Goal: Task Accomplishment & Management: Manage account settings

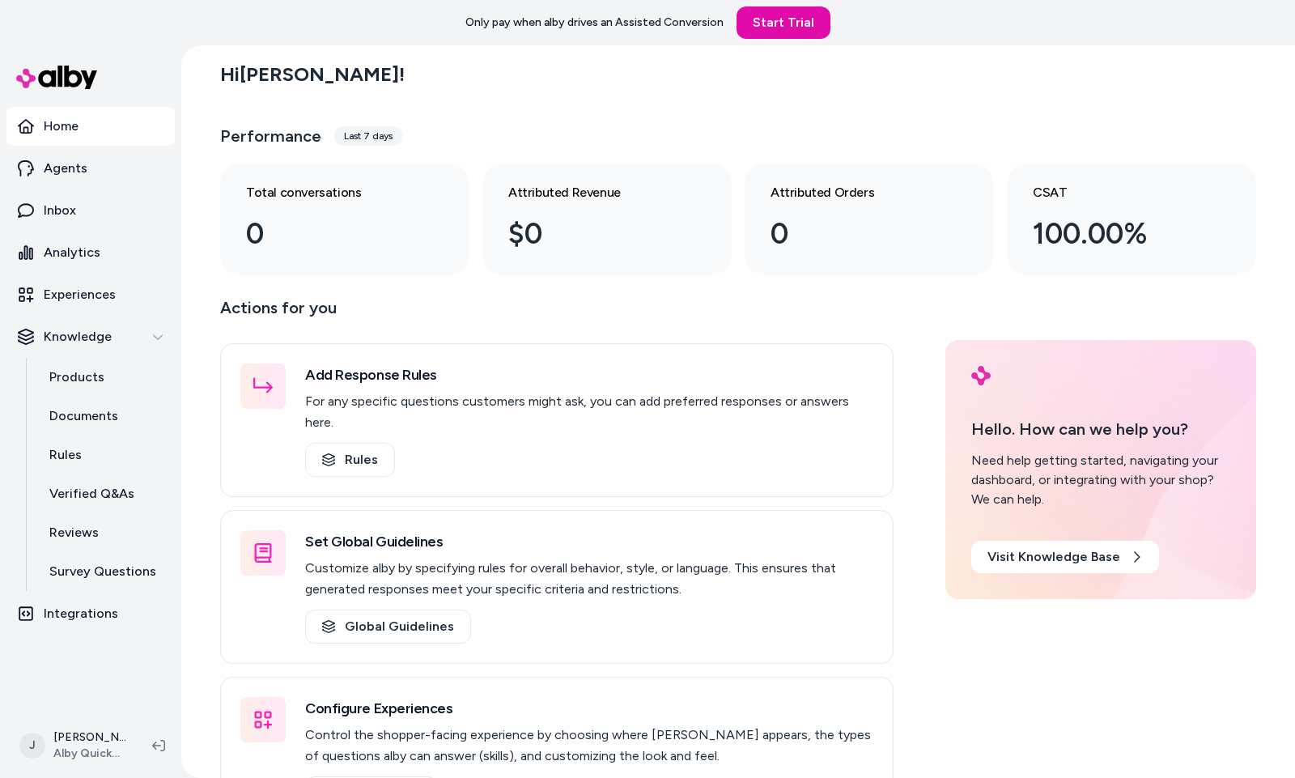
click at [1084, 74] on div "Hi Jackie !" at bounding box center [738, 74] width 1036 height 45
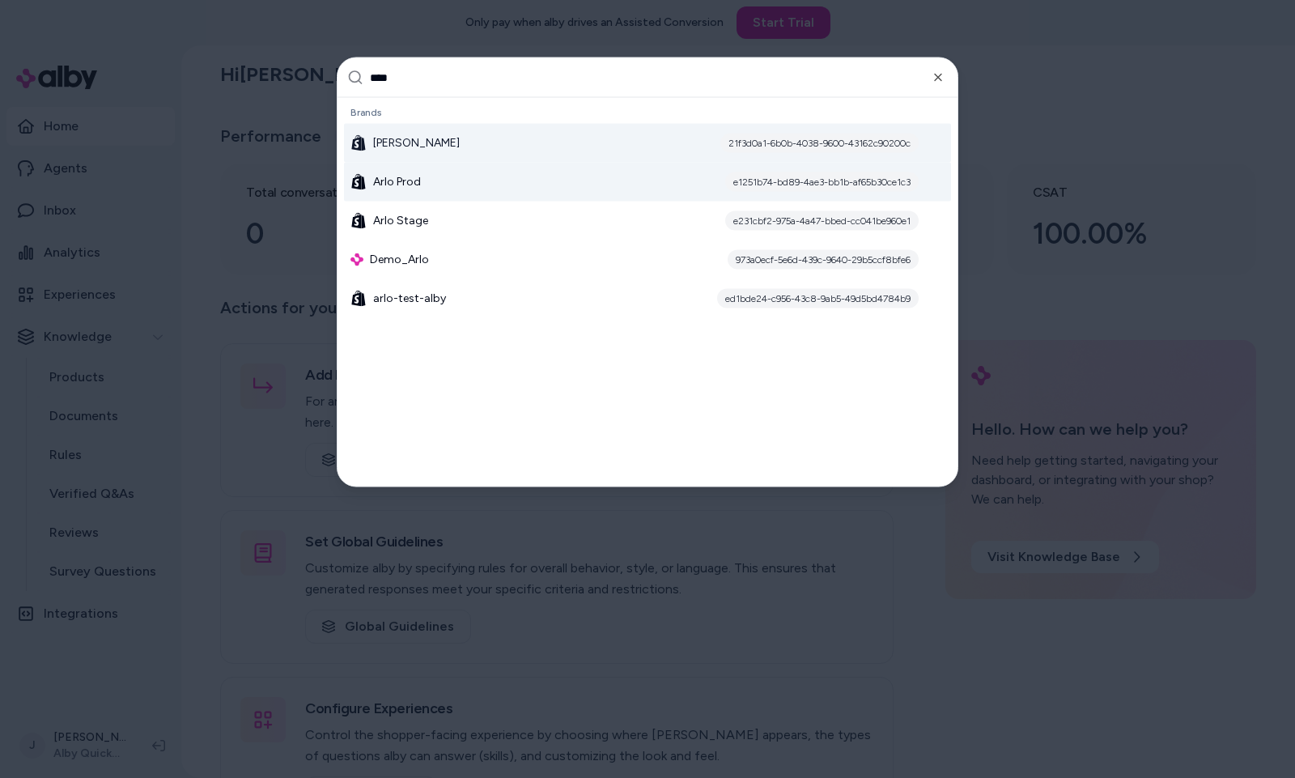
type input "****"
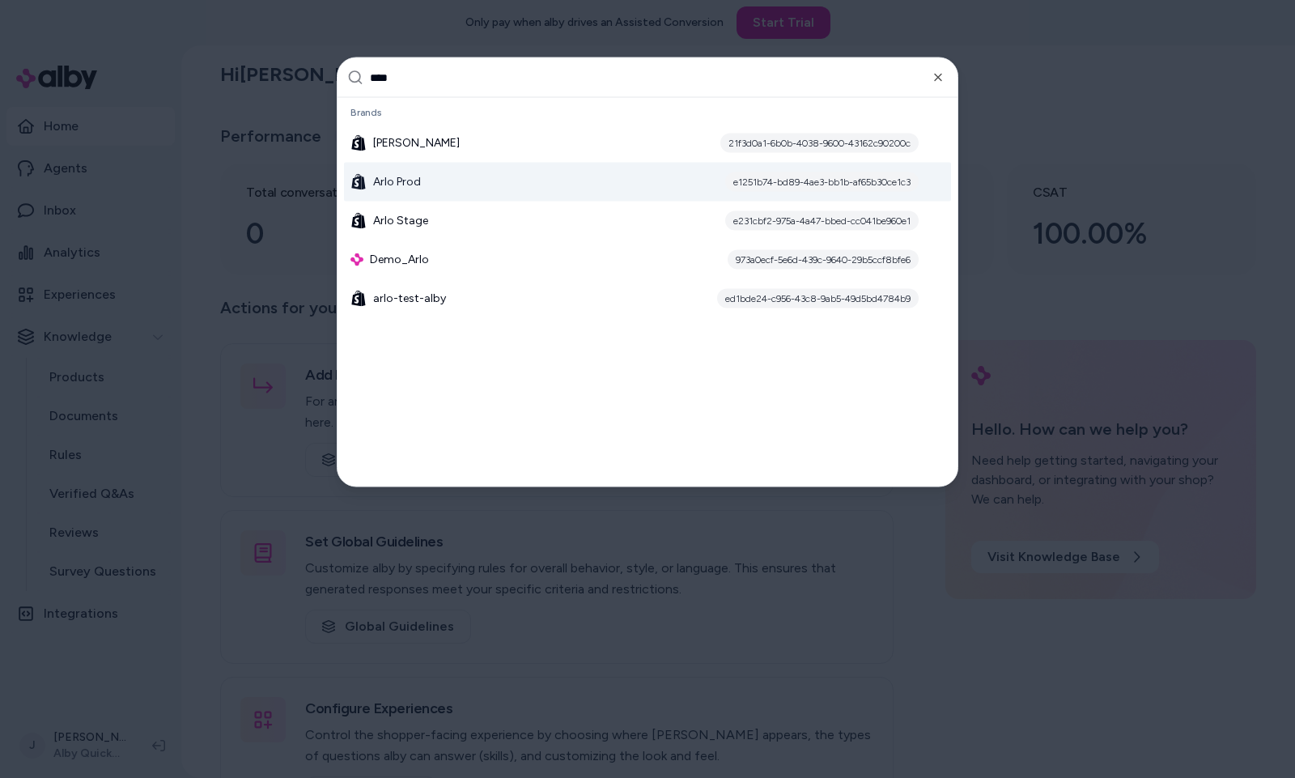
click at [434, 179] on div "Arlo Prod e1251b74-bd89-4ae3-bb1b-af65b30ce1c3" at bounding box center [647, 182] width 607 height 39
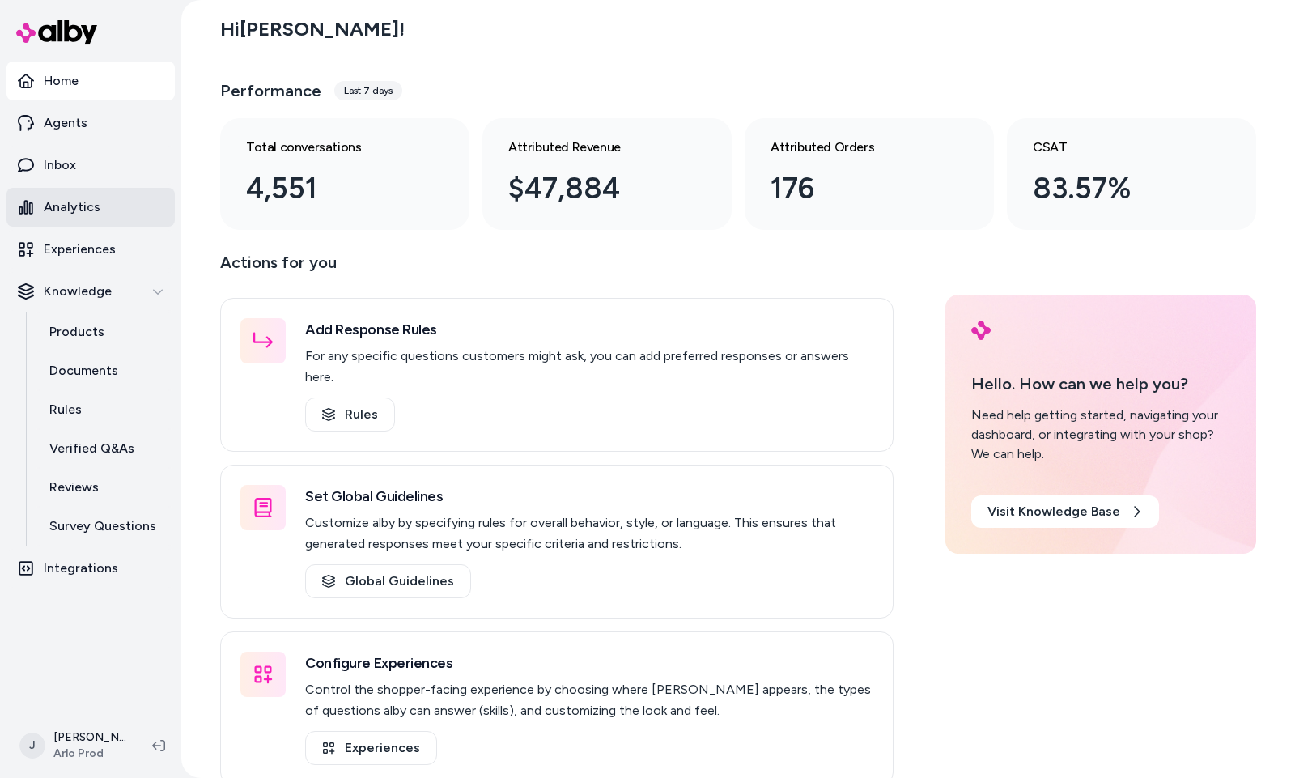
click at [102, 202] on link "Analytics" at bounding box center [90, 207] width 168 height 39
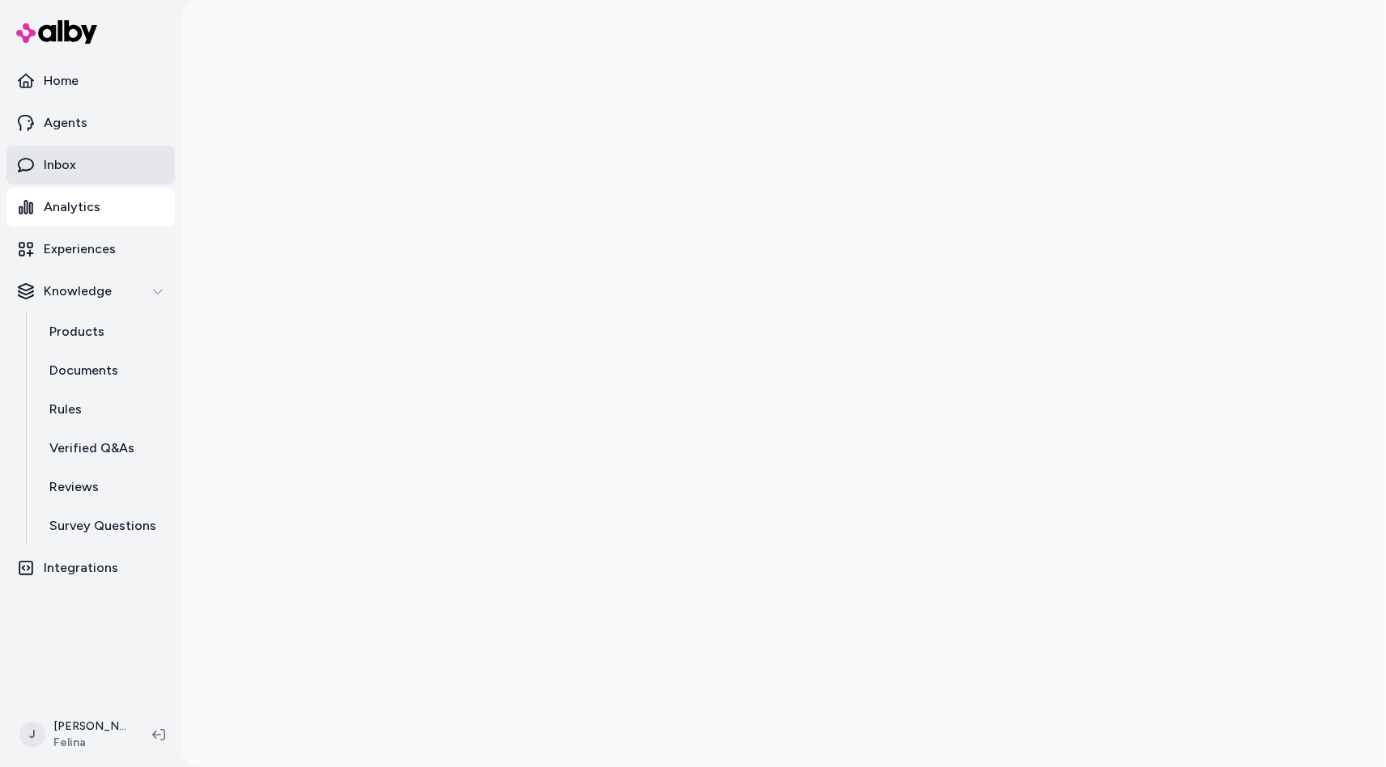
click at [77, 171] on link "Inbox" at bounding box center [90, 165] width 168 height 39
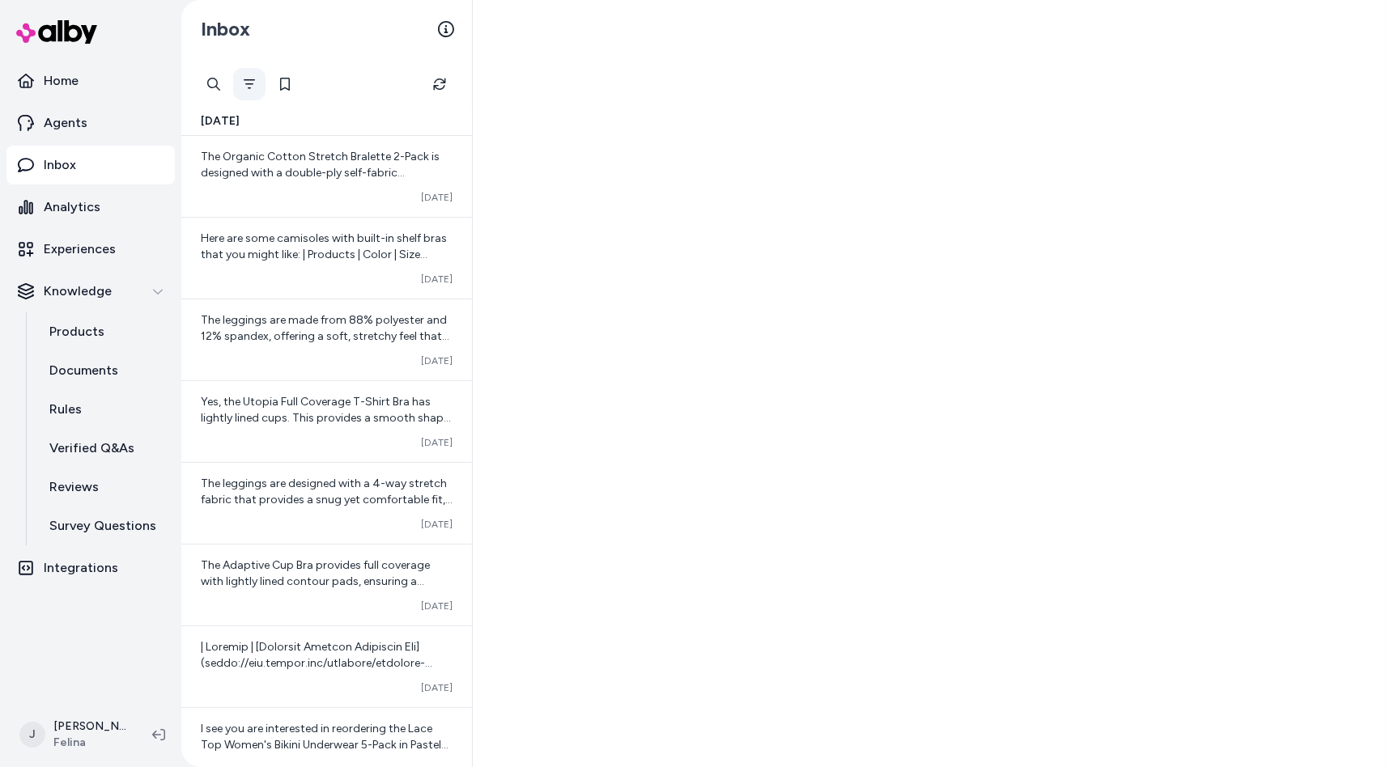
click at [252, 84] on icon "Filter" at bounding box center [249, 84] width 11 height 10
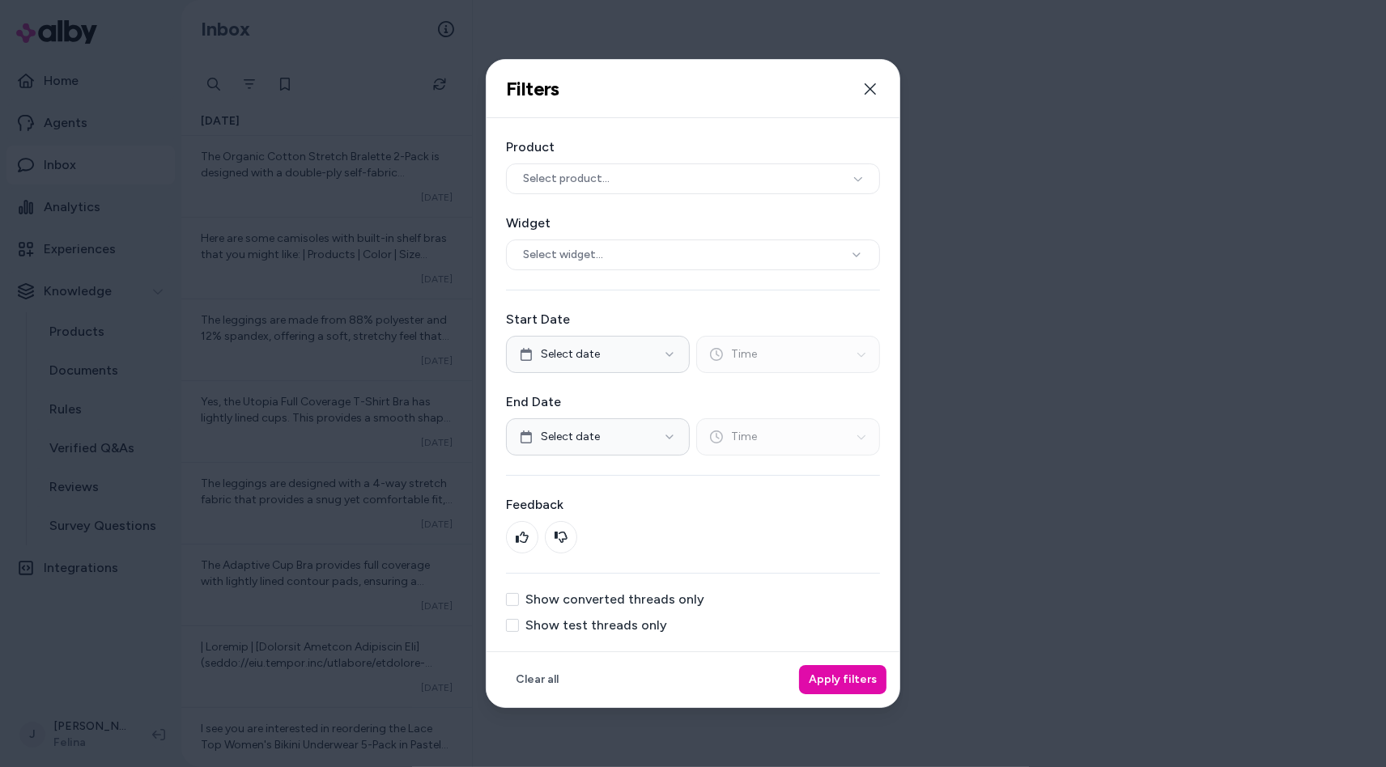
click at [592, 602] on label "Show converted threads only" at bounding box center [614, 599] width 179 height 13
click at [519, 602] on button "Show converted threads only" at bounding box center [512, 599] width 13 height 13
click at [822, 677] on button "Apply filters" at bounding box center [842, 679] width 87 height 29
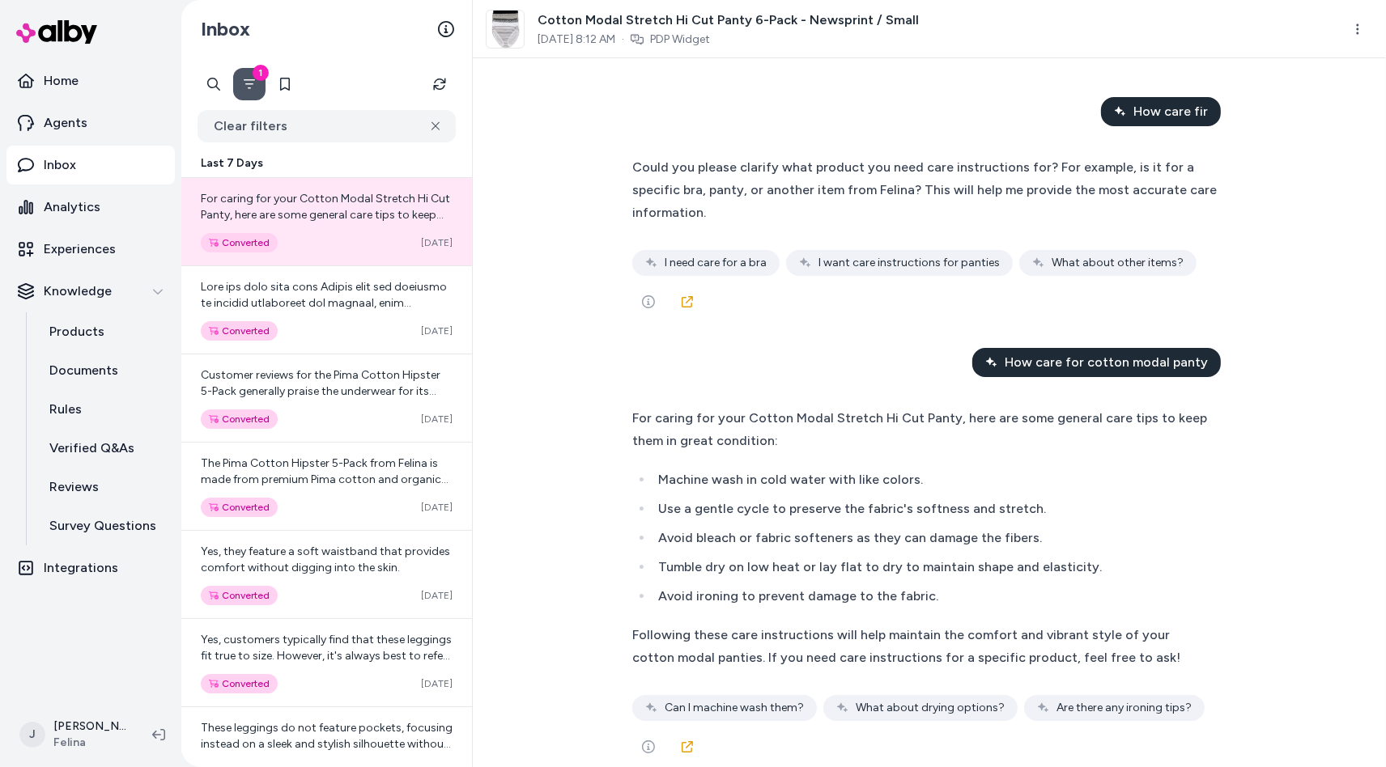
scroll to position [2, 0]
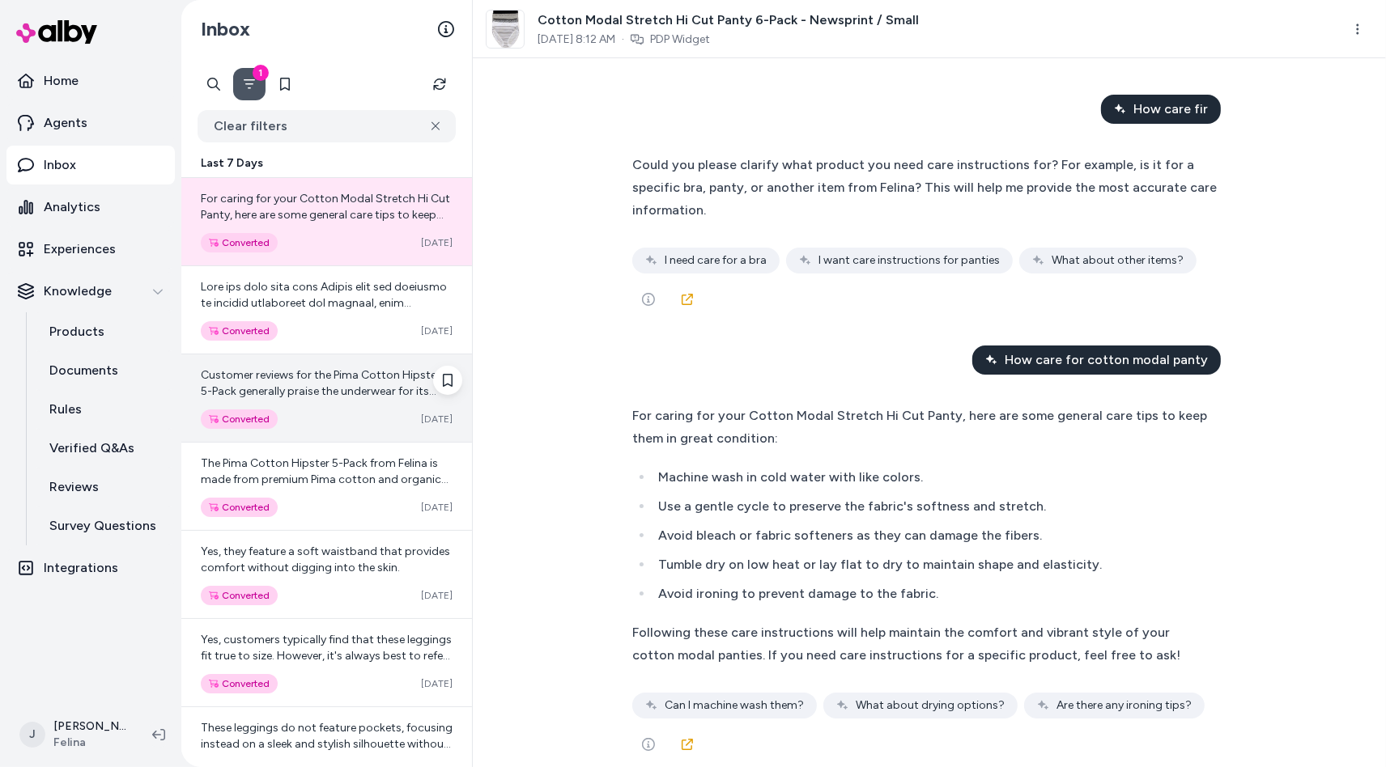
click at [319, 396] on span "Customer reviews for the Pima Cotton Hipster 5-Pack generally praise the underw…" at bounding box center [325, 464] width 248 height 192
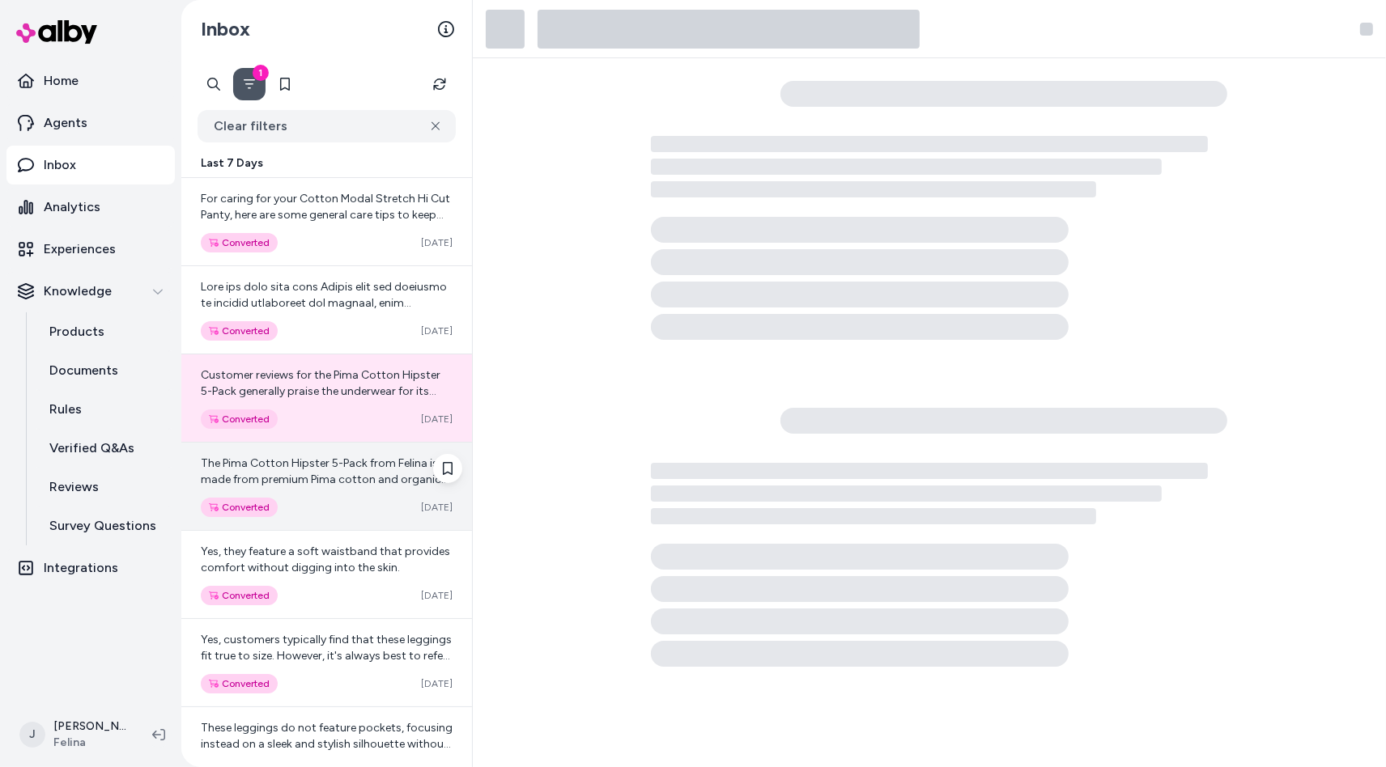
scroll to position [5, 0]
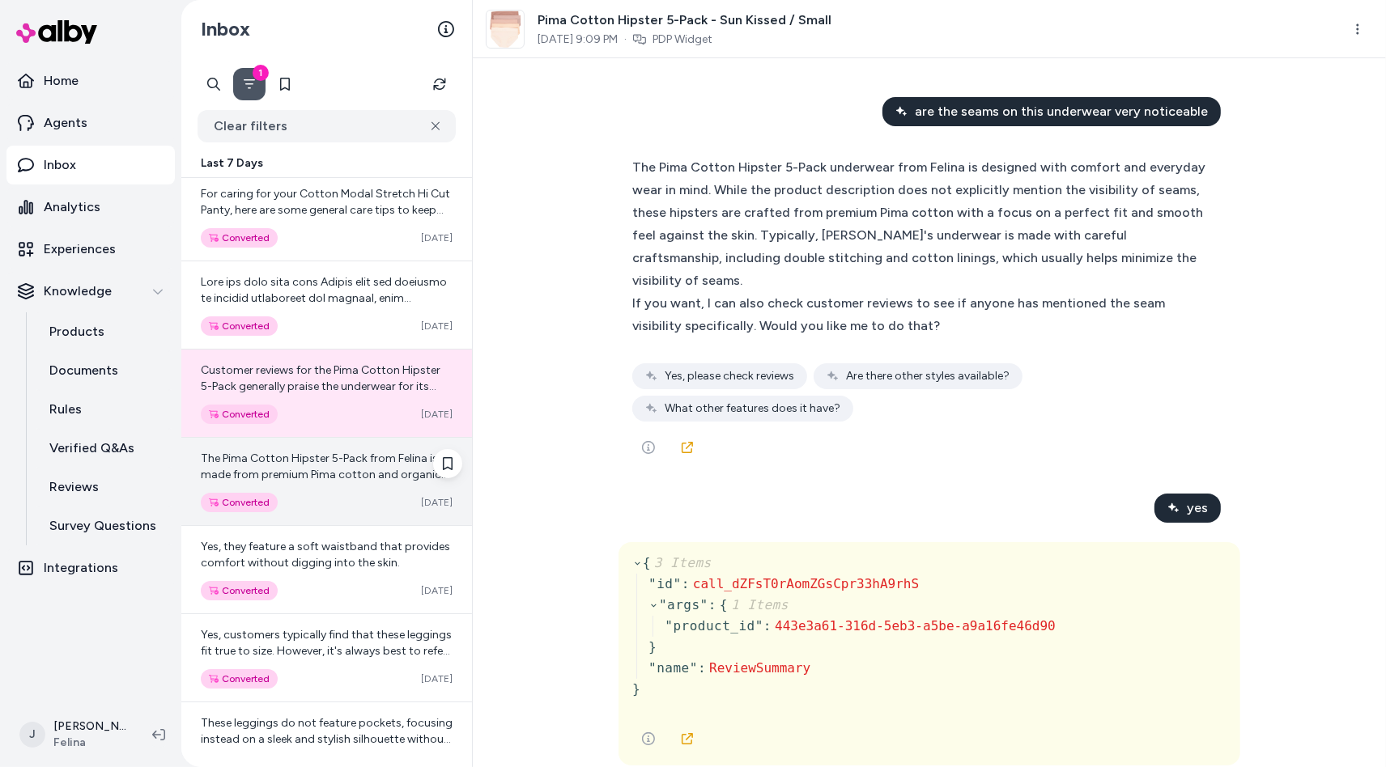
click at [312, 468] on span "The Pima Cotton Hipster 5-Pack from Felina is made from premium Pima cotton and…" at bounding box center [327, 580] width 252 height 257
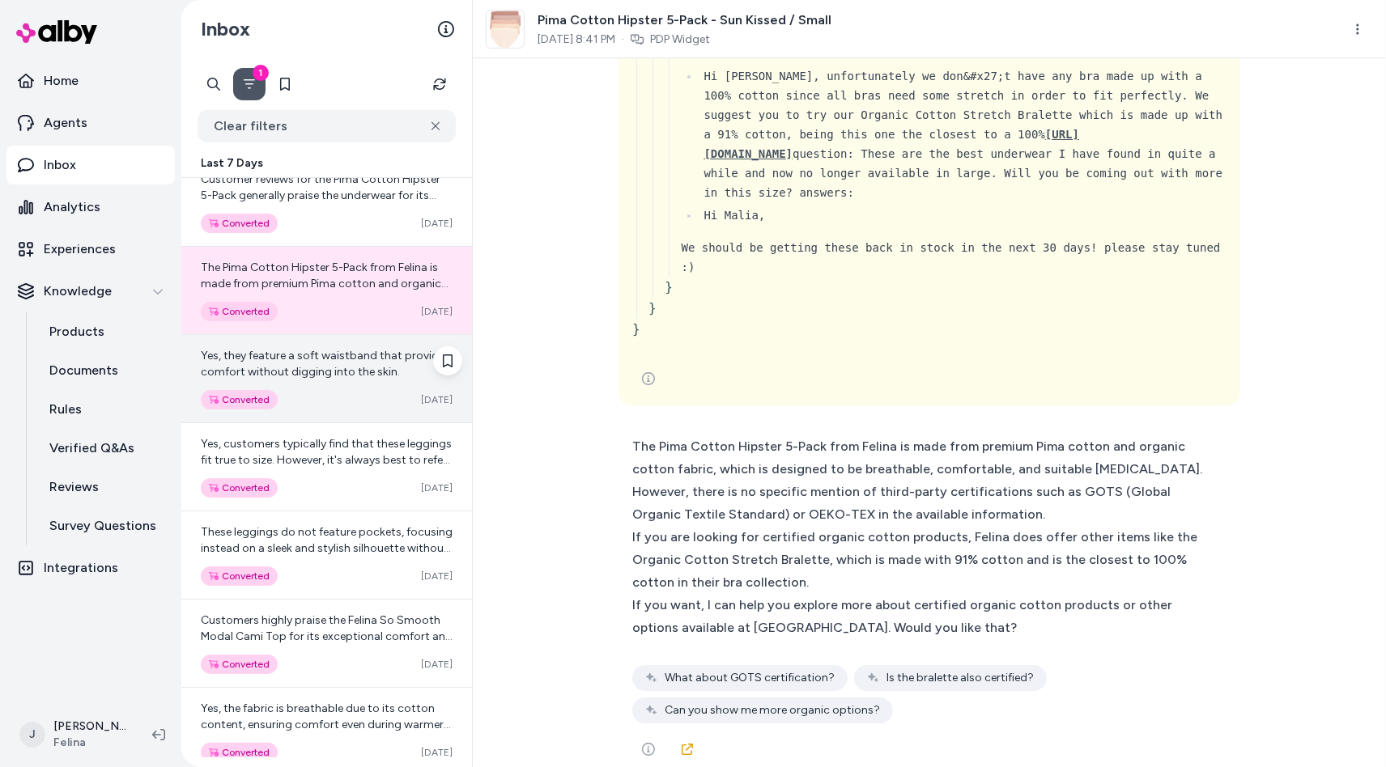
scroll to position [211, 0]
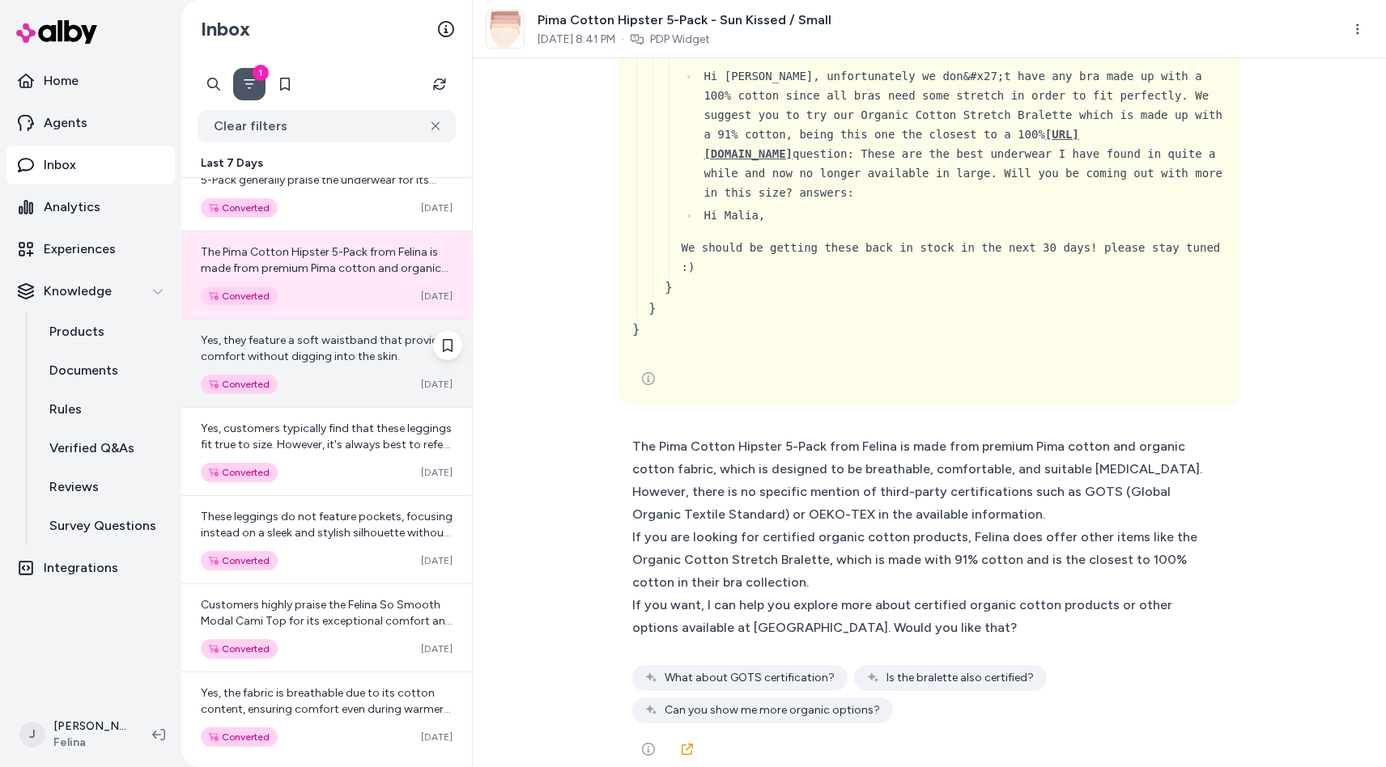
click at [315, 365] on div "Yes, they feature a soft waistband that provides comfort without digging into t…" at bounding box center [327, 349] width 252 height 32
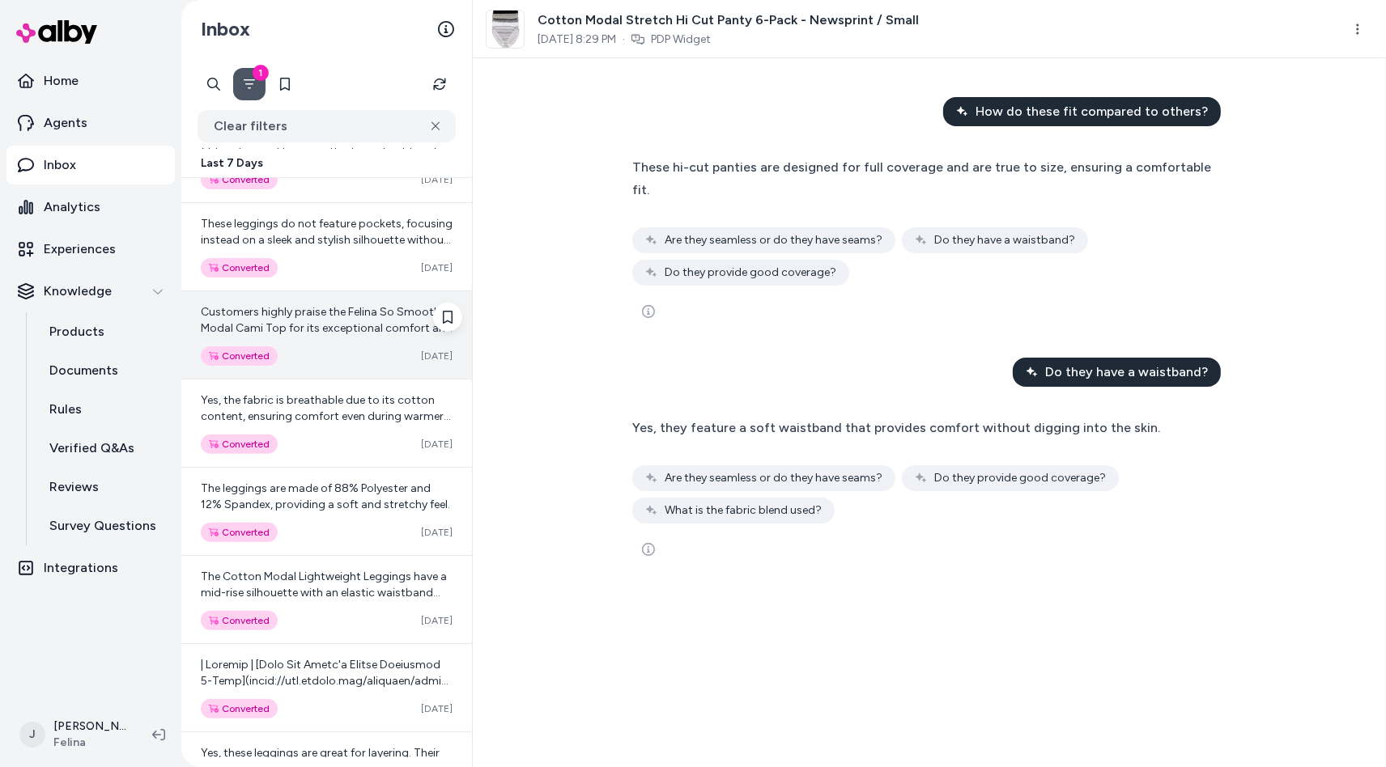
scroll to position [523, 0]
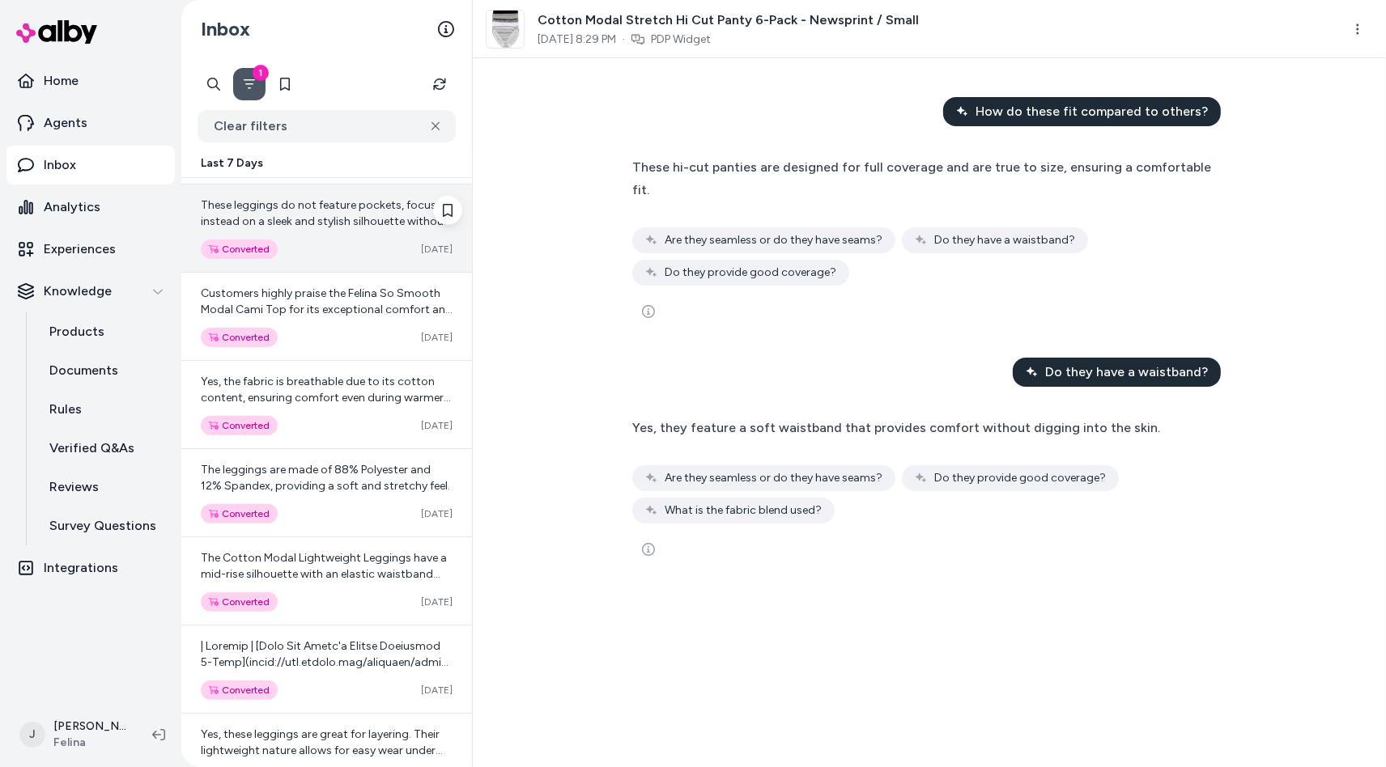
click at [332, 233] on div "These leggings do not feature pockets, focusing instead on a sleek and stylish …" at bounding box center [326, 228] width 291 height 87
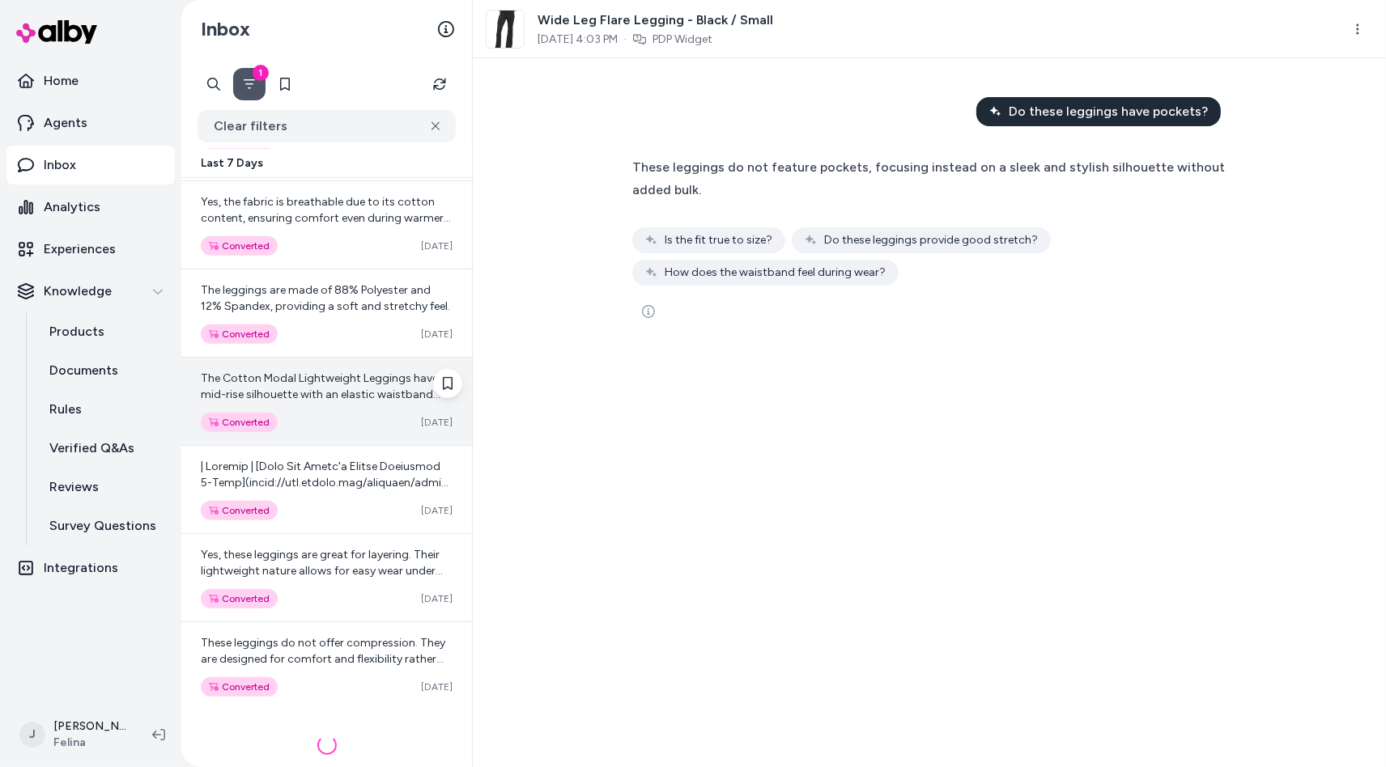
scroll to position [734, 0]
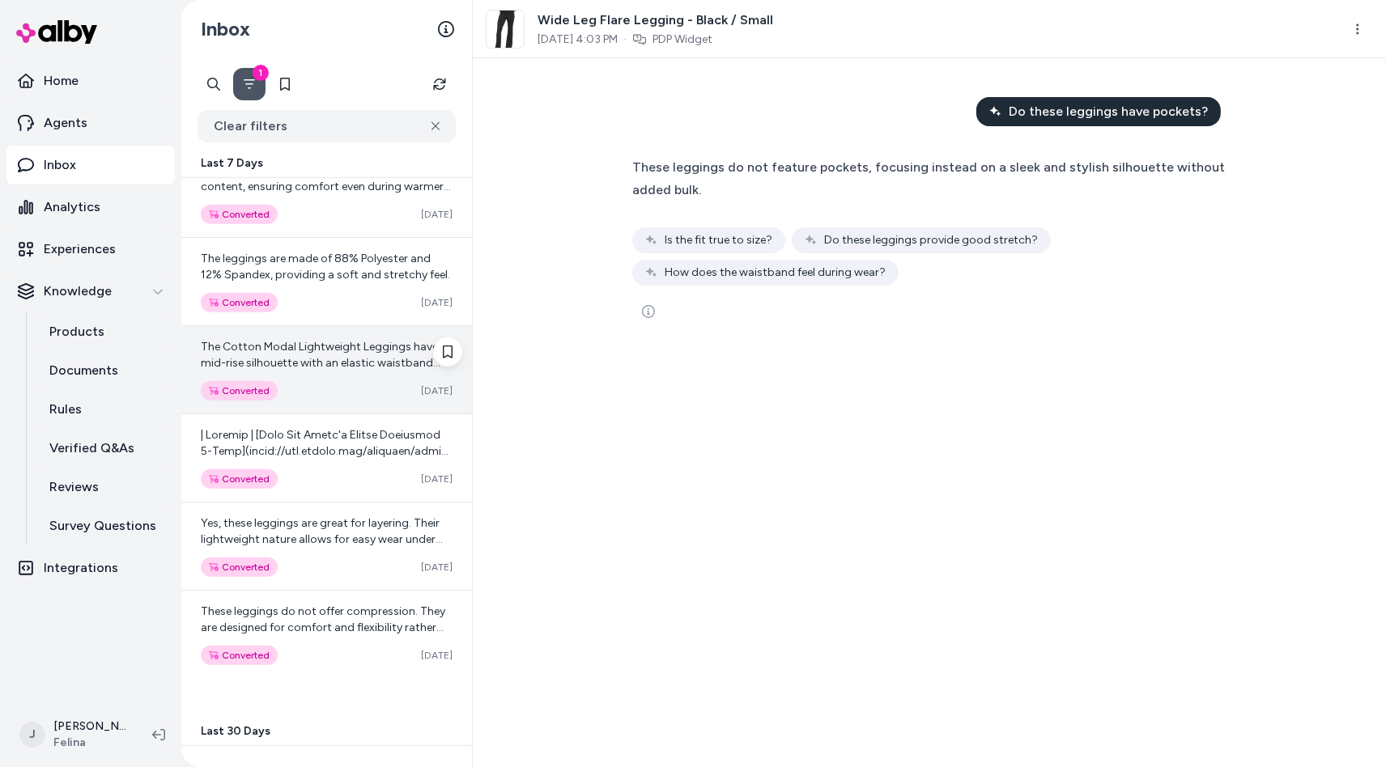
click at [325, 364] on span "The Cotton Modal Lightweight Leggings have a mid-rise silhouette with an elasti…" at bounding box center [324, 411] width 246 height 143
click at [329, 372] on div "The Cotton Modal Lightweight Leggings have a mid-rise silhouette with an elasti…" at bounding box center [326, 369] width 291 height 87
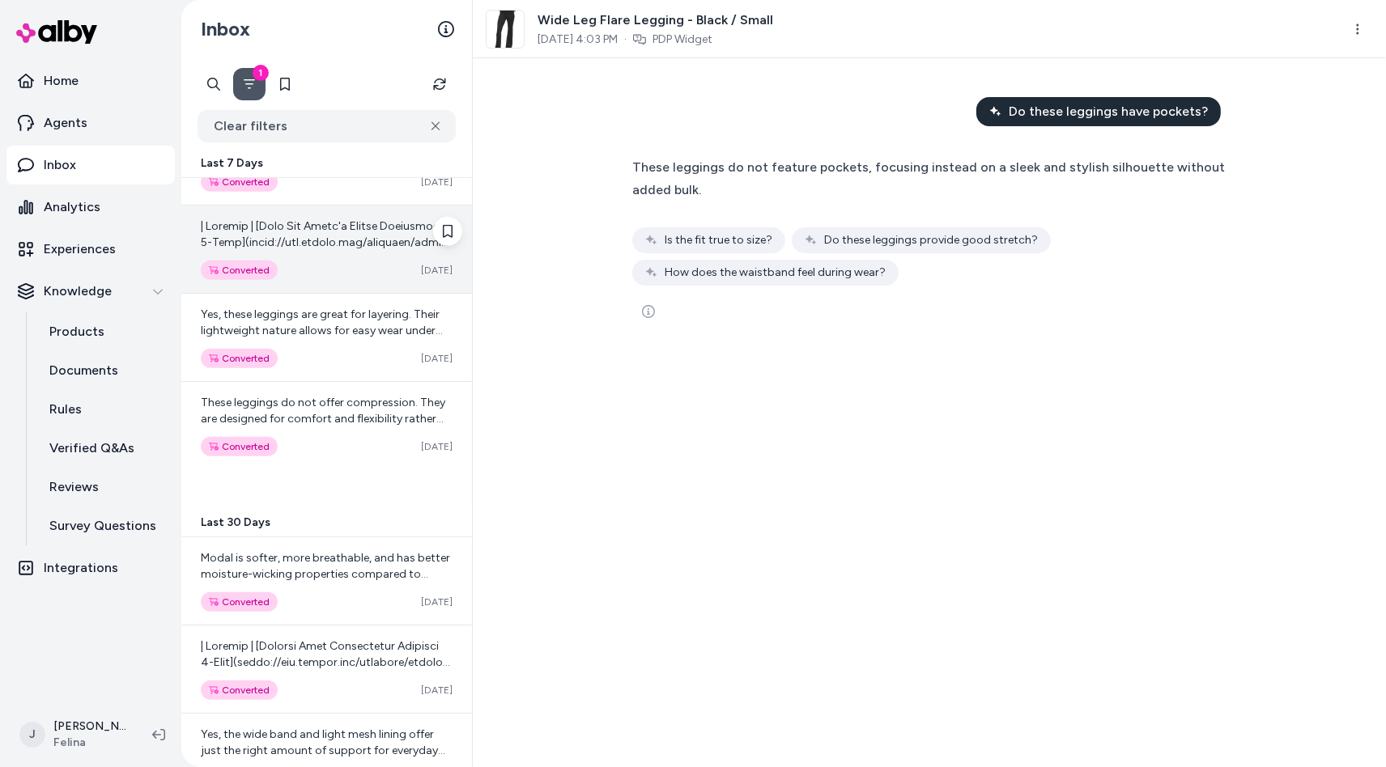
scroll to position [996, 0]
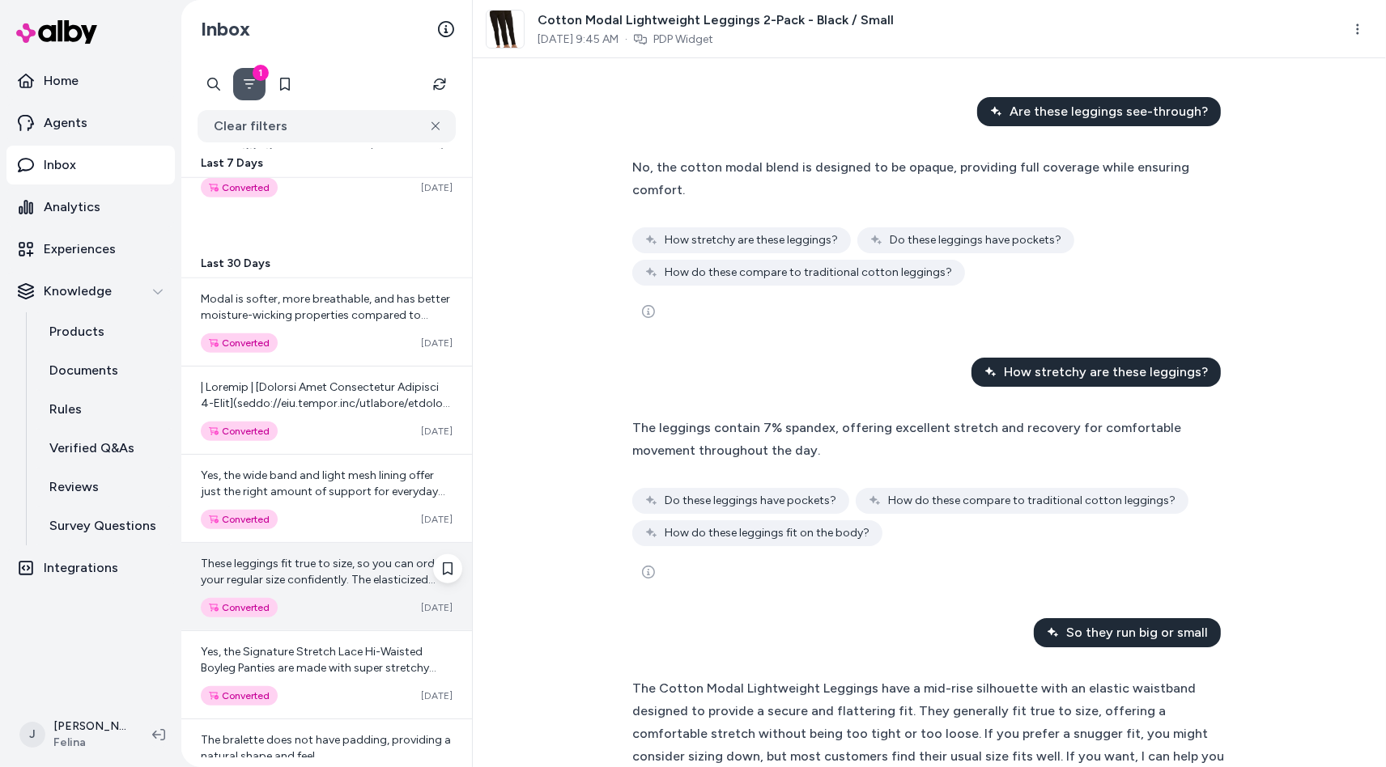
scroll to position [1281, 0]
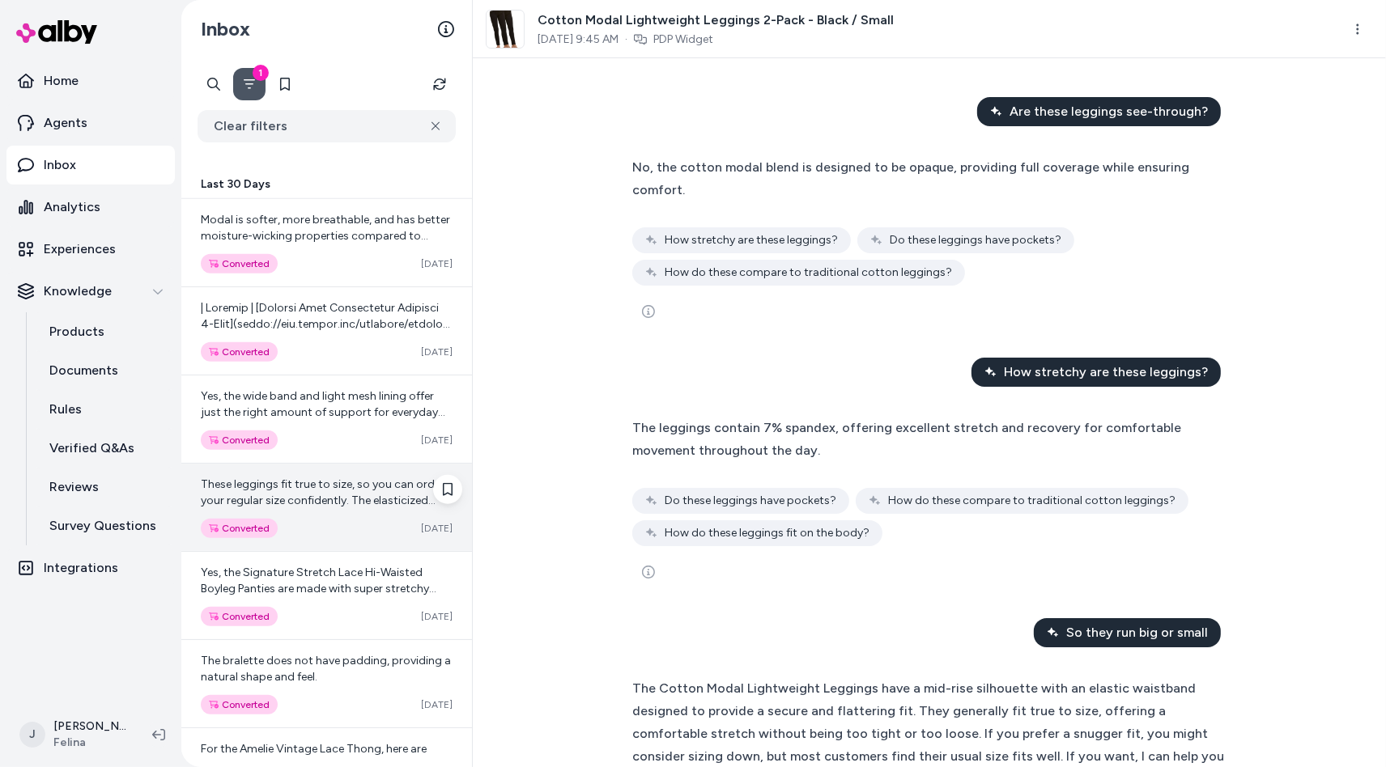
click at [299, 516] on div "These leggings fit true to size, so you can order your regular size confidently…" at bounding box center [326, 507] width 291 height 87
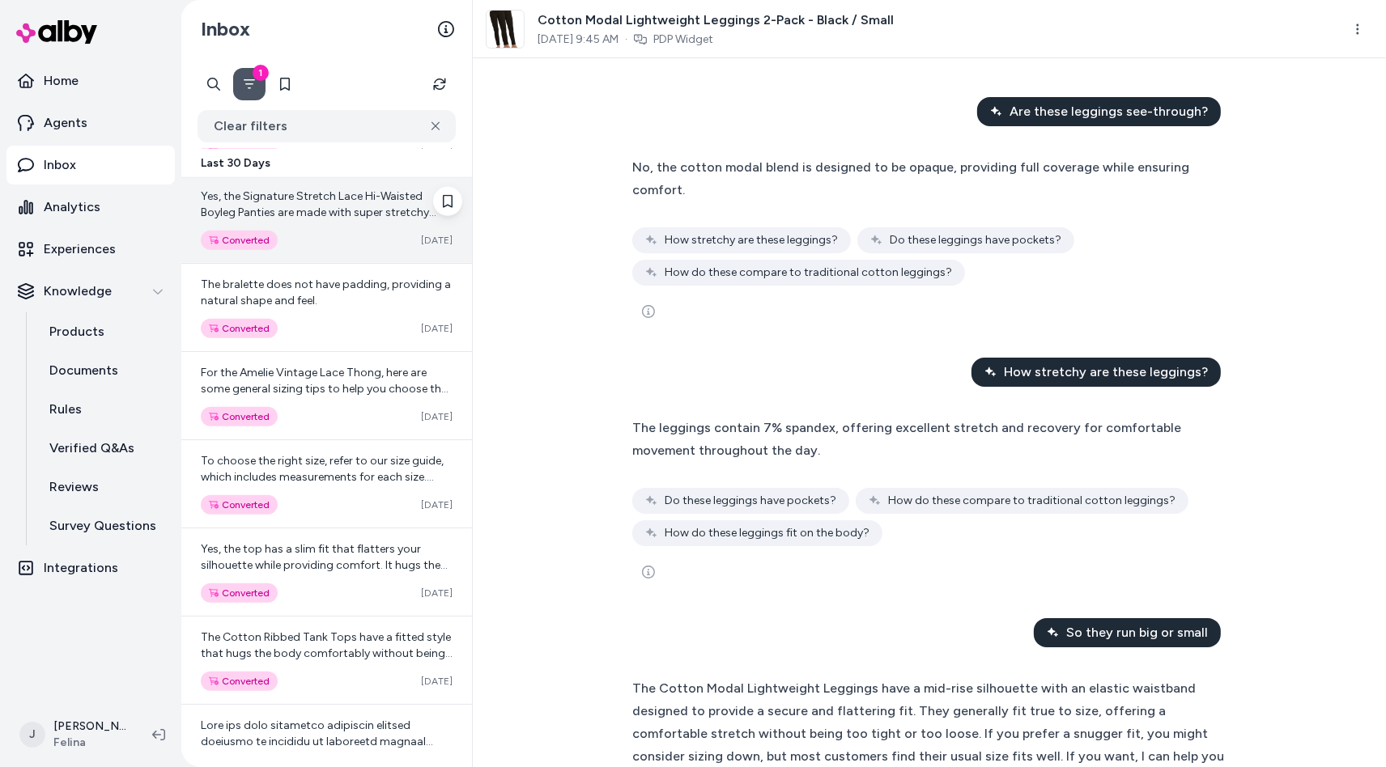
scroll to position [1760, 0]
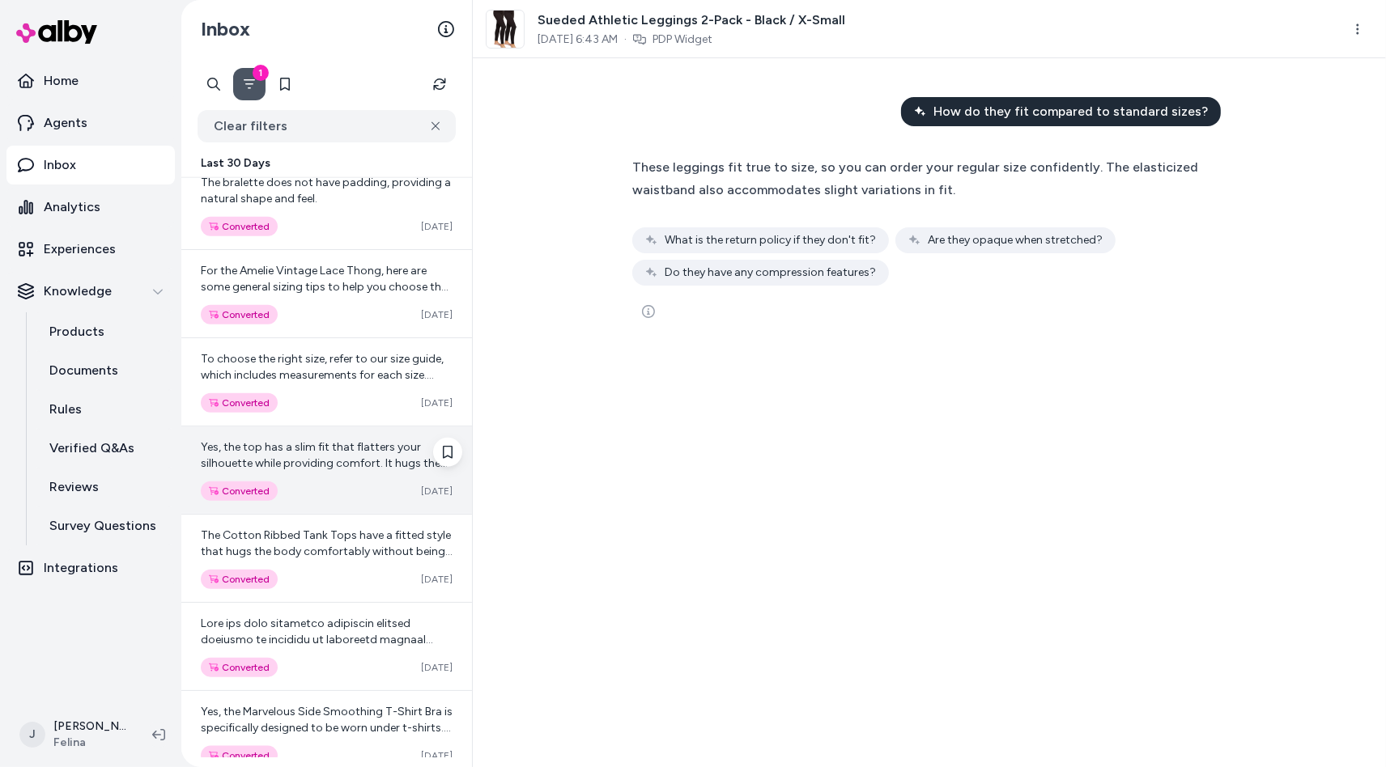
click at [316, 449] on span "Yes, the top has a slim fit that flatters your silhouette while providing comfo…" at bounding box center [324, 463] width 247 height 46
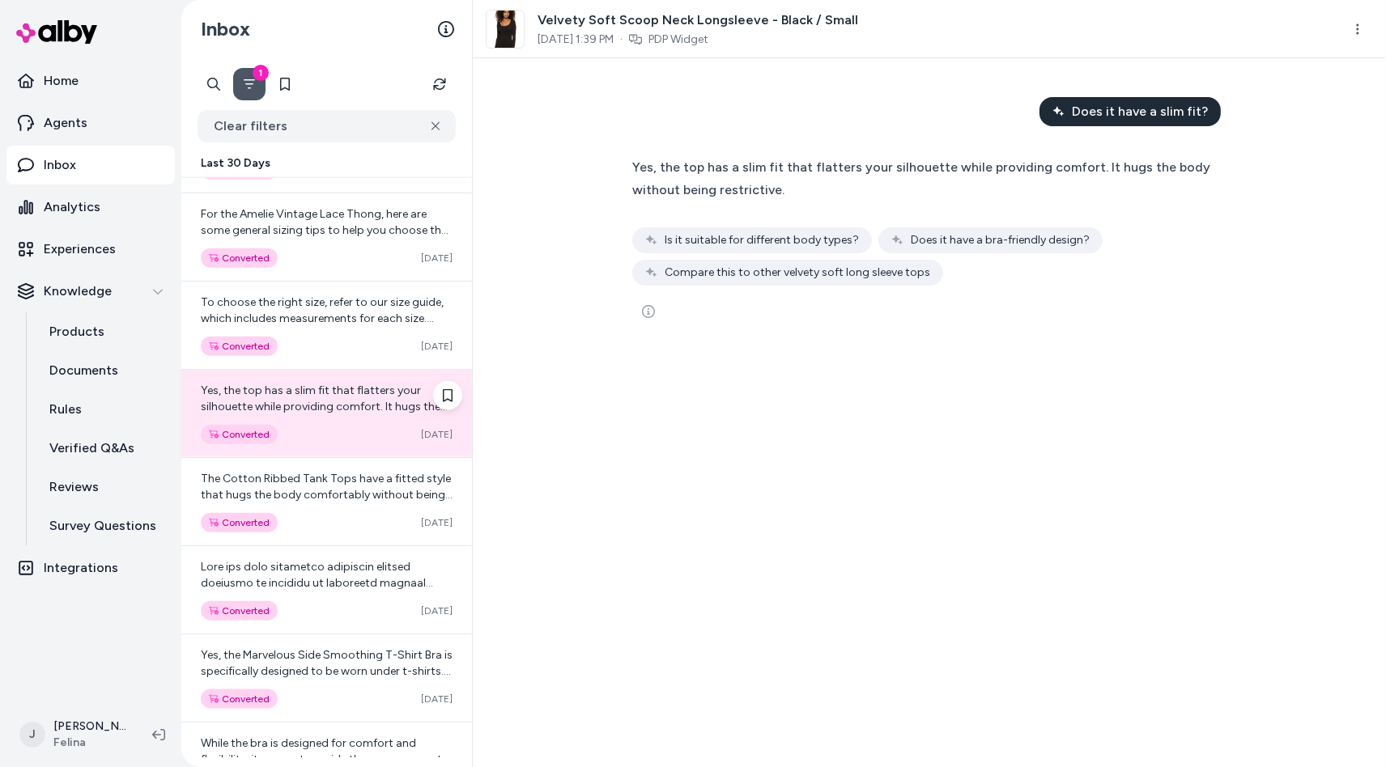
scroll to position [1819, 0]
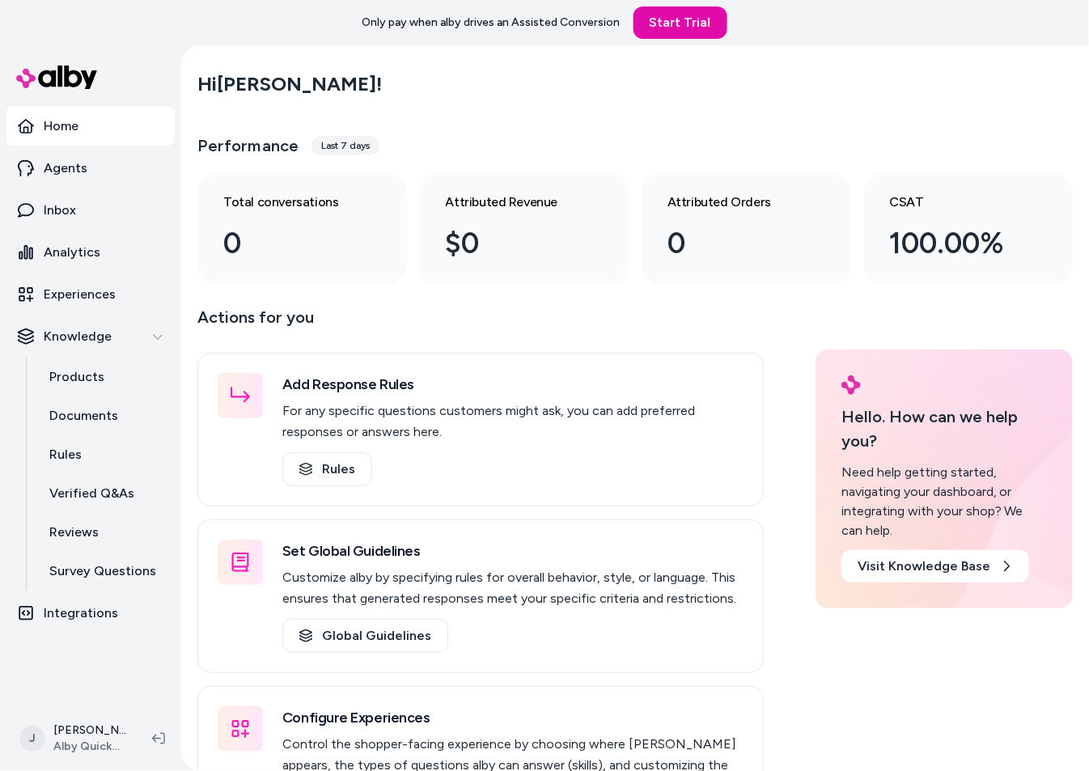
click at [290, 57] on main "Hi [PERSON_NAME] ! Performance Last 7 days Total conversations 0 Attributed Rev…" at bounding box center [635, 461] width 908 height 832
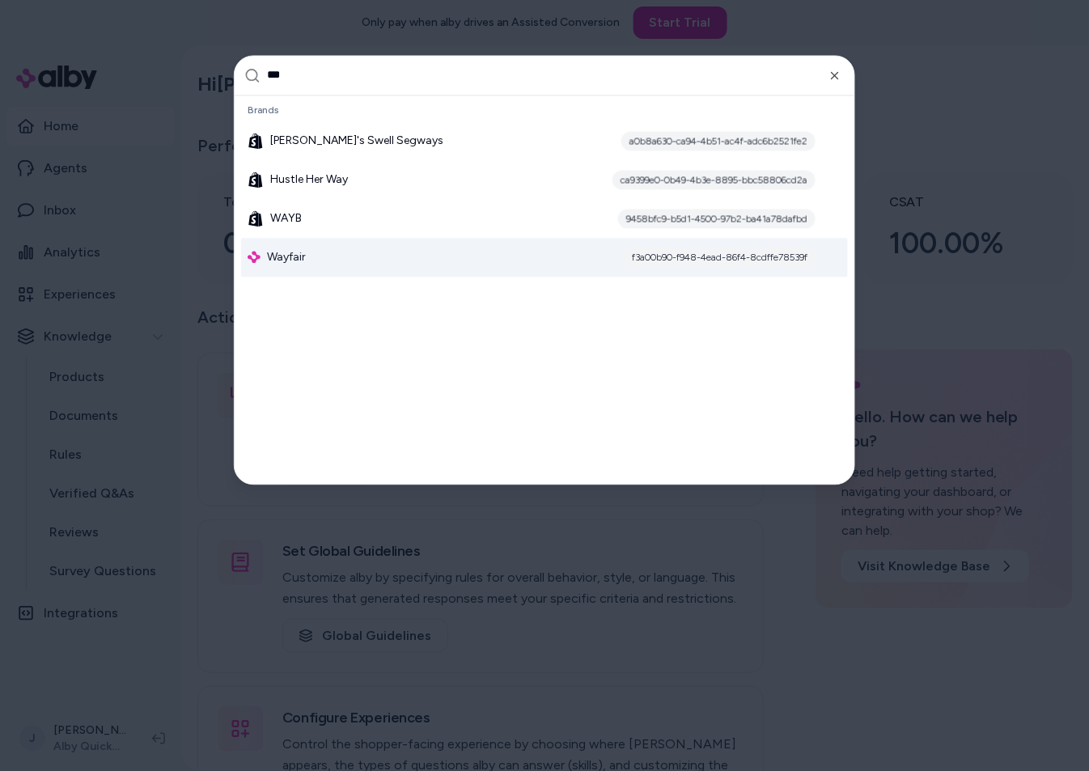
type input "***"
click at [316, 255] on div "Wayfair f3a00b90-f948-4ead-86f4-8cdffe78539f" at bounding box center [544, 257] width 607 height 39
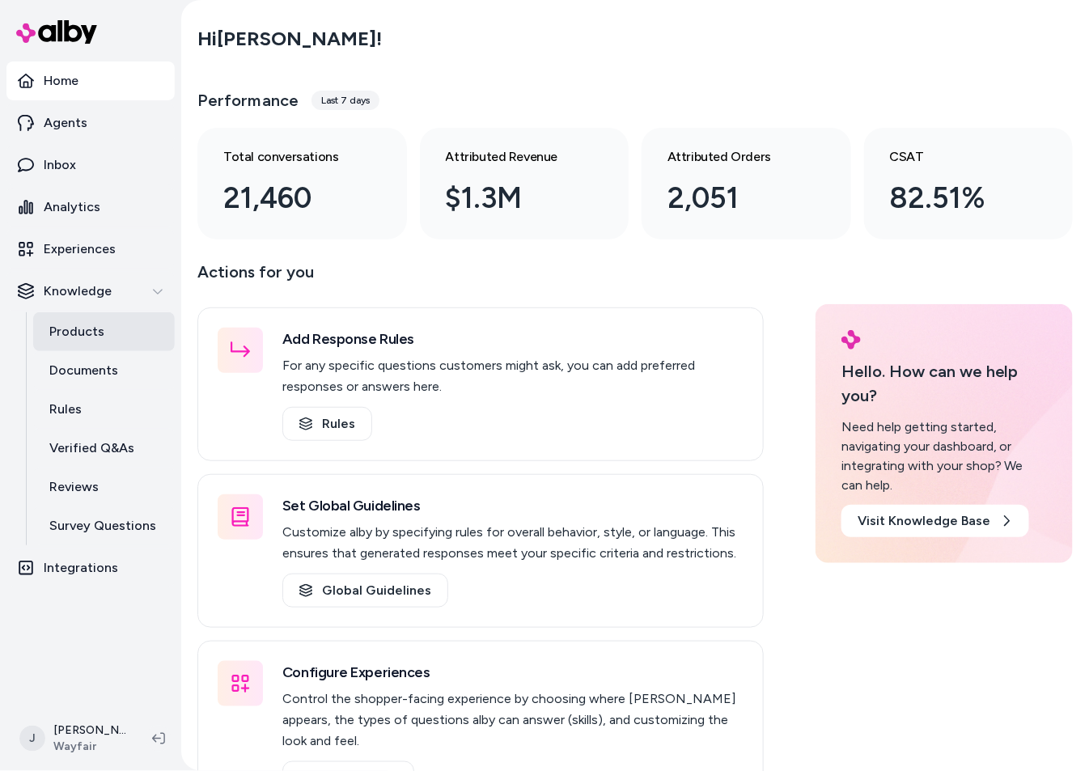
click at [85, 338] on p "Products" at bounding box center [76, 331] width 55 height 19
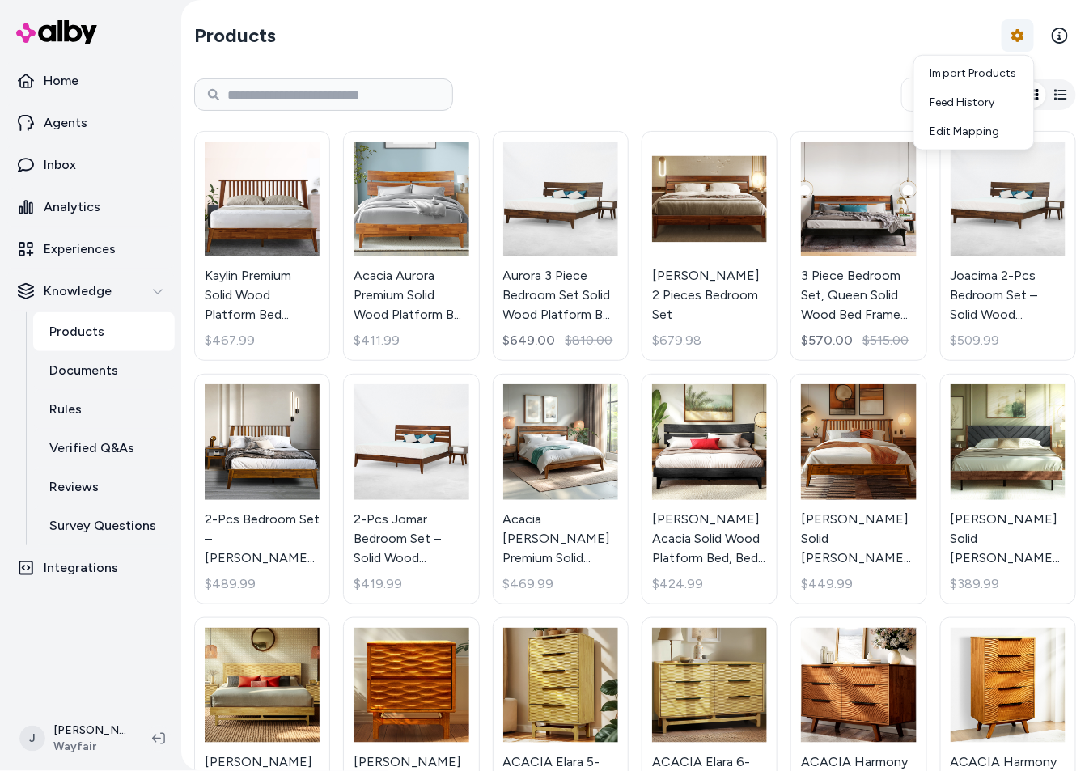
click at [1025, 36] on html "Home Agents Inbox Analytics Experiences Knowledge Products Documents Rules Veri…" at bounding box center [544, 385] width 1089 height 771
click at [961, 104] on div "Feed History" at bounding box center [974, 102] width 113 height 29
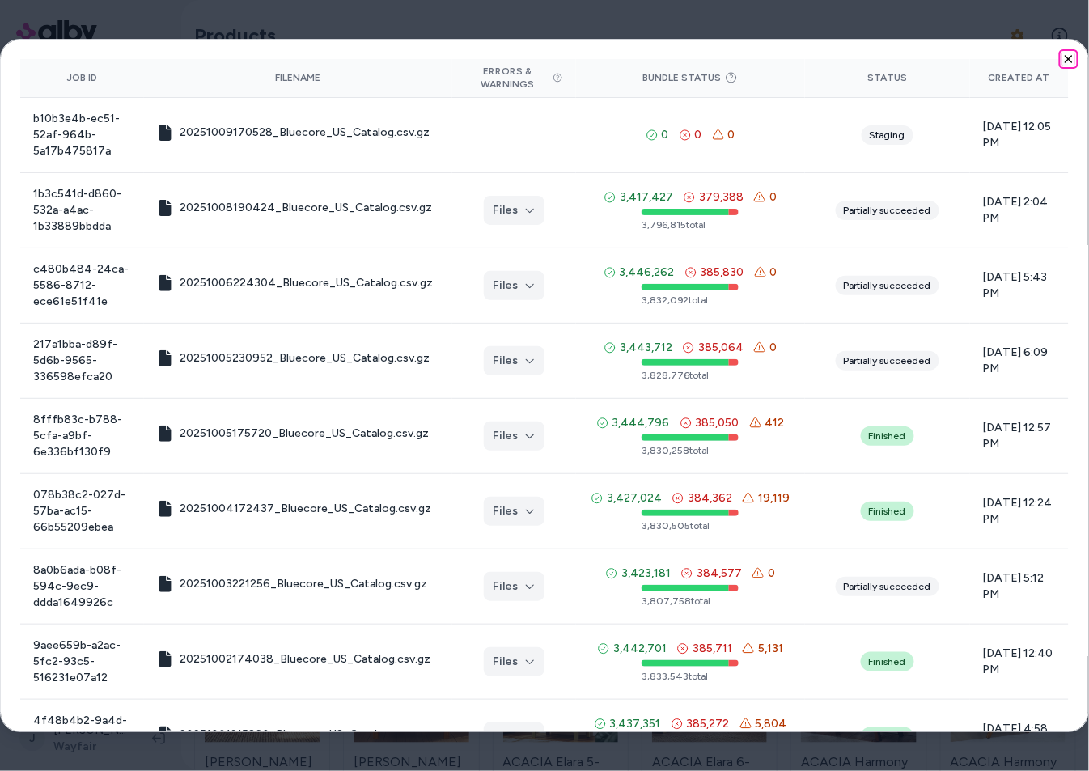
click at [1068, 62] on icon "button" at bounding box center [1069, 59] width 13 height 13
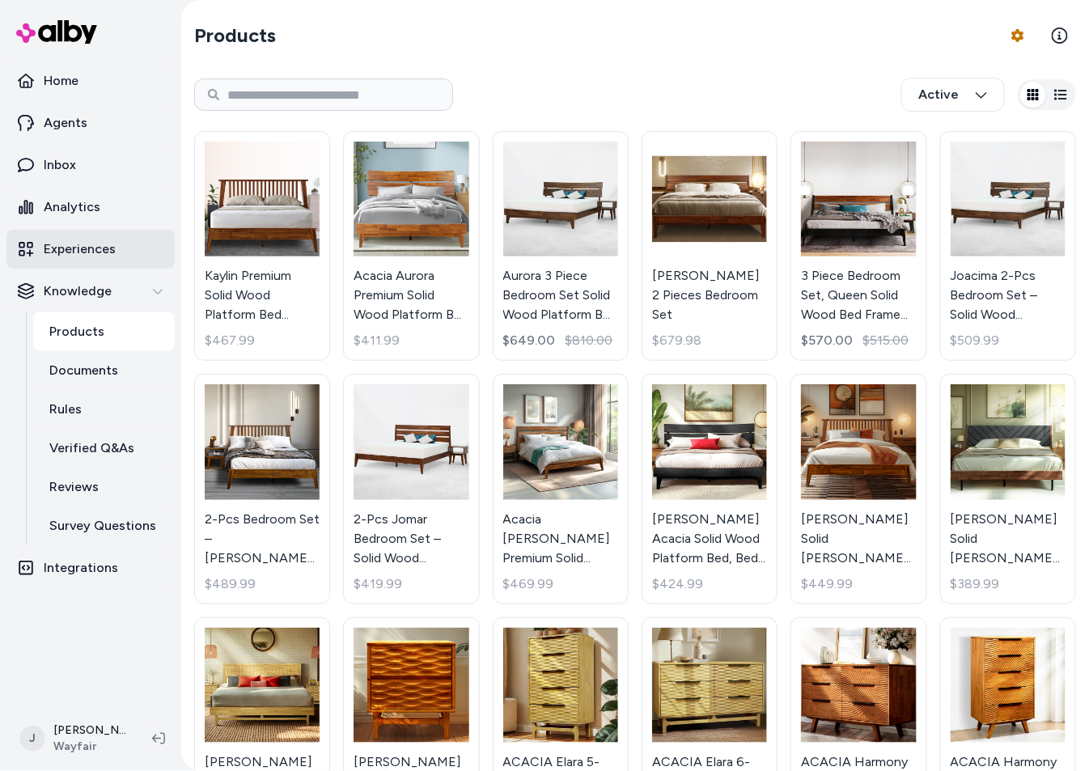
click at [106, 237] on link "Experiences" at bounding box center [90, 249] width 168 height 39
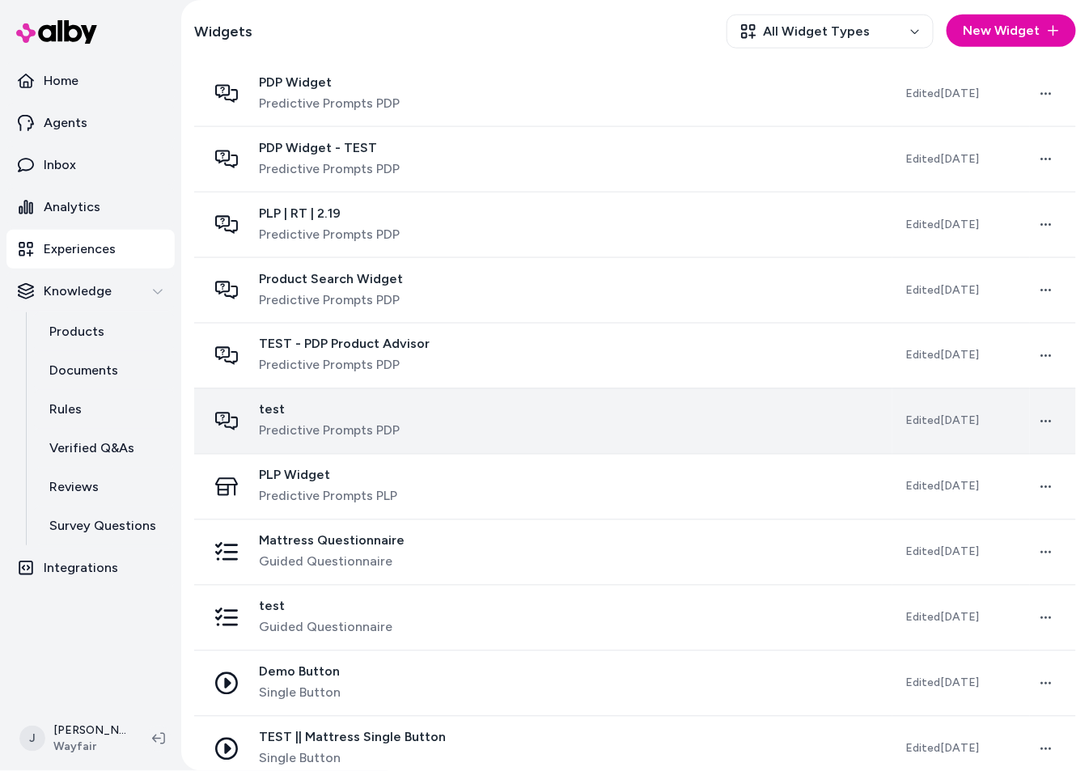
scroll to position [507, 0]
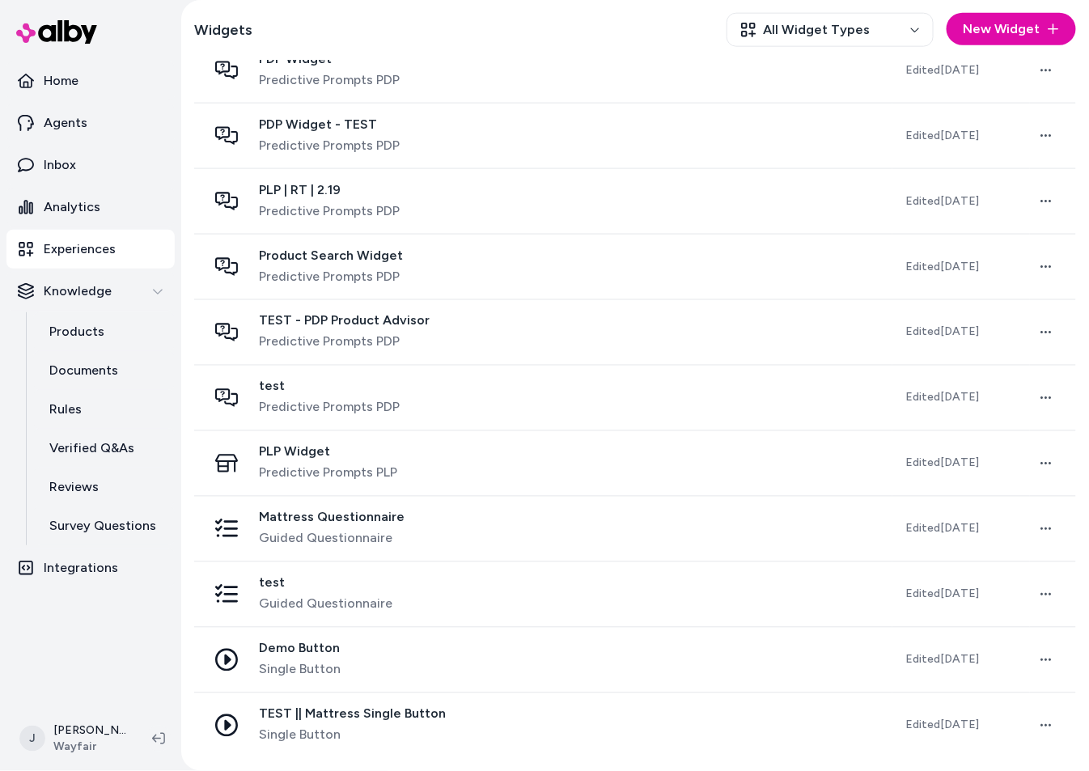
click at [406, 528] on div "Mattress Questionnaire Guided Questionnaire" at bounding box center [543, 529] width 673 height 39
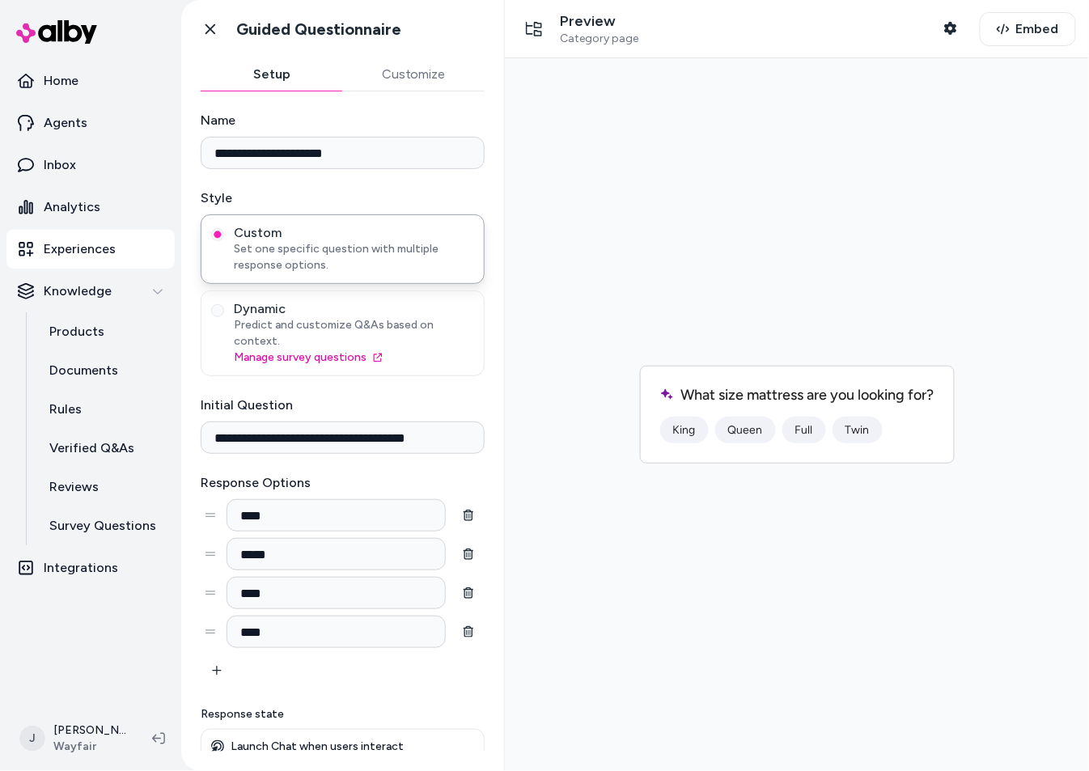
click at [732, 431] on button "Queen" at bounding box center [745, 429] width 61 height 27
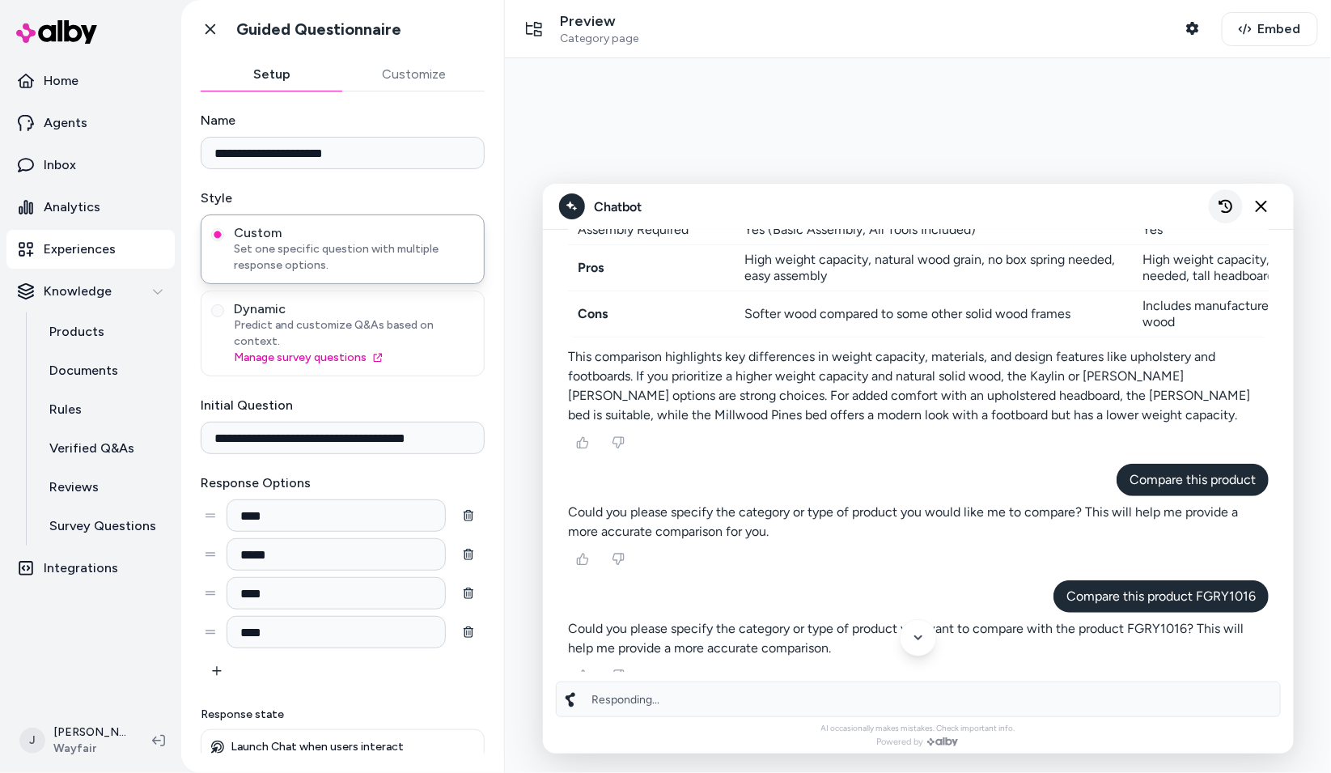
click at [1089, 206] on icon "New chat" at bounding box center [1225, 206] width 14 height 14
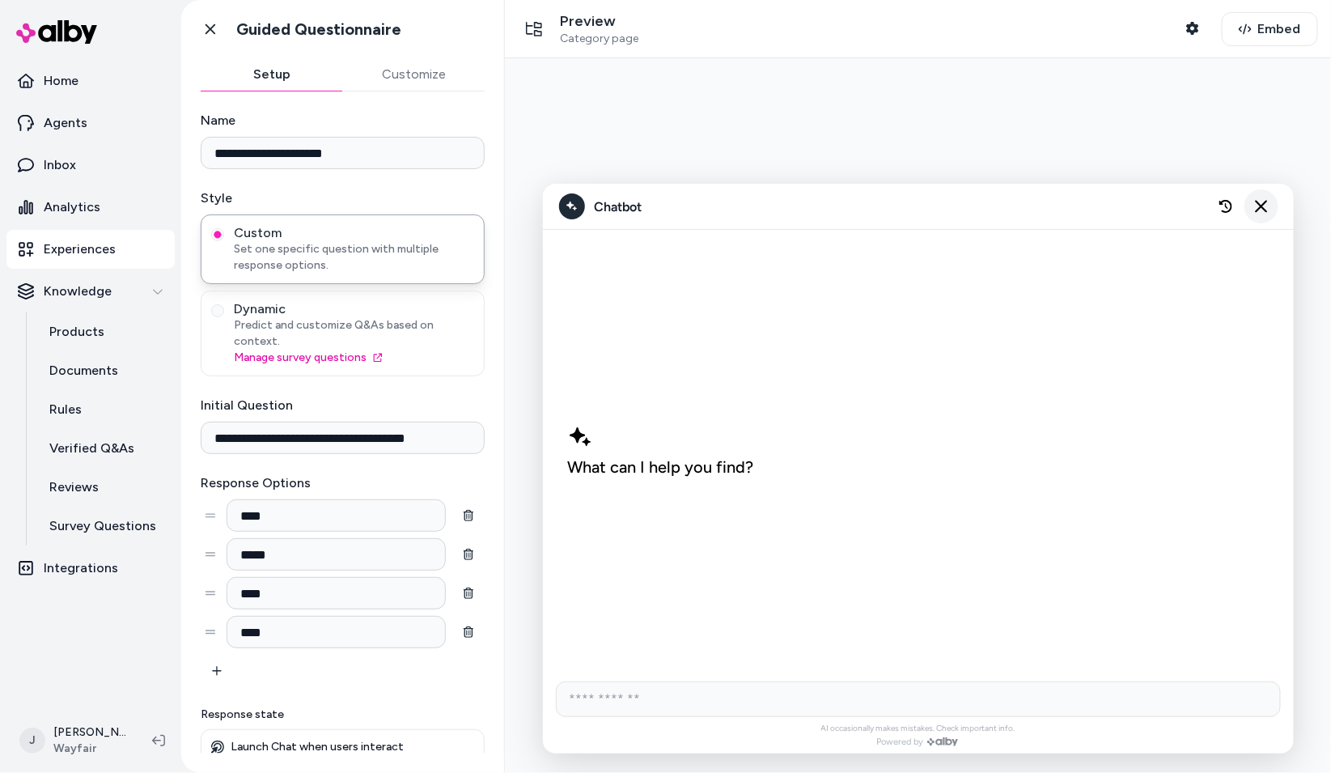
click at [1089, 201] on button "Close chat" at bounding box center [1261, 206] width 34 height 34
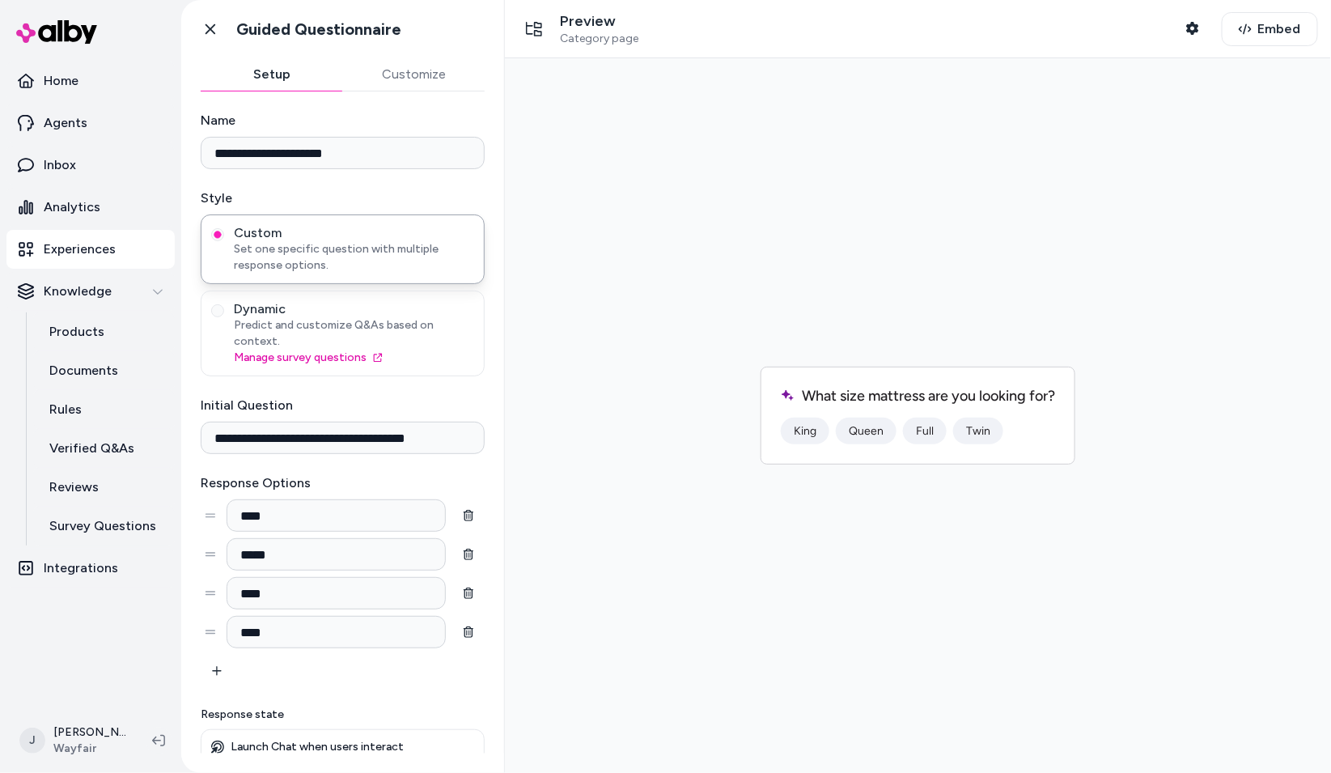
click at [868, 431] on button "Queen" at bounding box center [865, 430] width 61 height 27
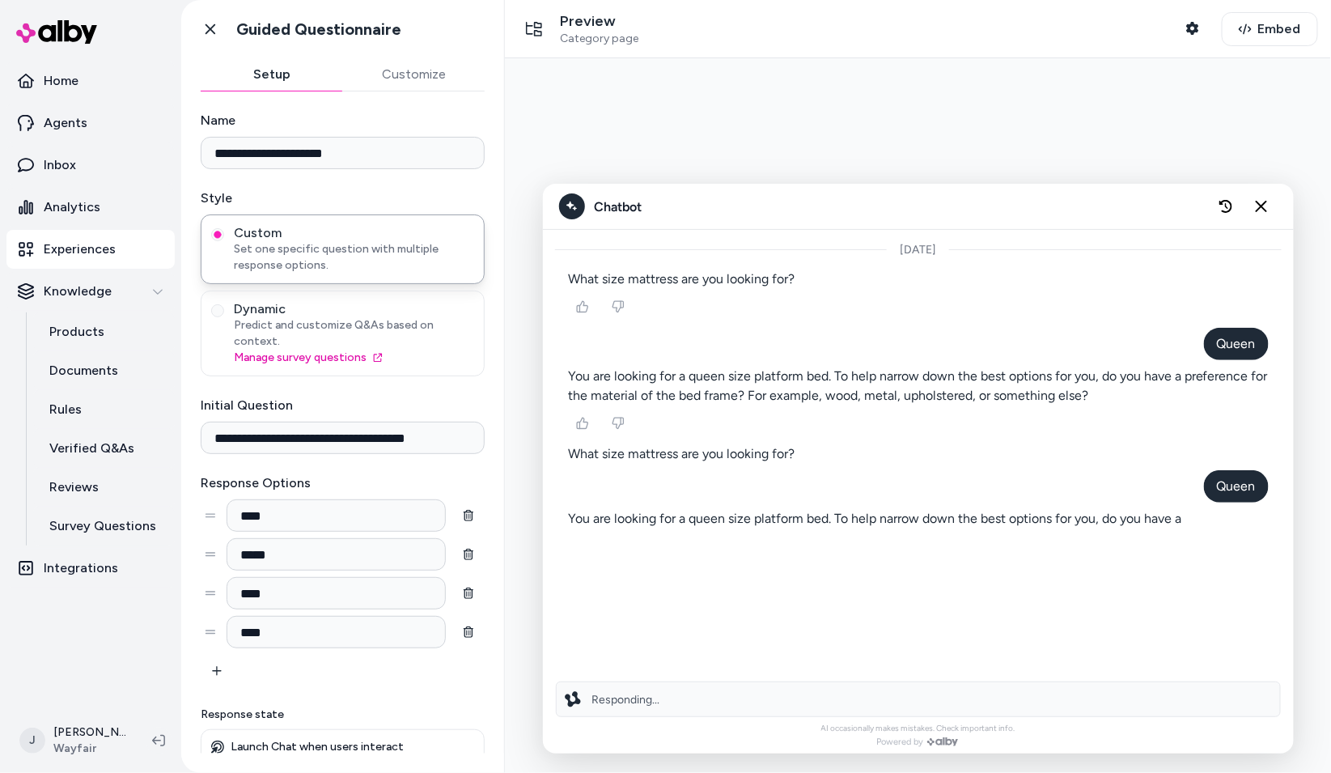
click at [75, 251] on p "Experiences" at bounding box center [80, 249] width 72 height 19
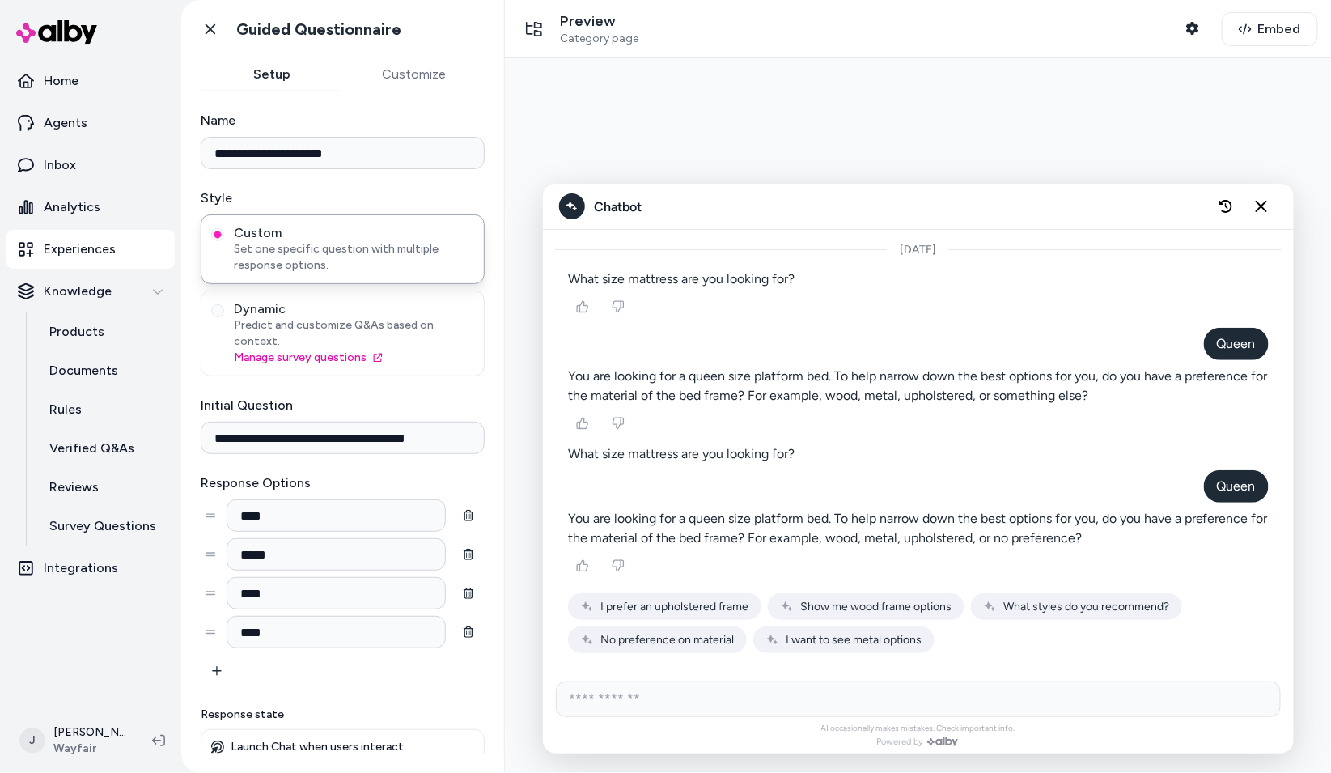
click at [883, 184] on span "No preference on material" at bounding box center [931, 128] width 96 height 111
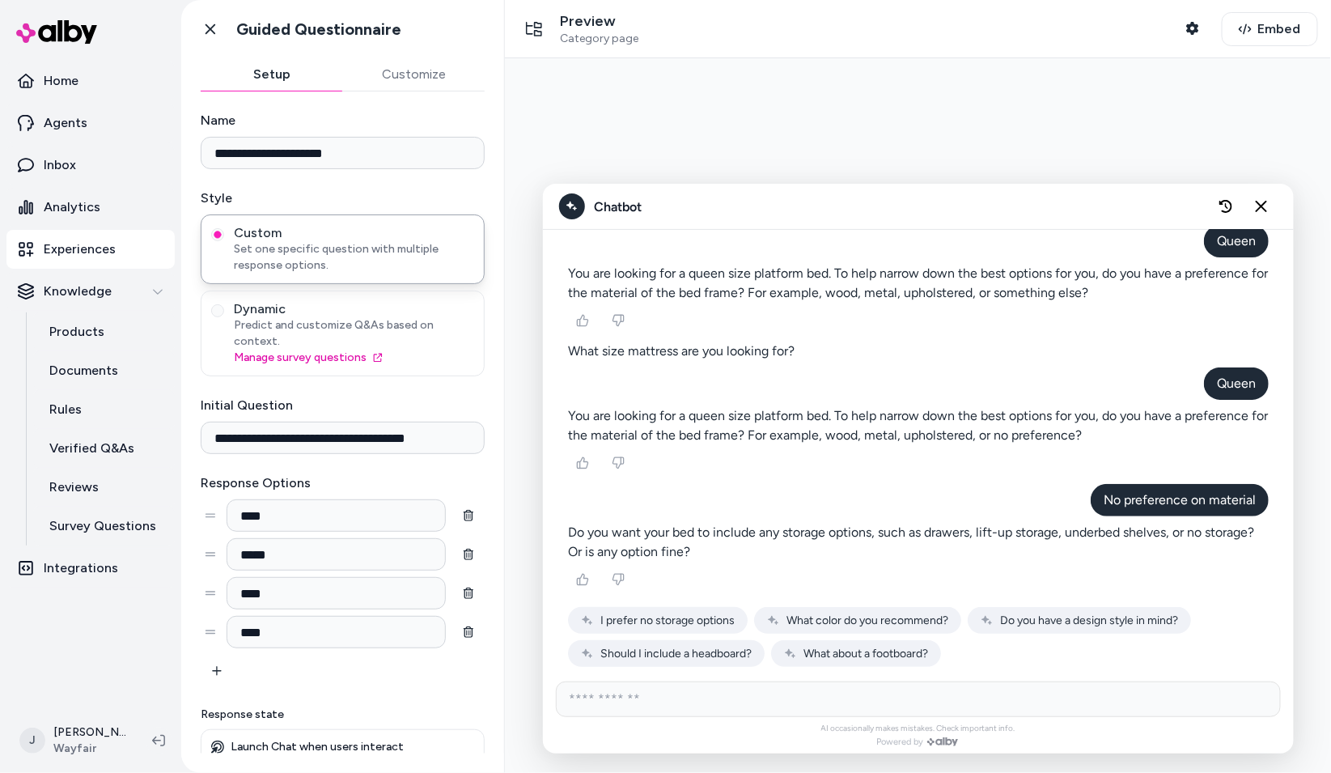
scroll to position [106, 0]
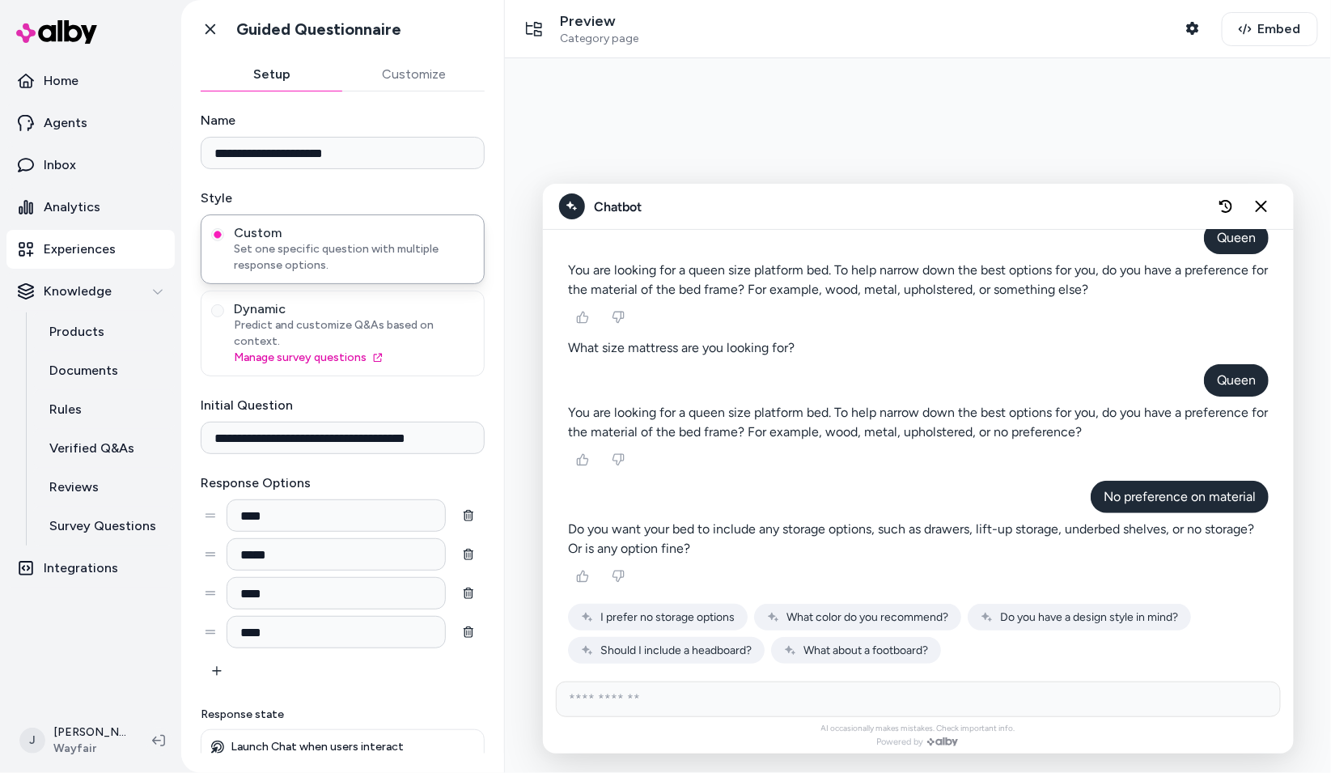
click at [713, 690] on input "AI Shopping Assistant" at bounding box center [917, 699] width 725 height 36
type input "**********"
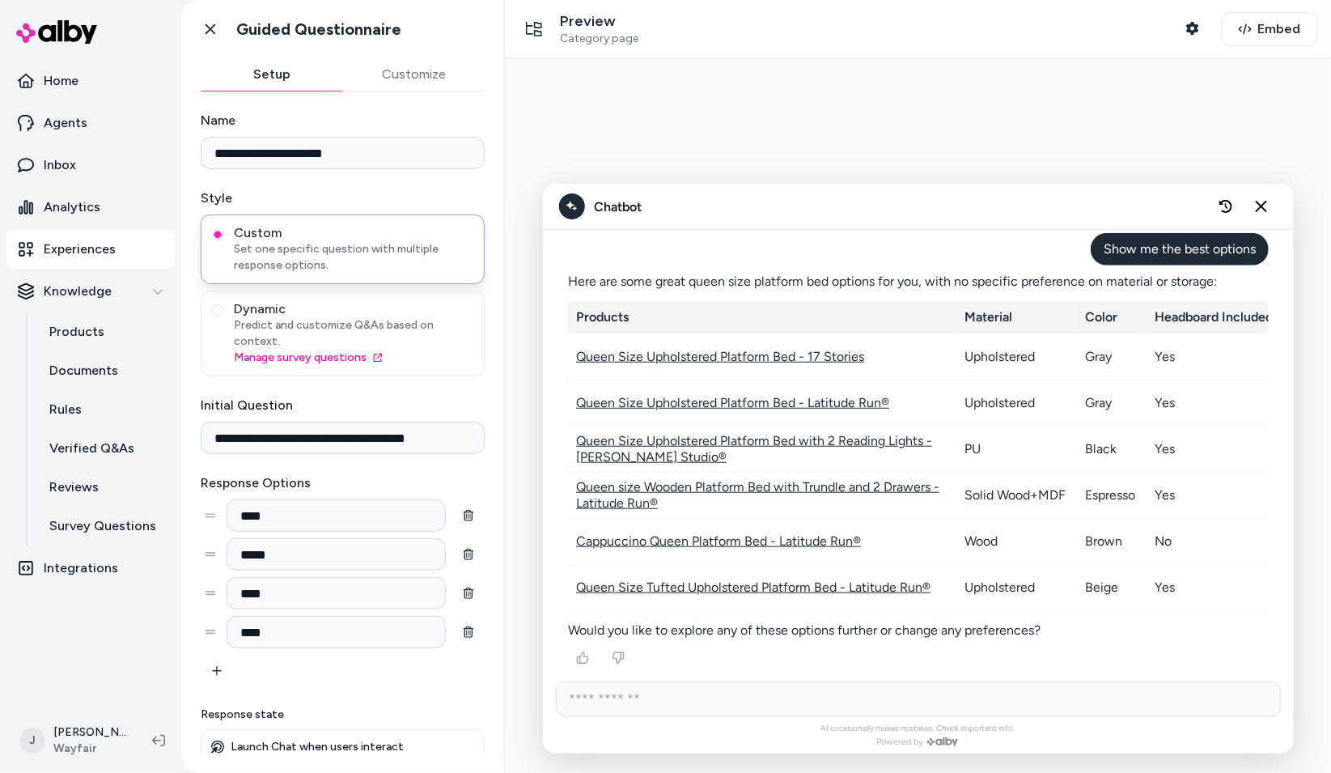
scroll to position [0, 0]
click at [756, 189] on link "Queen Size Upholstered Platform Bed - 17 Stories" at bounding box center [745, 46] width 66 height 287
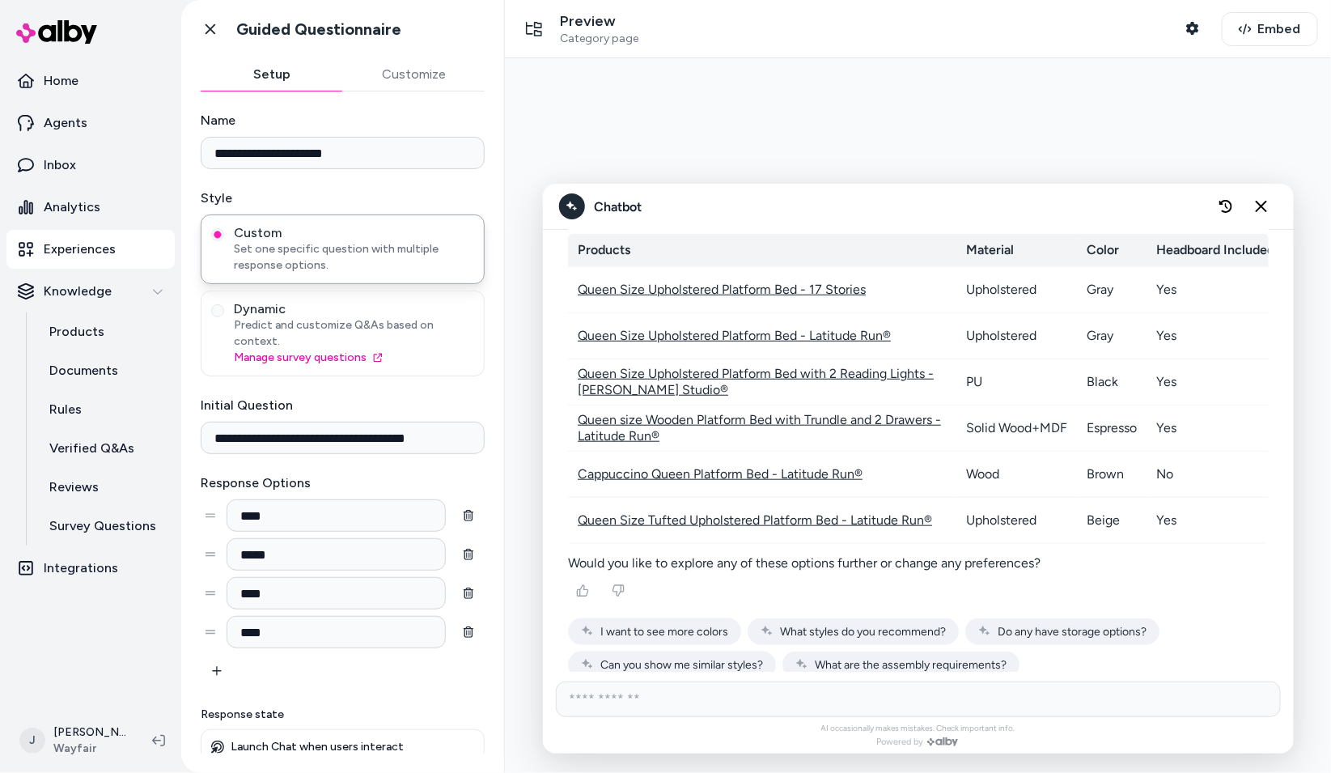
scroll to position [552, 0]
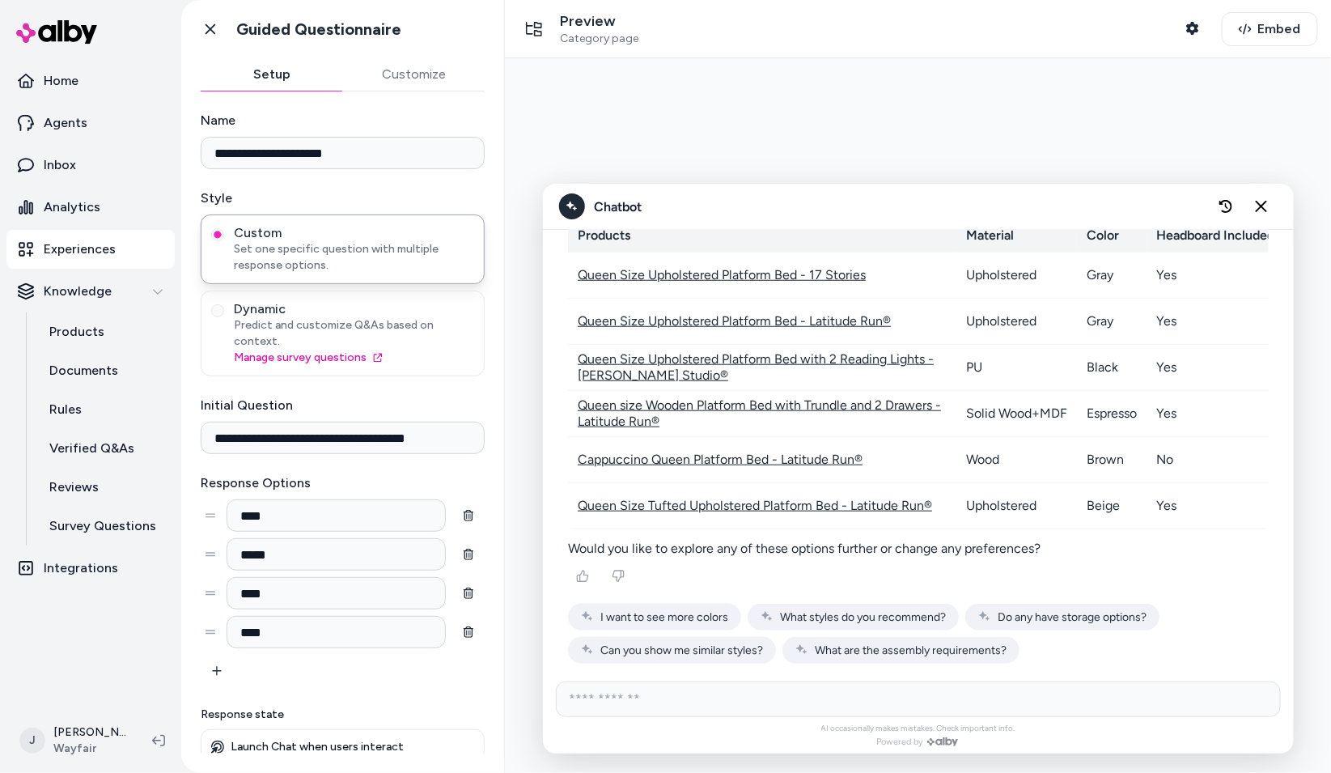
click at [77, 249] on p "Experiences" at bounding box center [80, 249] width 72 height 19
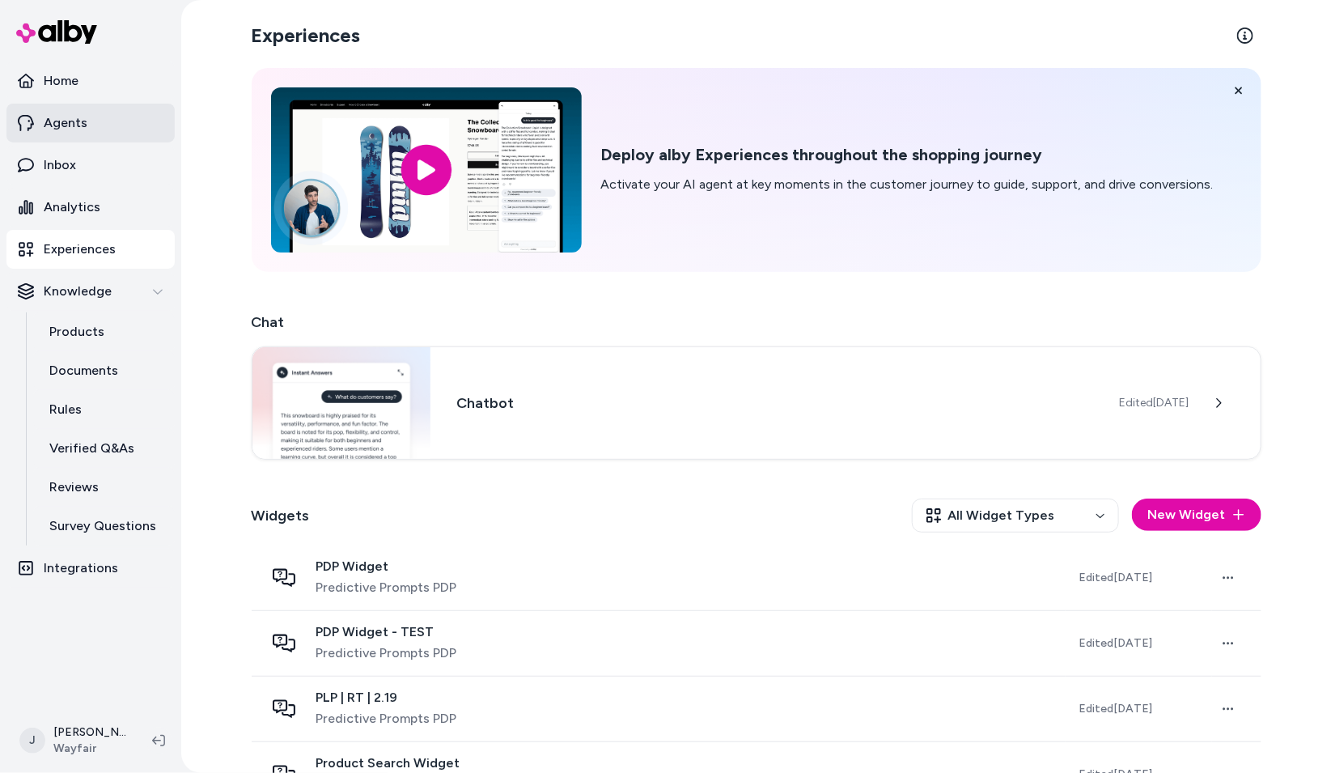
click at [69, 117] on p "Agents" at bounding box center [66, 122] width 44 height 19
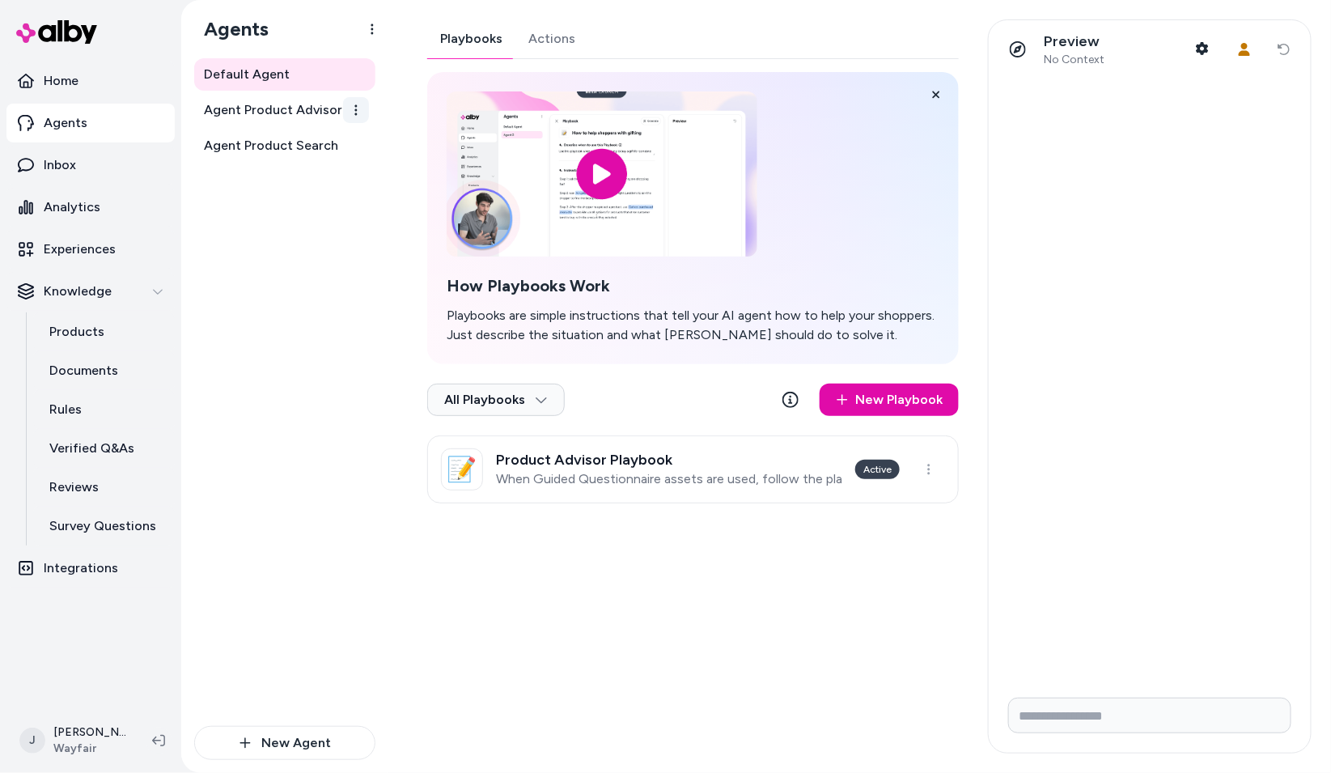
drag, startPoint x: 256, startPoint y: 142, endPoint x: 350, endPoint y: 104, distance: 102.4
click at [257, 142] on span "Agent Product Search" at bounding box center [271, 145] width 134 height 19
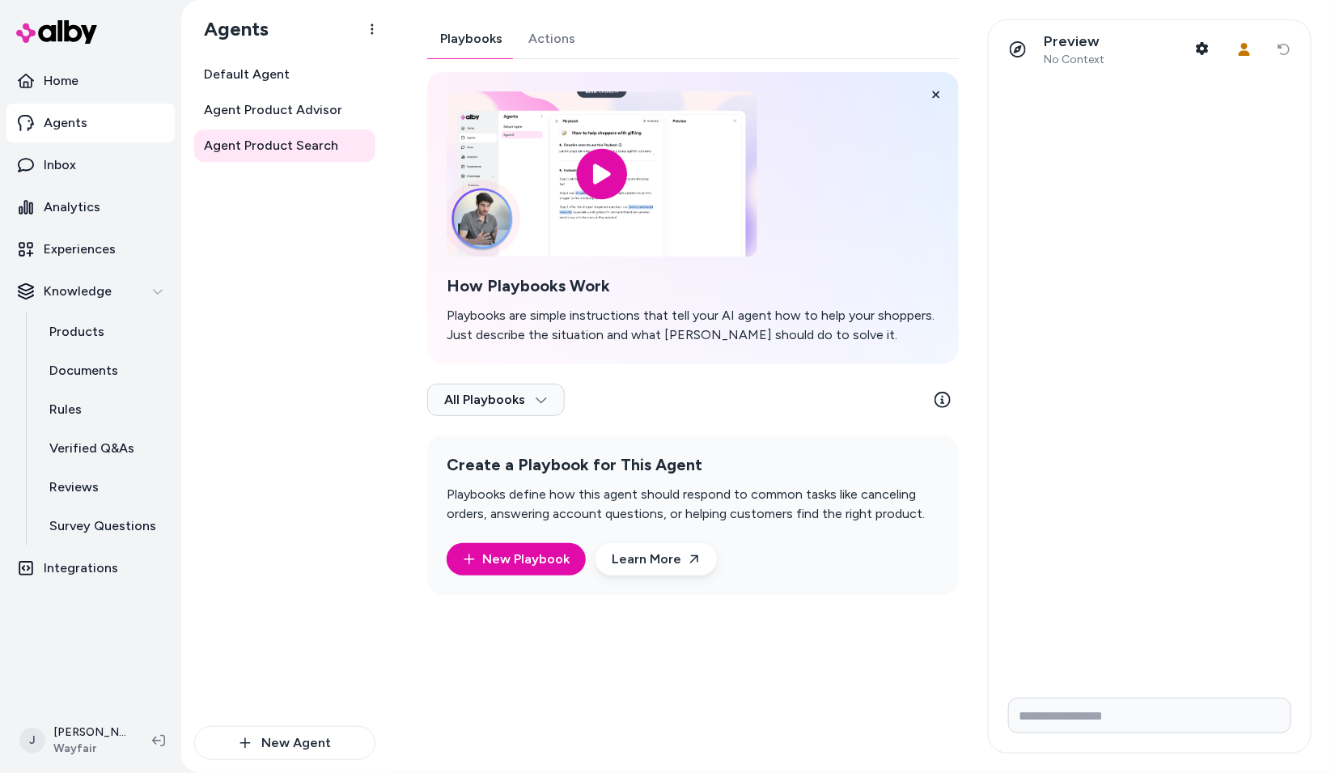
click at [539, 35] on div "Playbooks Actions How Playbooks Work Playbooks are simple instructions that tel…" at bounding box center [693, 306] width 532 height 575
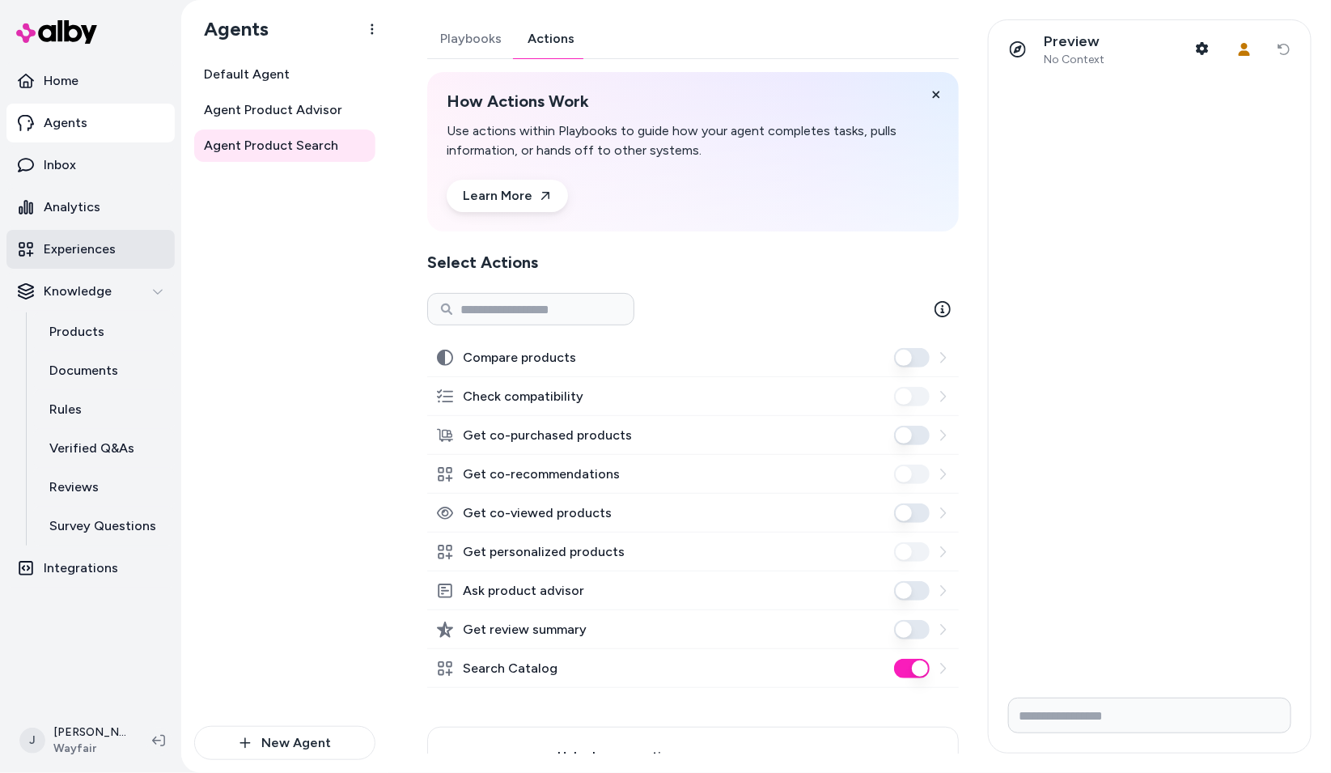
click at [77, 259] on link "Experiences" at bounding box center [90, 249] width 168 height 39
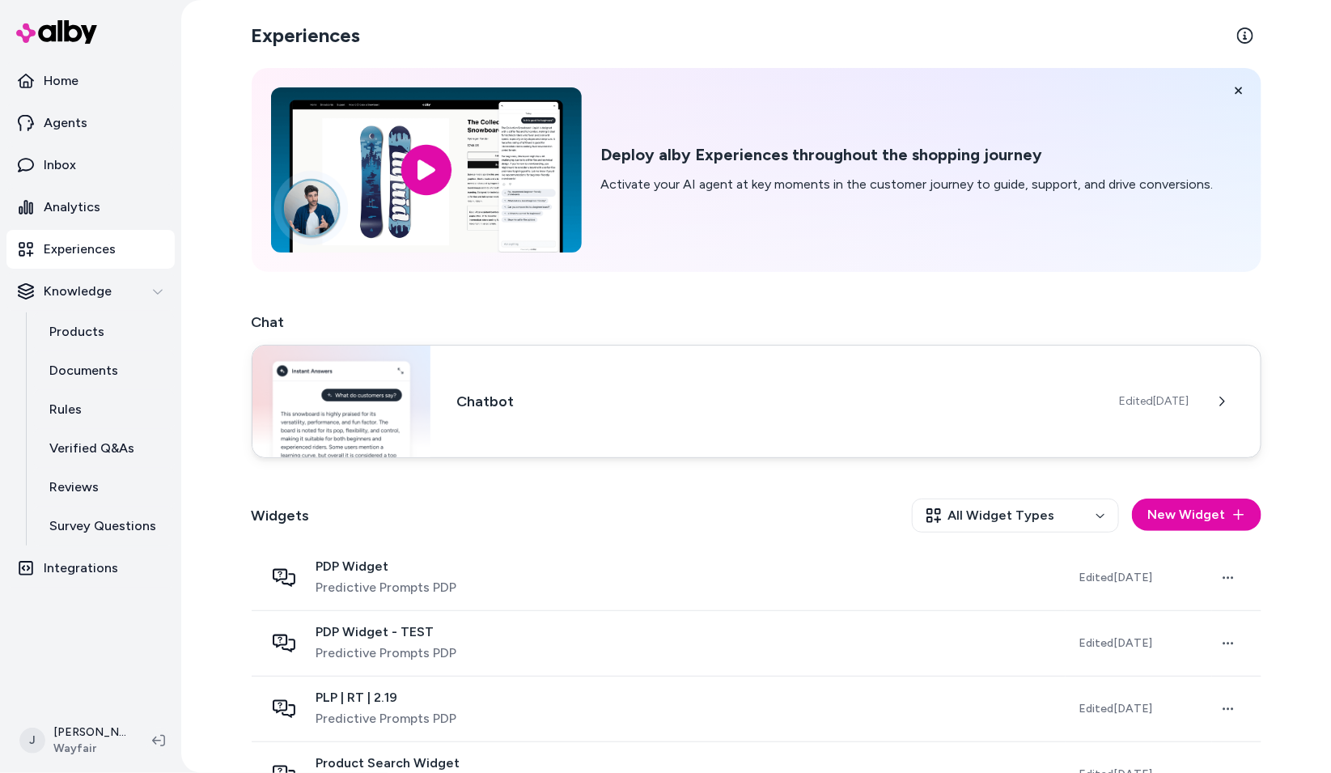
click at [590, 400] on h3 "Chatbot" at bounding box center [774, 401] width 637 height 23
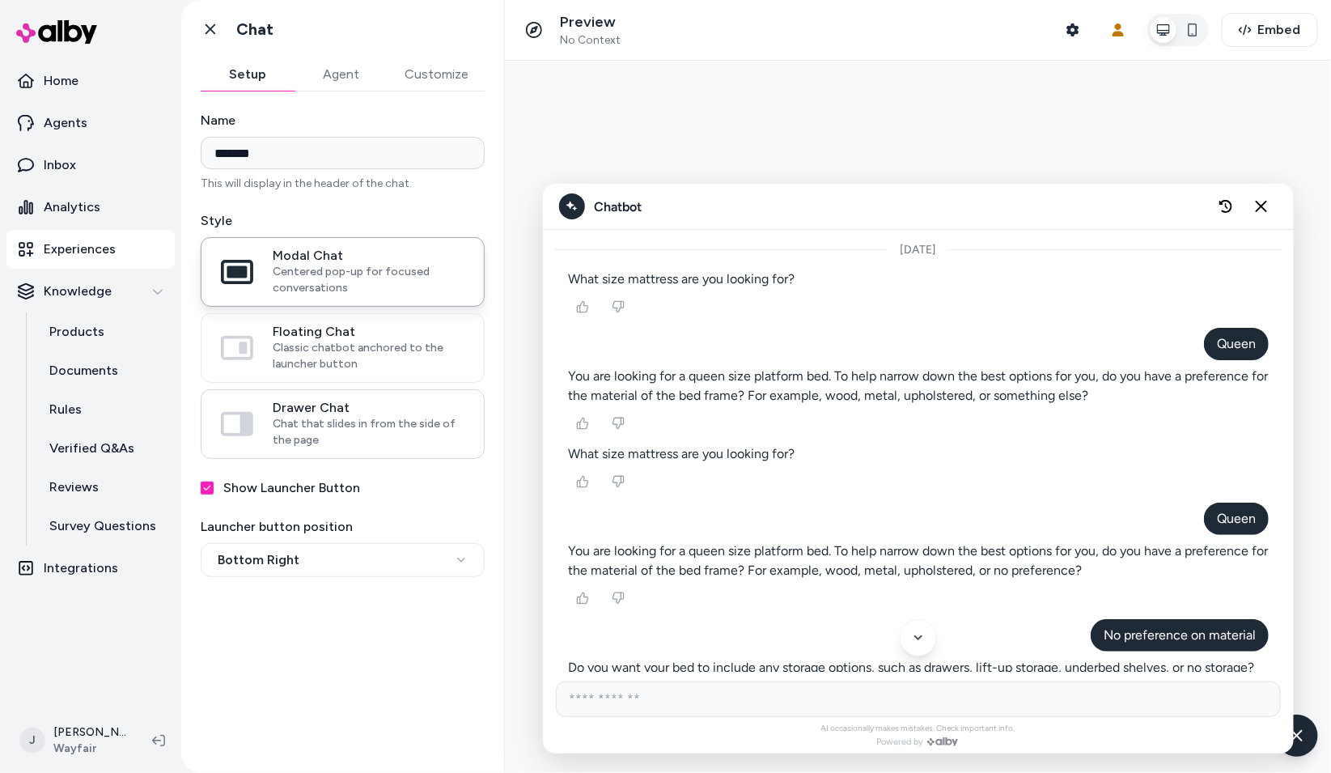
scroll to position [503, 0]
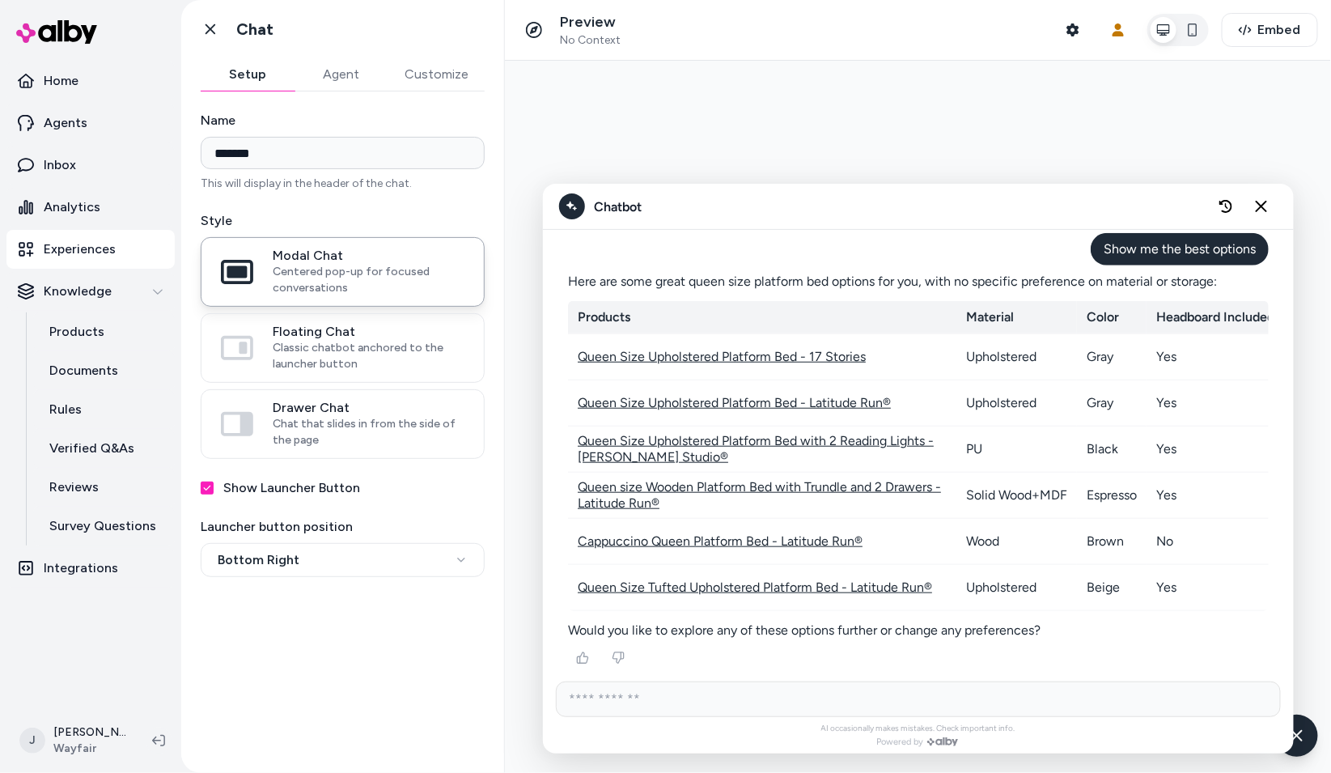
click at [944, 695] on input "AI Shopping Assistant" at bounding box center [917, 699] width 725 height 36
type input "**********"
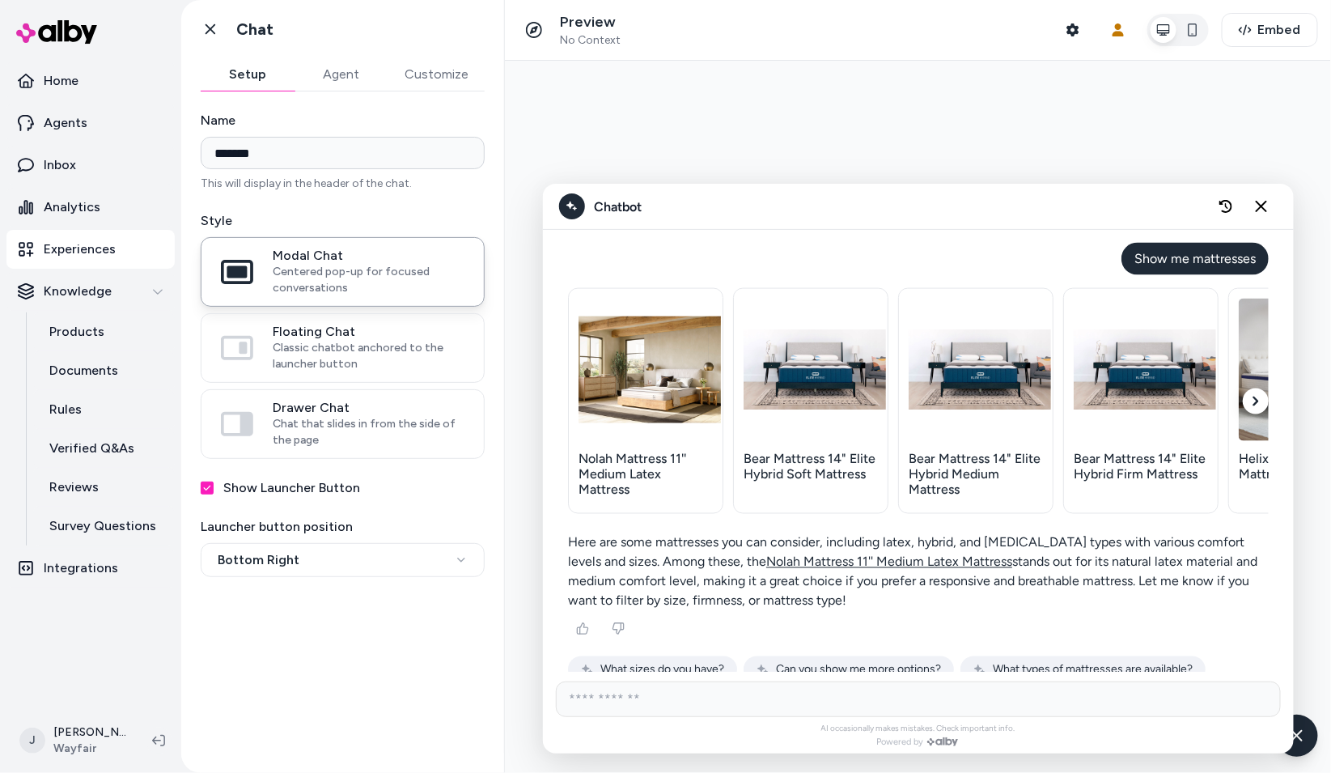
scroll to position [940, 0]
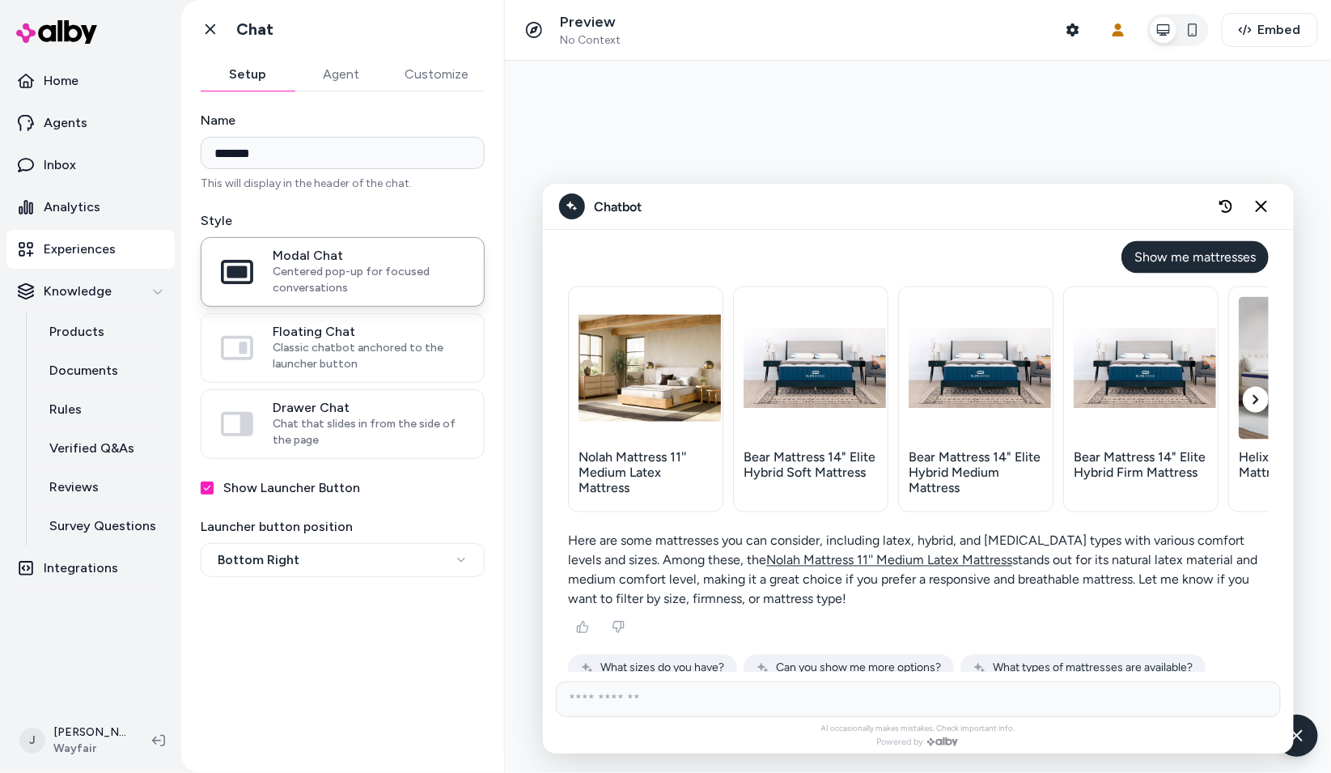
click at [701, 100] on div at bounding box center [917, 416] width 826 height 712
click at [686, 101] on div at bounding box center [917, 416] width 826 height 712
click at [207, 26] on icon at bounding box center [211, 29] width 10 height 11
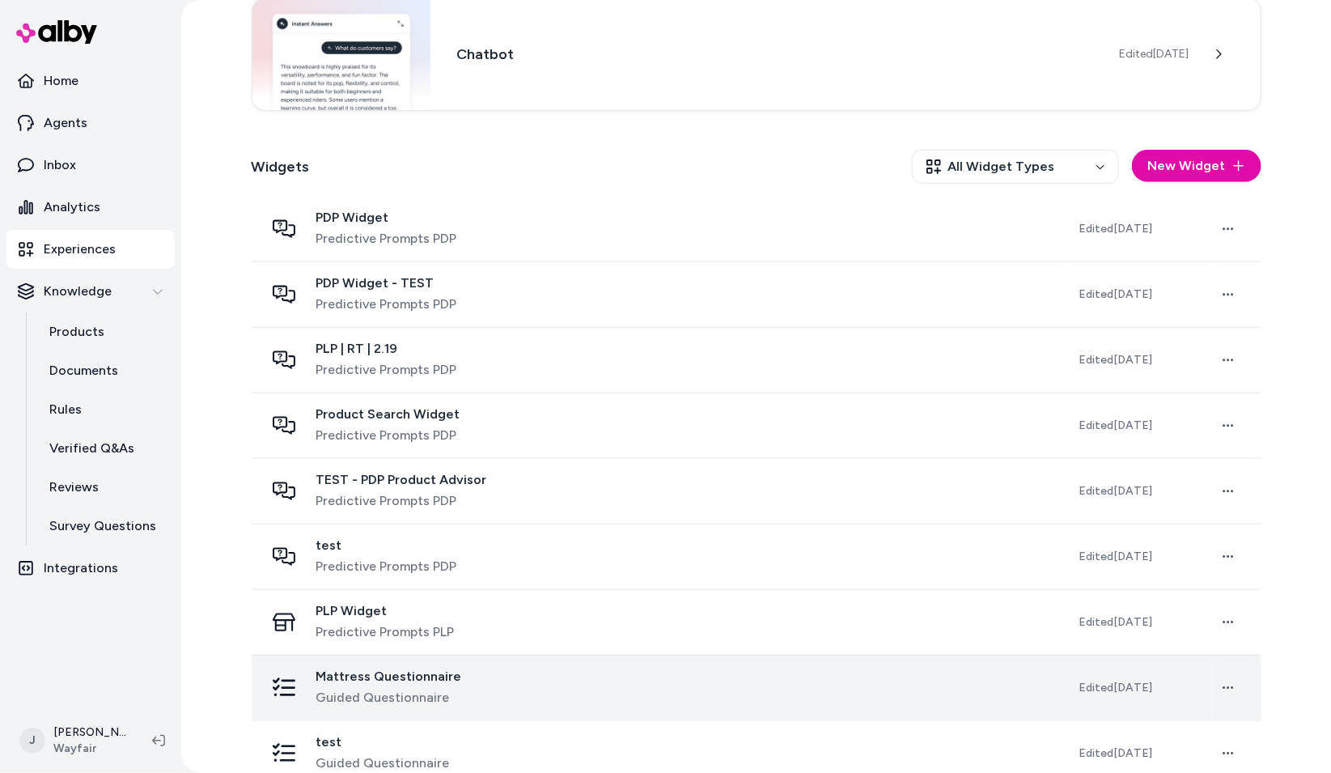
scroll to position [506, 0]
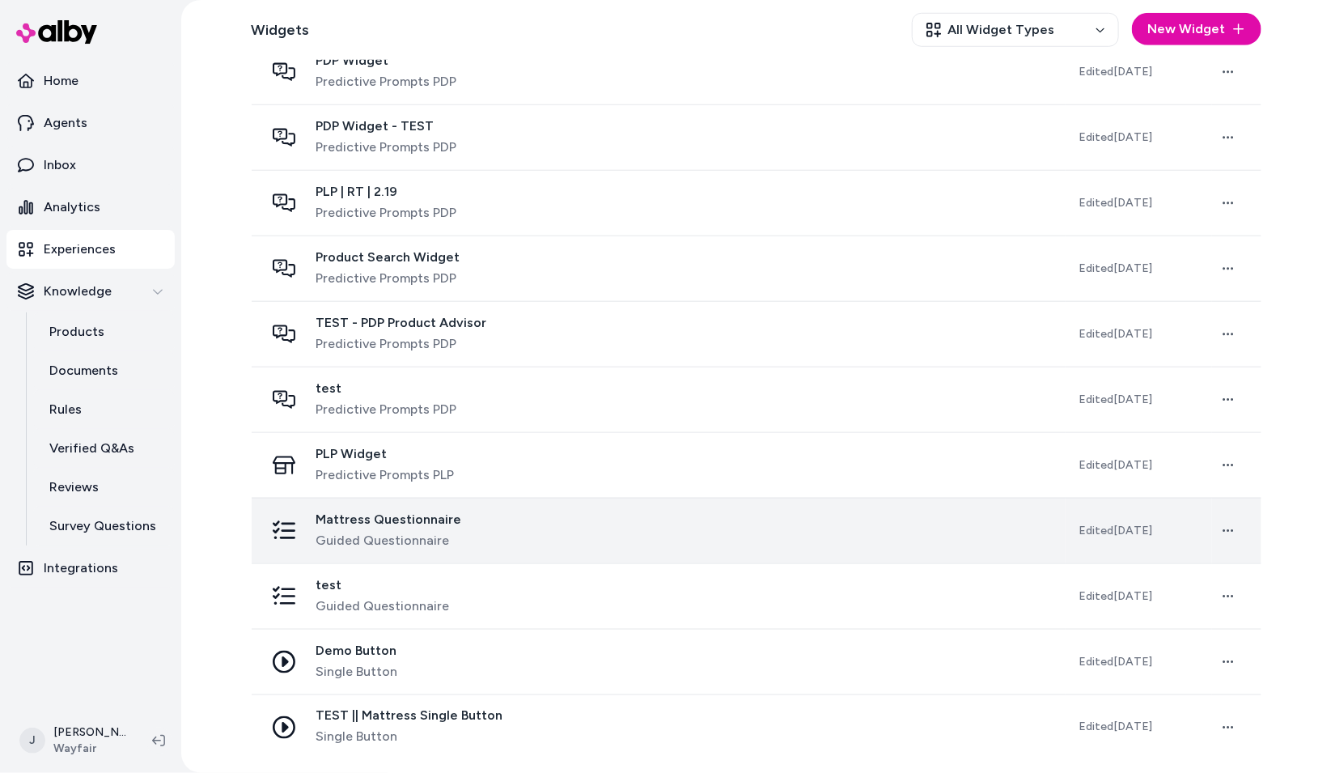
click at [554, 537] on div "Mattress Questionnaire Guided Questionnaire" at bounding box center [659, 531] width 788 height 39
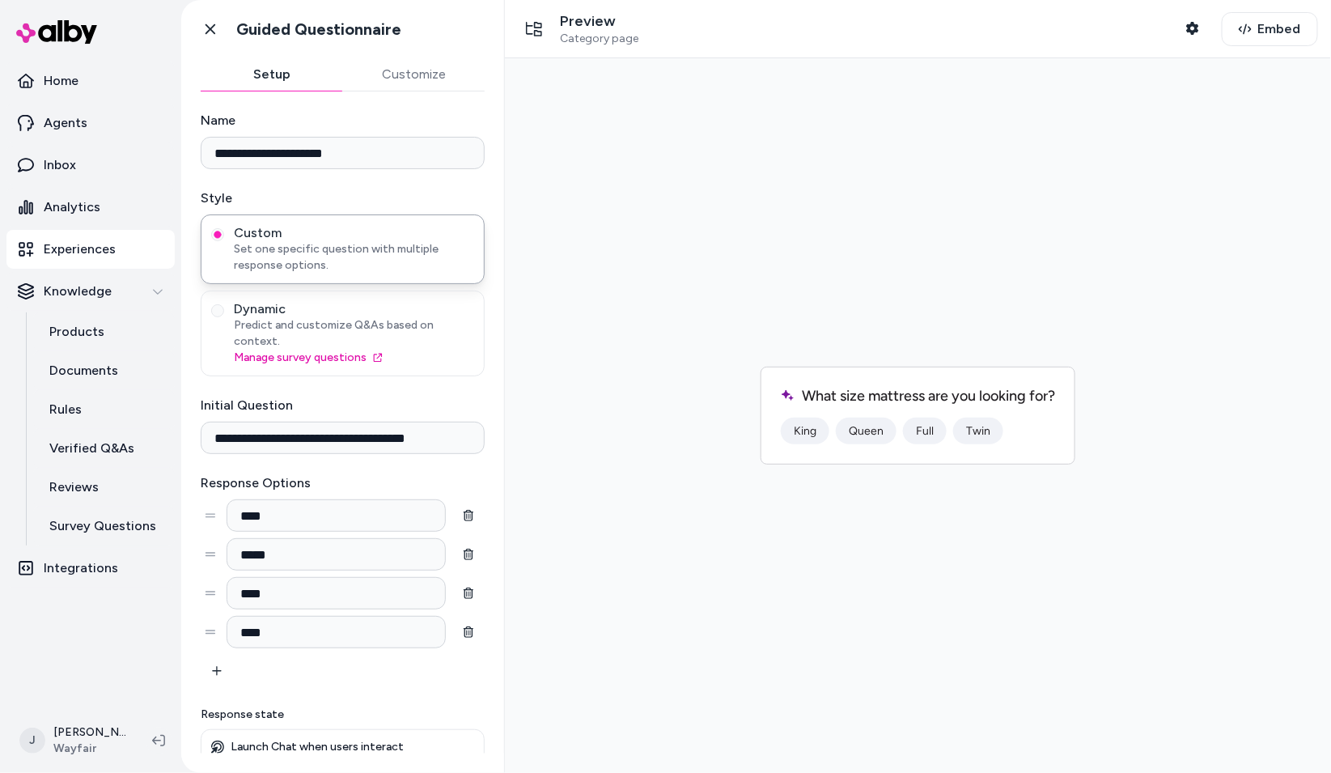
click at [866, 427] on button "Queen" at bounding box center [865, 430] width 61 height 27
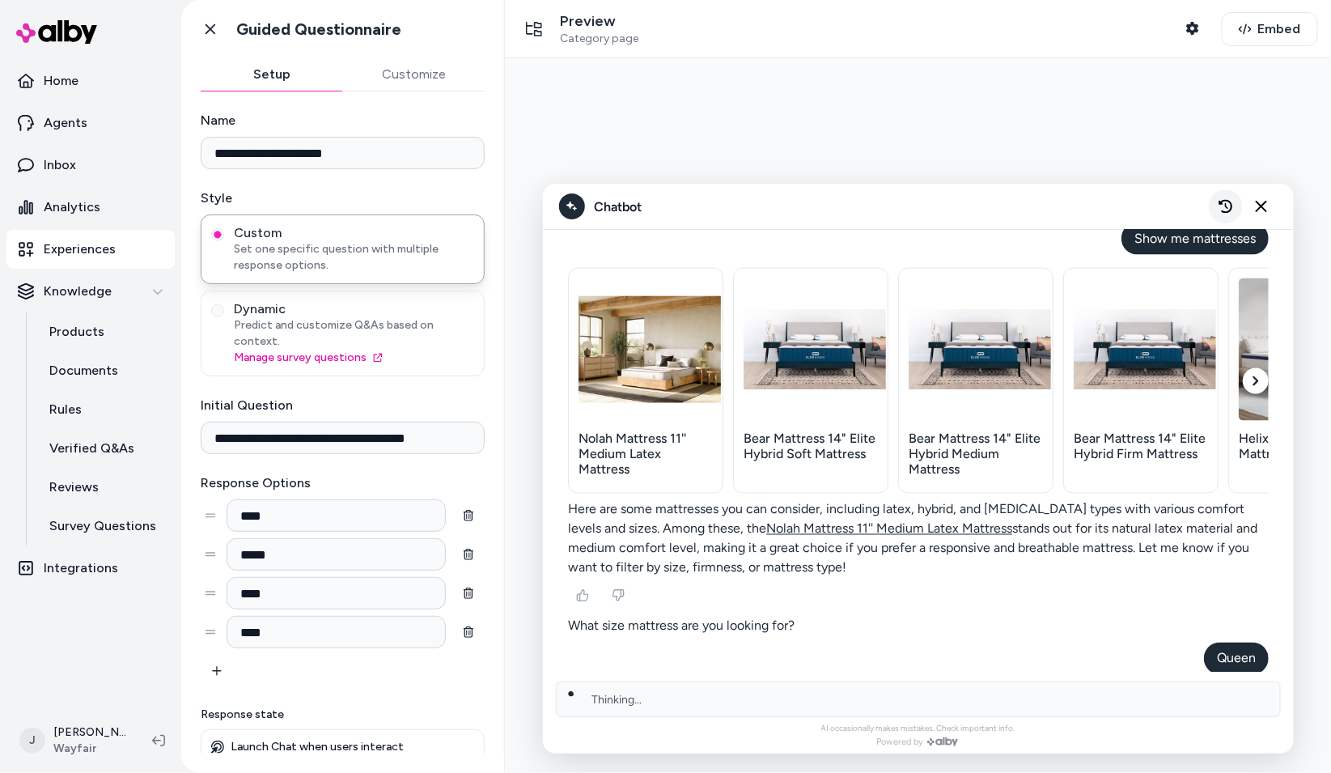
scroll to position [964, 0]
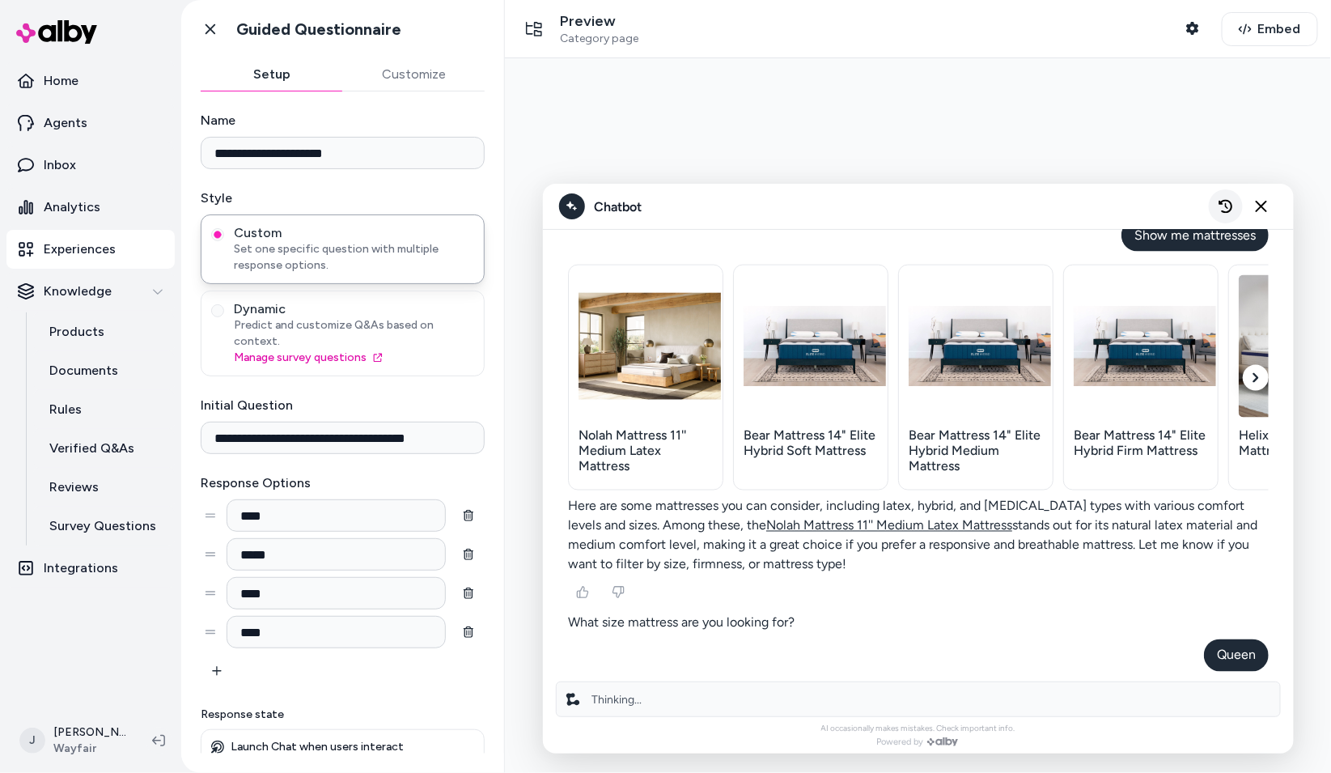
click at [1089, 202] on icon "New chat" at bounding box center [1225, 206] width 14 height 14
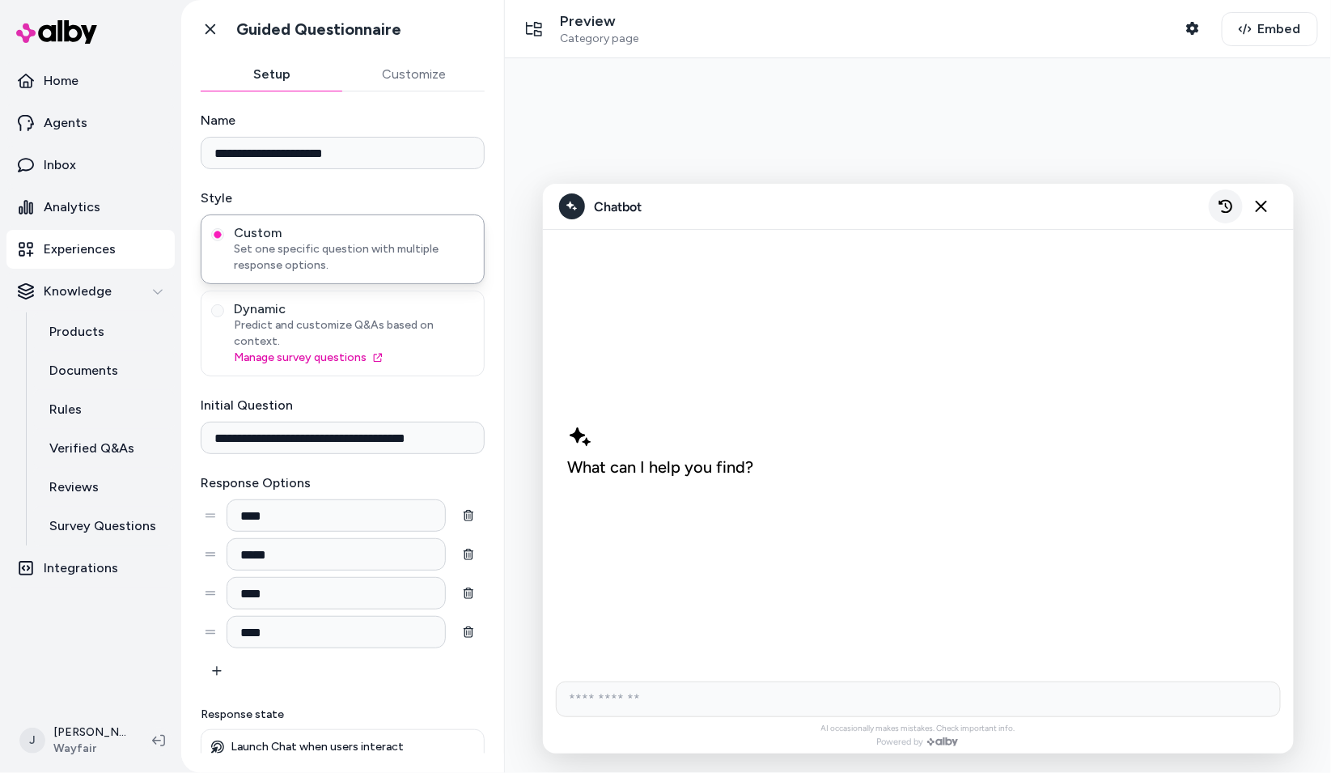
scroll to position [0, 0]
click at [1089, 206] on icon "Close chat" at bounding box center [1261, 206] width 14 height 14
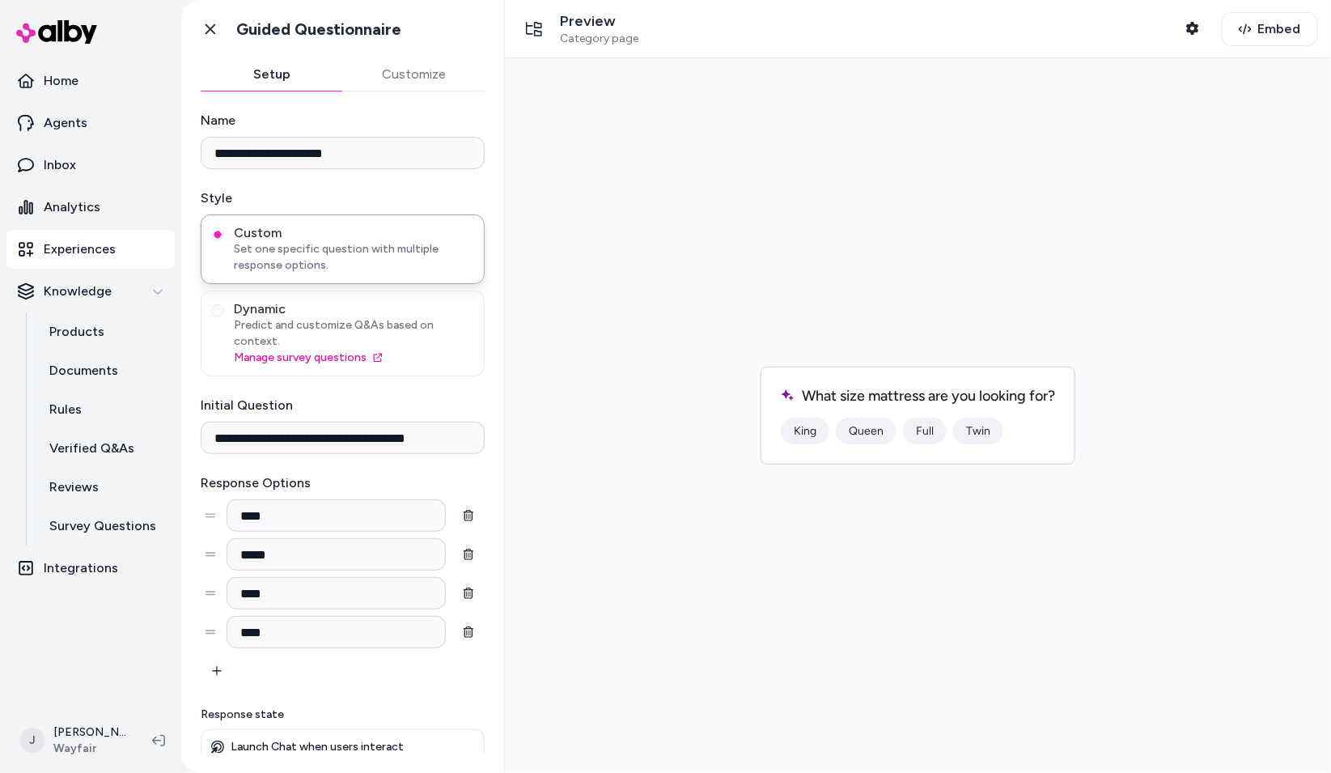
click at [805, 431] on button "King" at bounding box center [804, 430] width 49 height 27
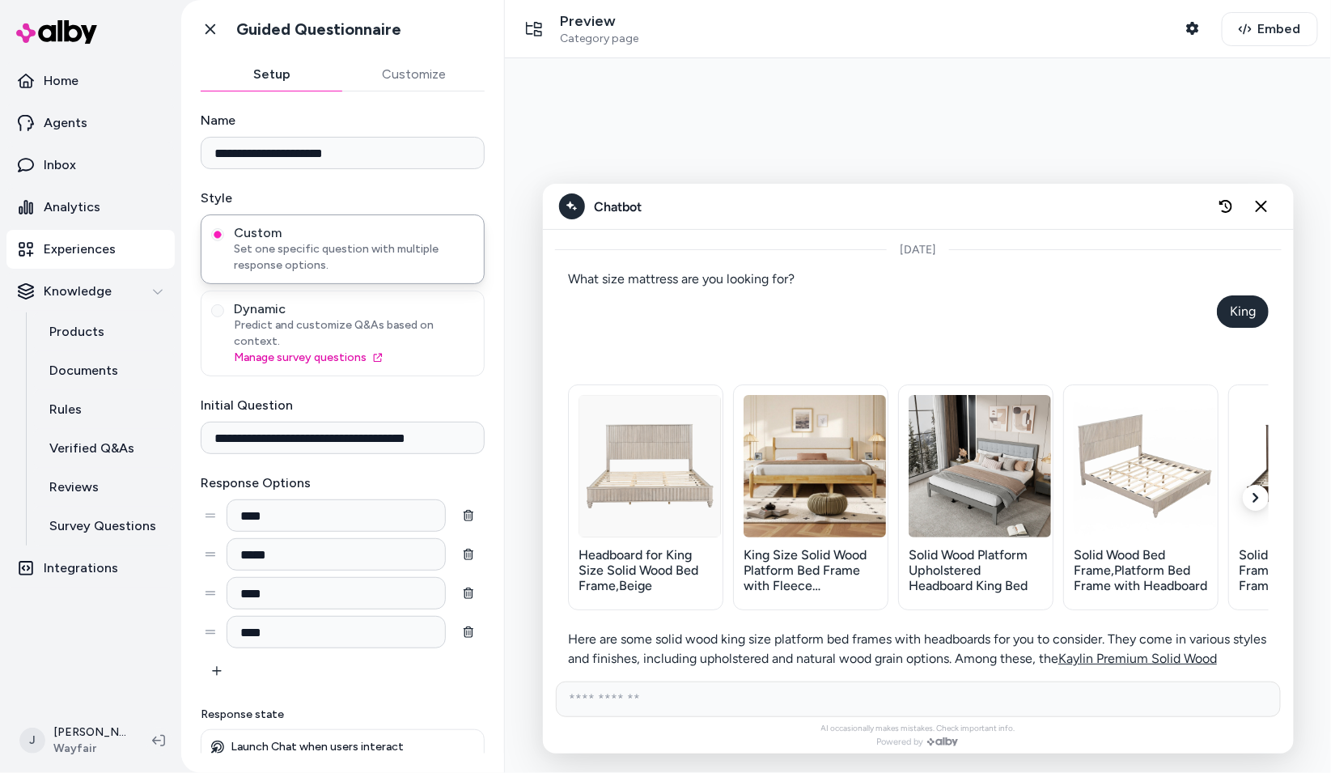
scroll to position [89, 0]
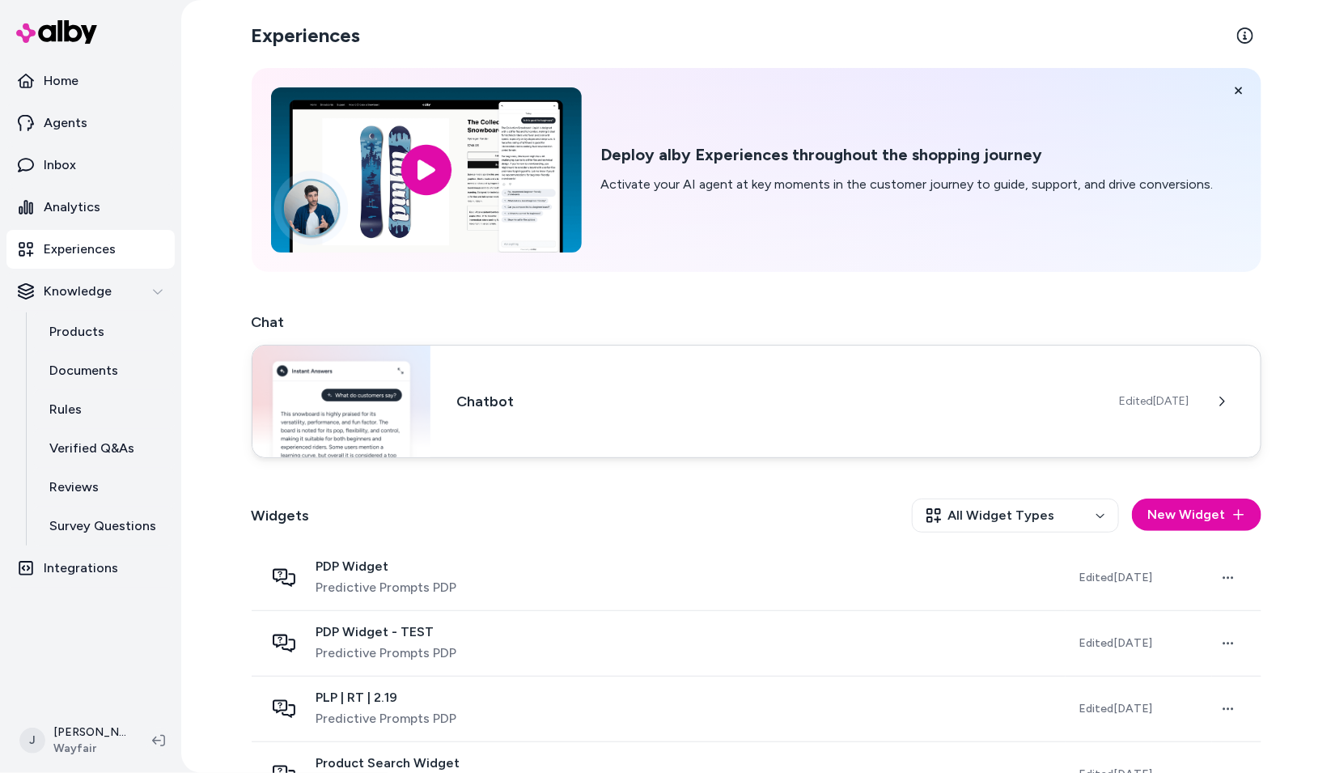
click at [575, 406] on h3 "Chatbot" at bounding box center [774, 401] width 637 height 23
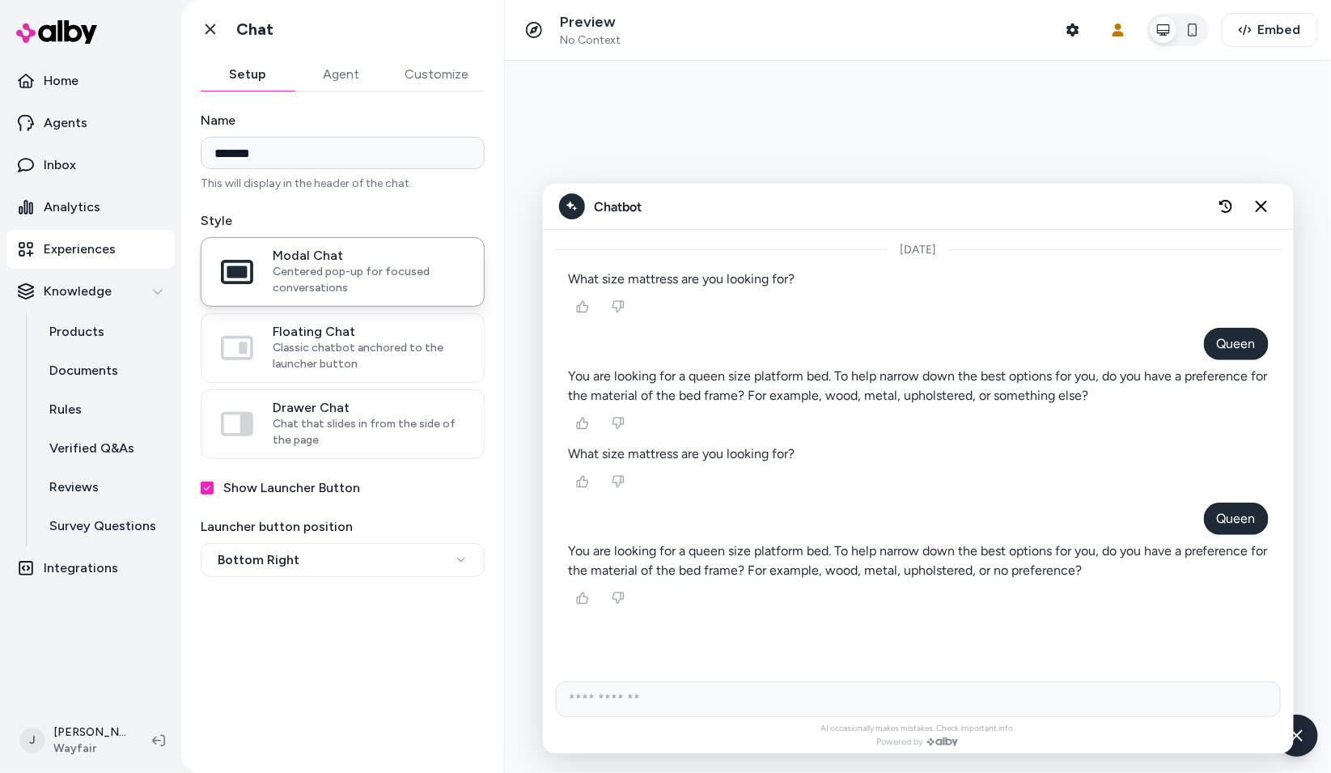
drag, startPoint x: 1260, startPoint y: 211, endPoint x: 1322, endPoint y: 512, distance: 307.3
click at [1260, 216] on button "Close chat" at bounding box center [1261, 205] width 32 height 32
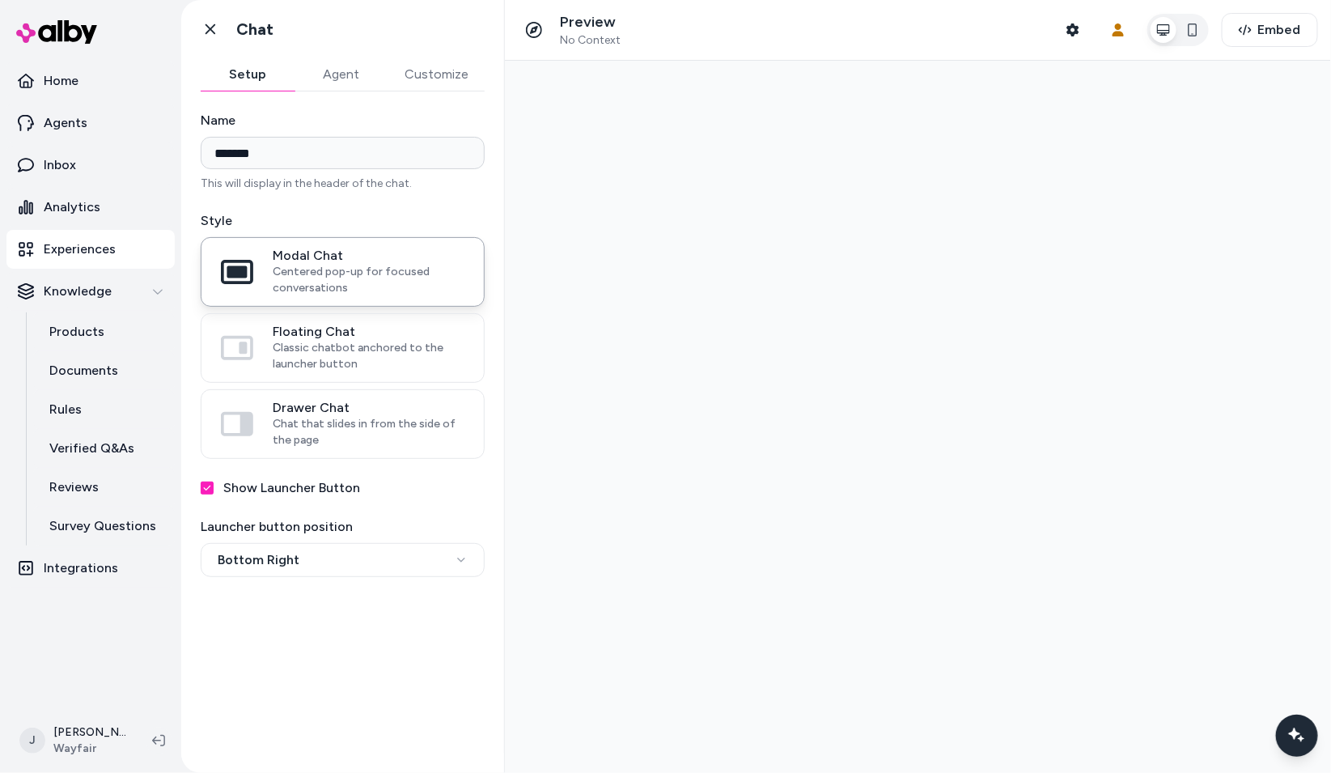
click at [202, 486] on button "Show Launcher Button" at bounding box center [207, 488] width 13 height 13
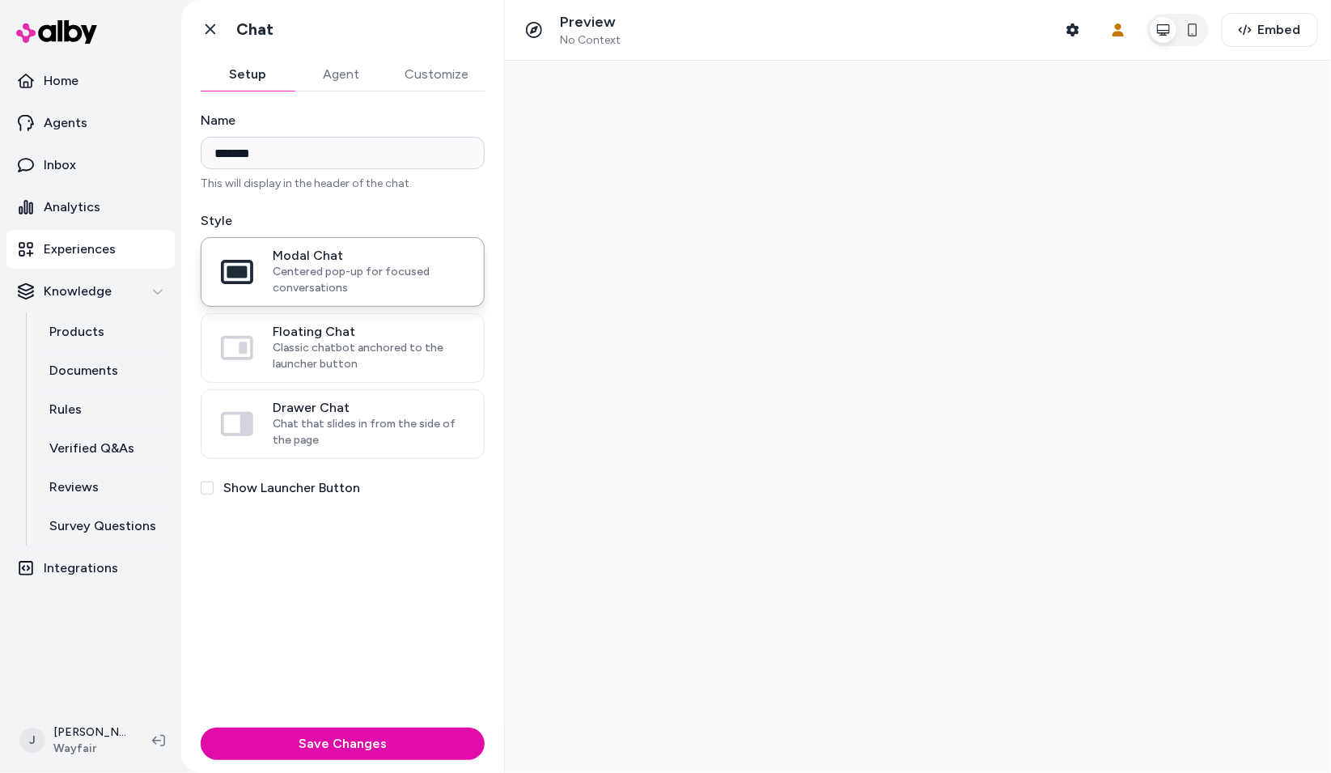
click at [237, 490] on label "Show Launcher Button" at bounding box center [291, 487] width 137 height 19
click at [214, 490] on button "Show Launcher Button" at bounding box center [207, 488] width 13 height 13
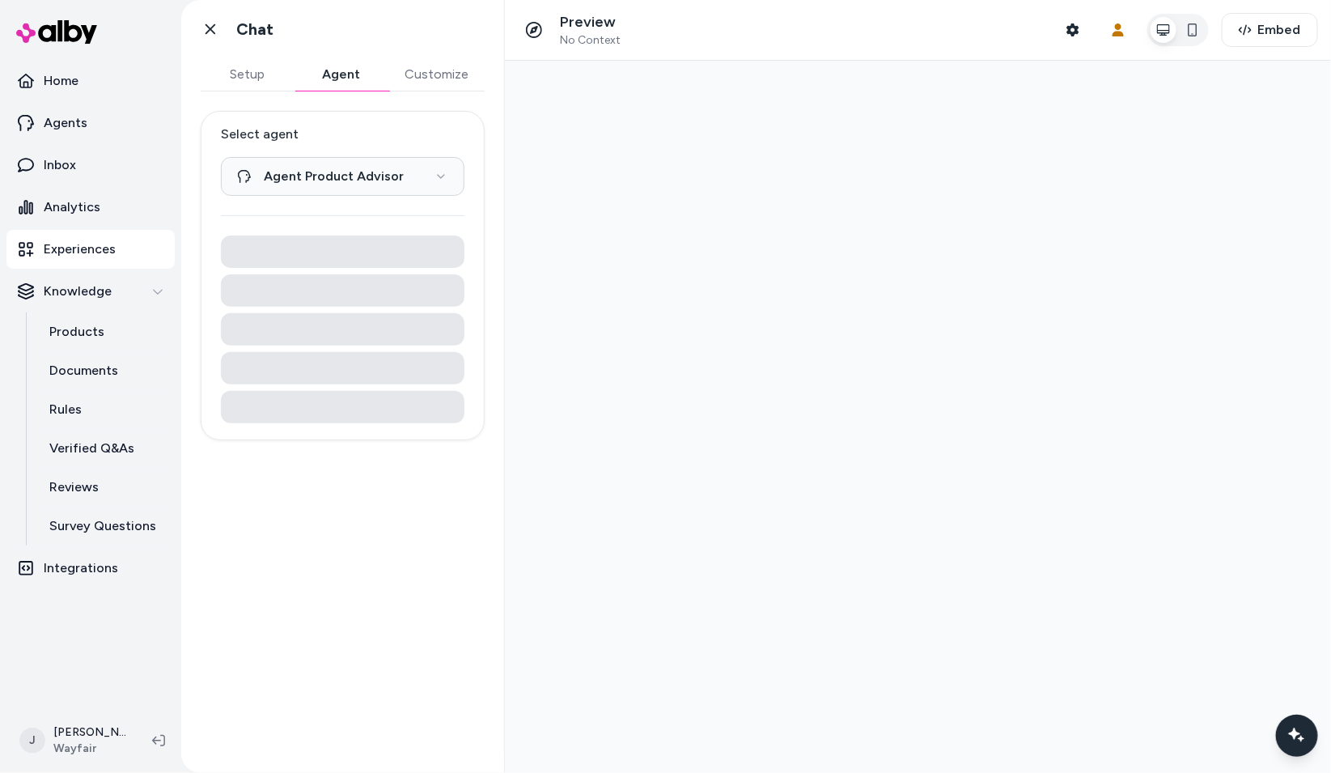
click at [338, 70] on button "Agent" at bounding box center [342, 74] width 94 height 32
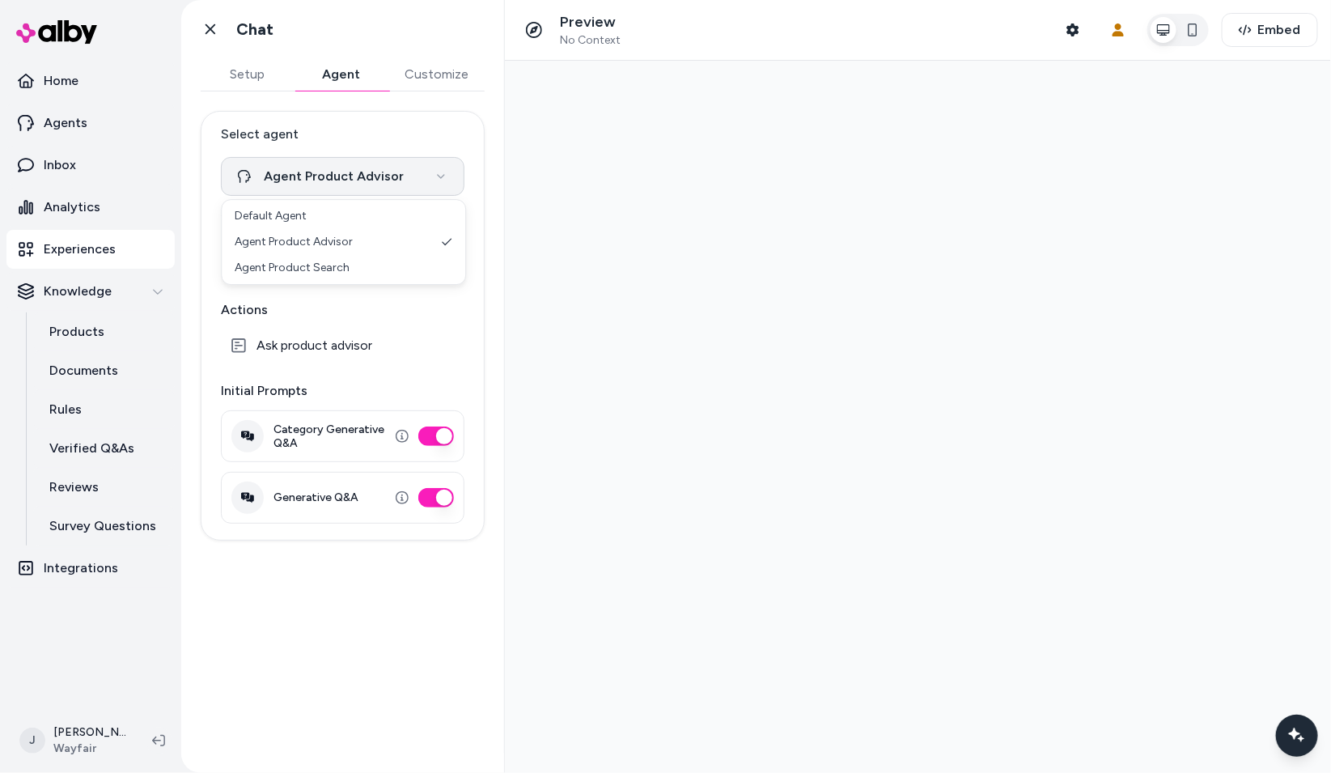
click at [297, 176] on html "**********" at bounding box center [665, 386] width 1331 height 773
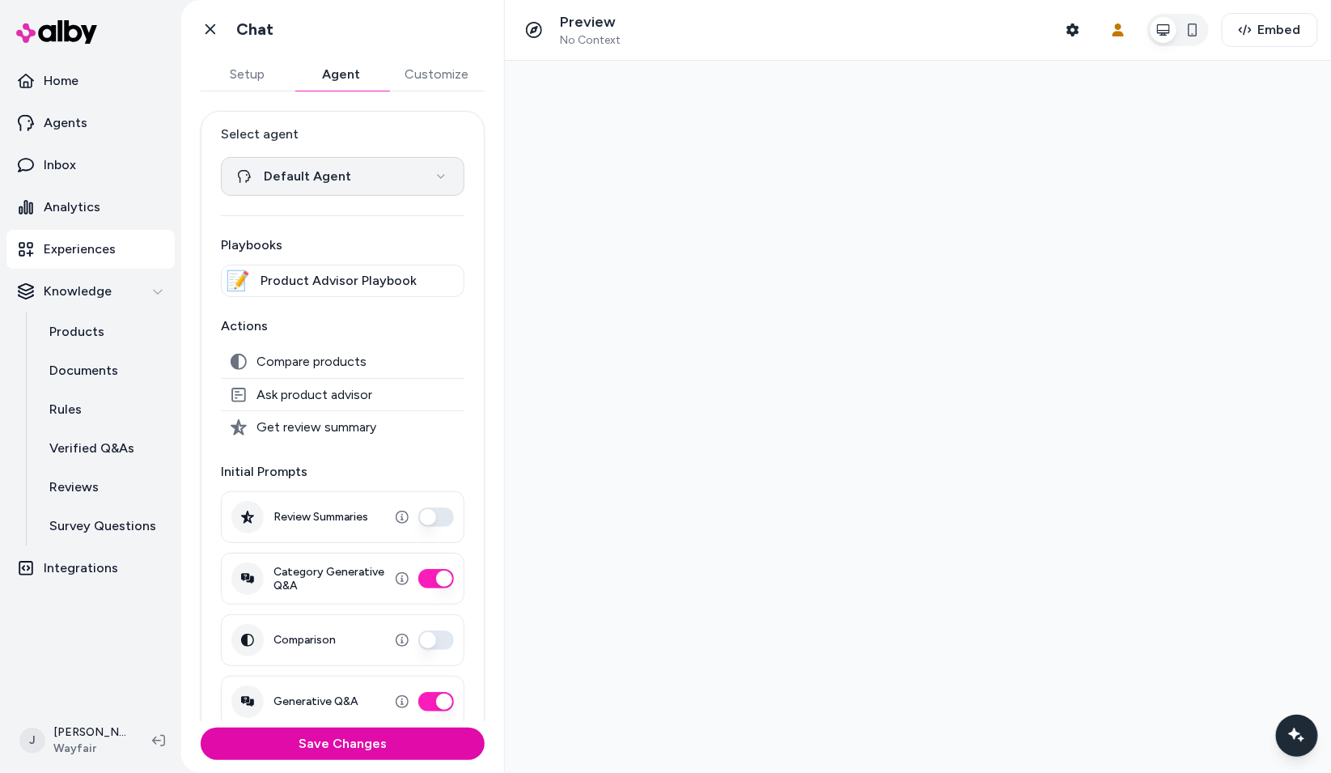
click at [325, 177] on html "**********" at bounding box center [665, 386] width 1331 height 773
select select "**********"
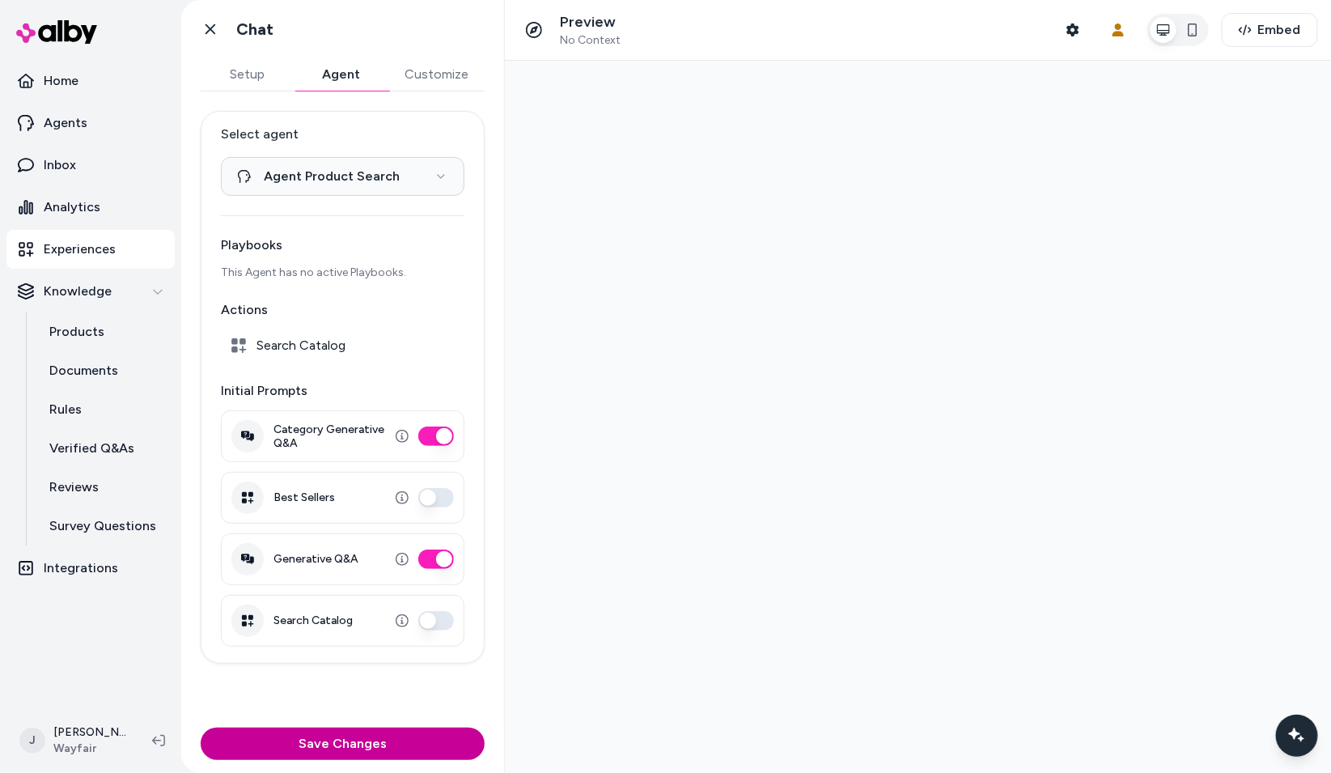
click at [282, 751] on button "Save Changes" at bounding box center [343, 744] width 284 height 32
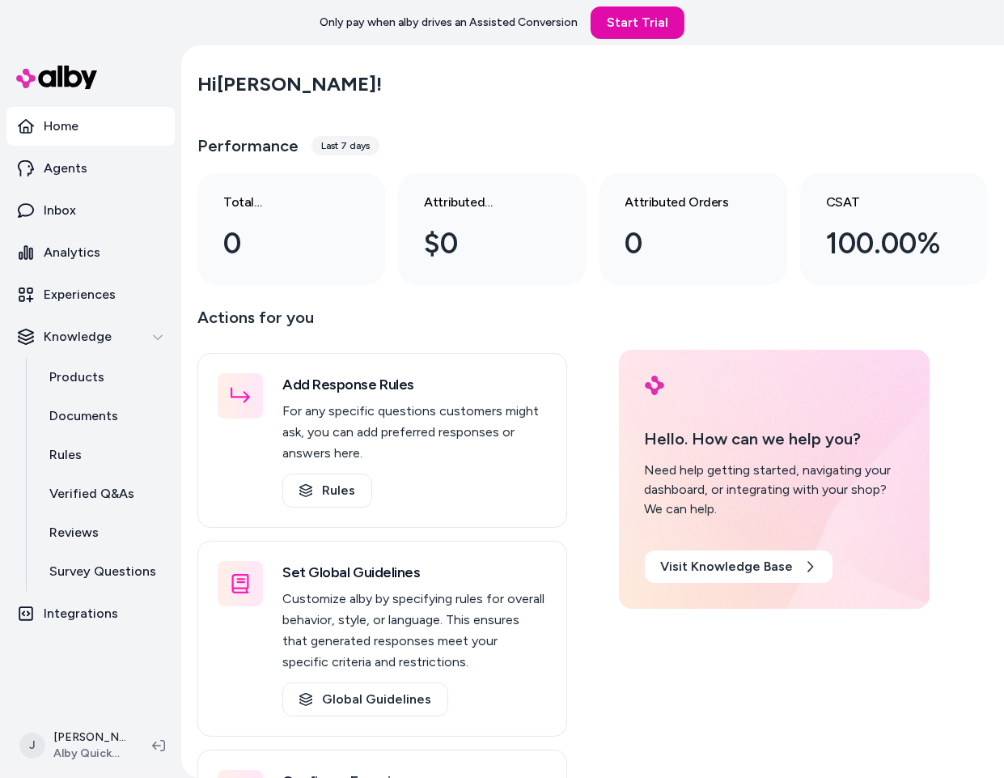
click at [125, 686] on nav "Home Agents Inbox Analytics Experiences Knowledge Products Documents Rules Veri…" at bounding box center [90, 408] width 168 height 603
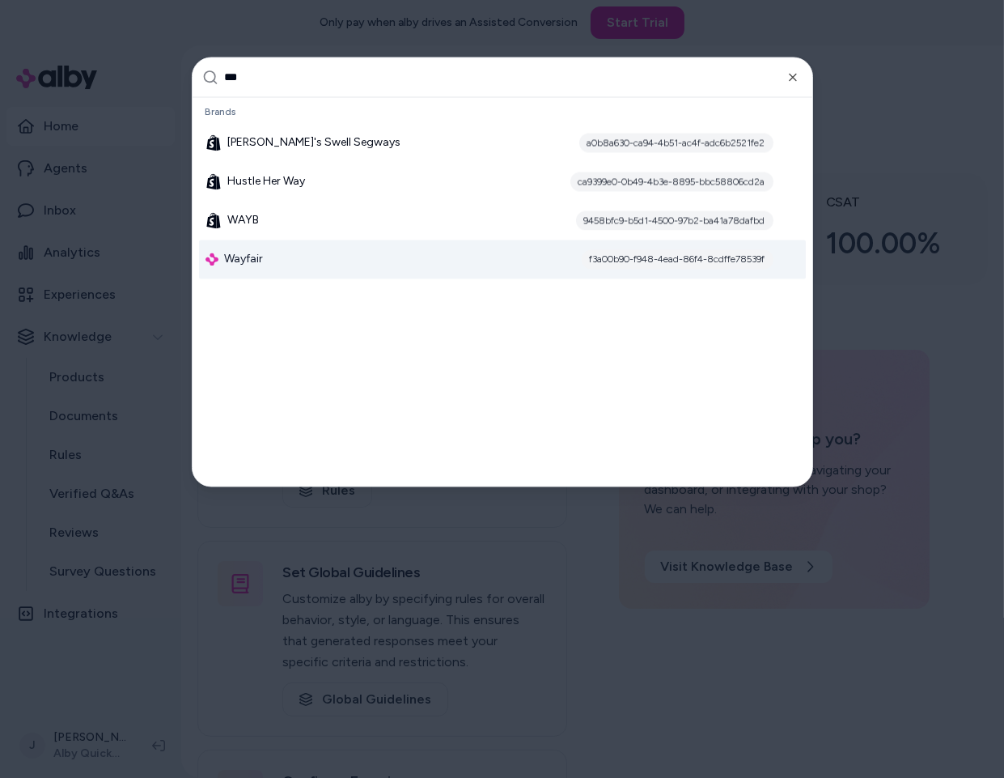
type input "***"
click at [299, 253] on div "Wayfair f3a00b90-f948-4ead-86f4-8cdffe78539f" at bounding box center [502, 259] width 607 height 39
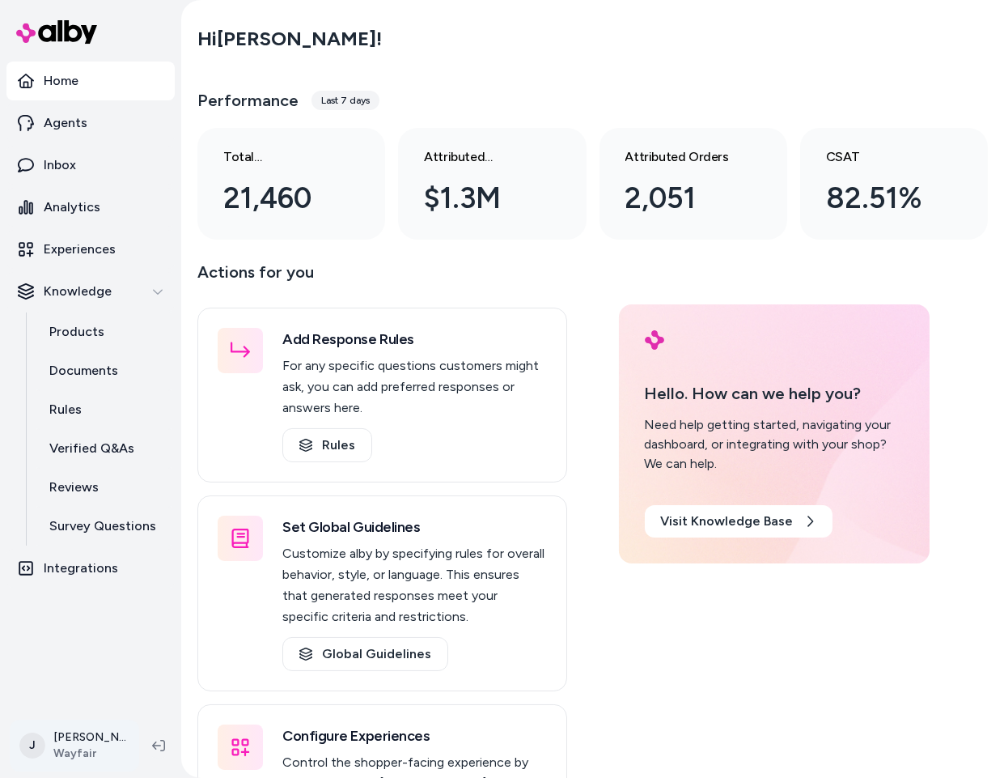
click at [79, 747] on html "Home Agents Inbox Analytics Experiences Knowledge Products Documents Rules Veri…" at bounding box center [502, 389] width 1004 height 778
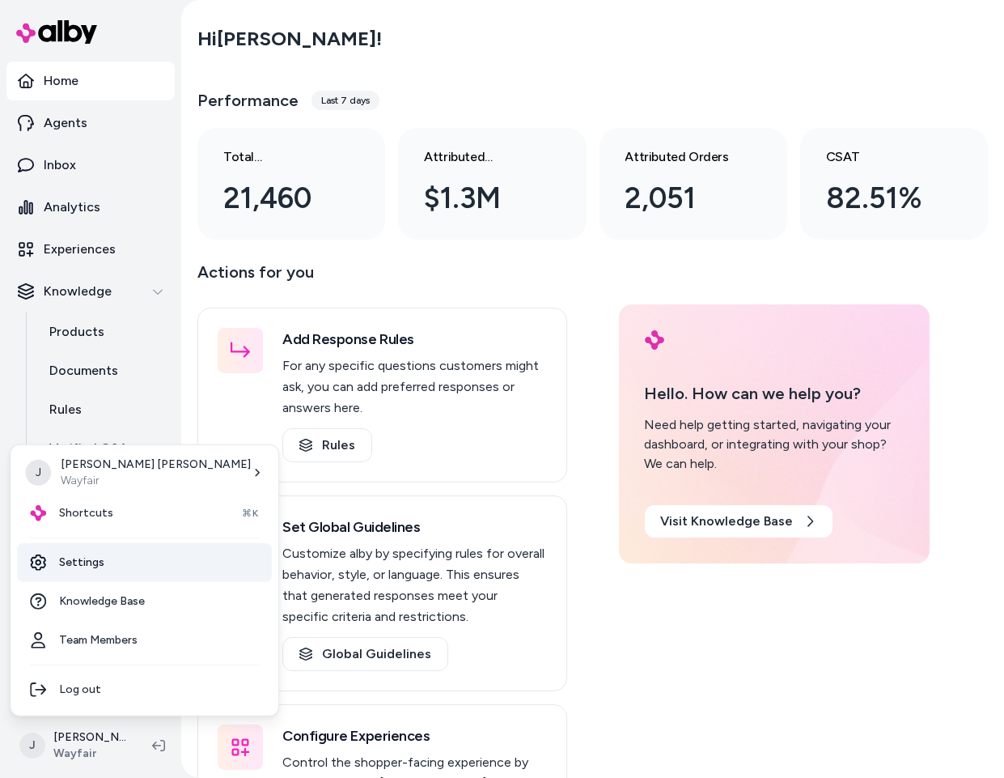
click at [100, 554] on link "Settings" at bounding box center [144, 562] width 255 height 39
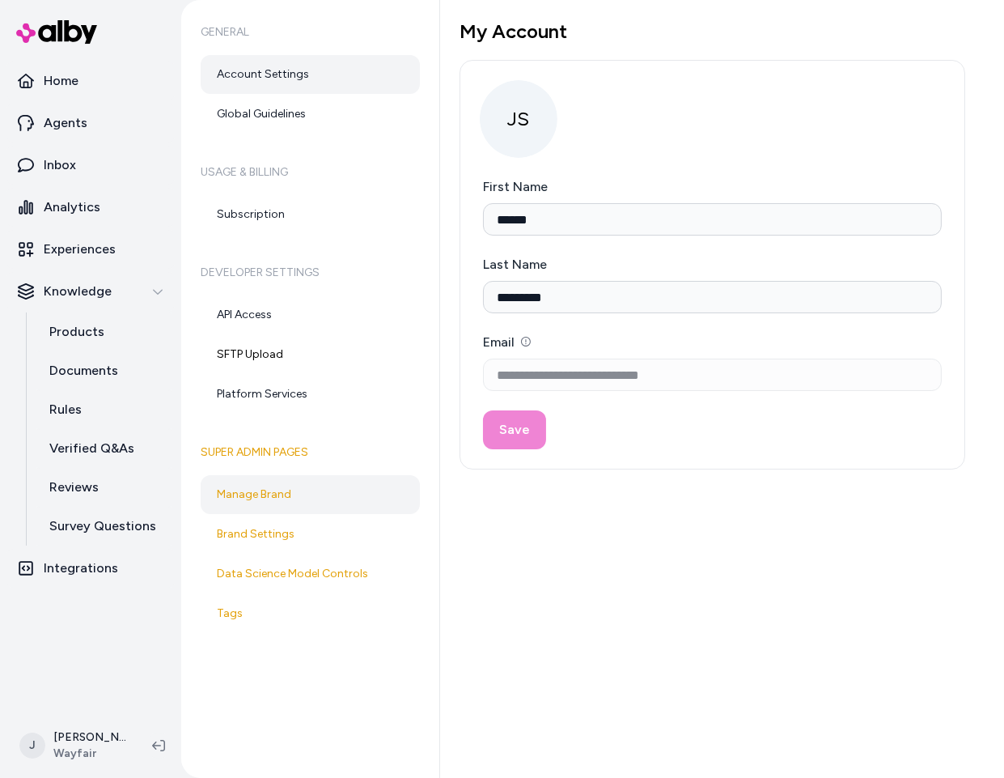
click at [271, 495] on link "Manage Brand" at bounding box center [310, 494] width 219 height 39
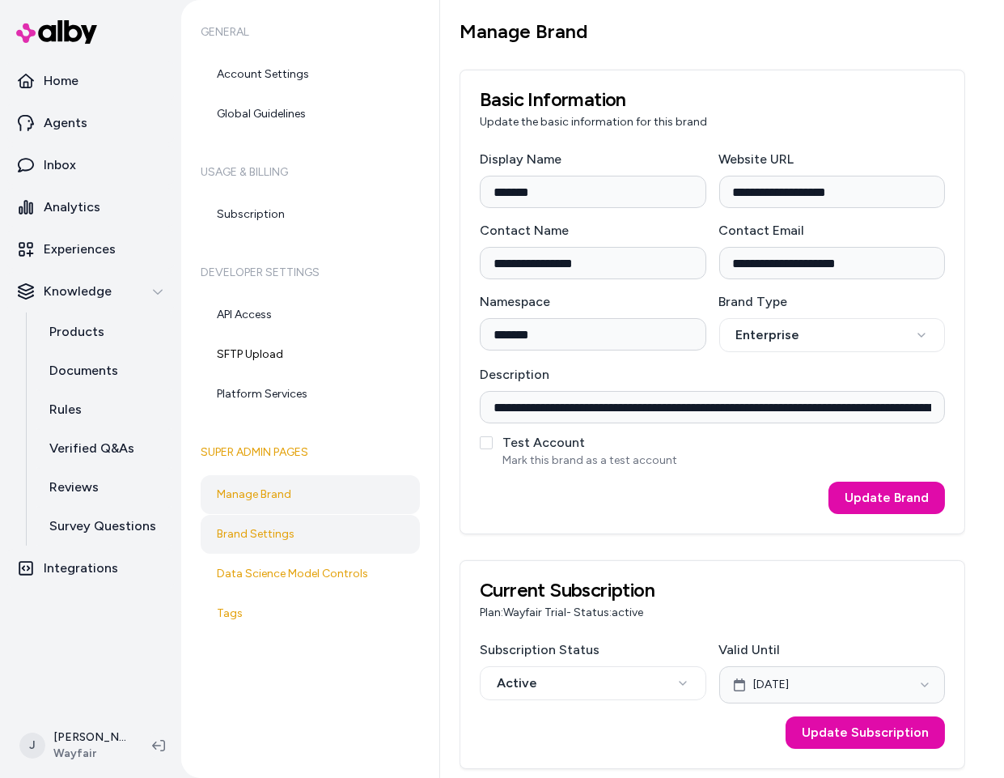
click at [322, 529] on link "Brand Settings" at bounding box center [310, 534] width 219 height 39
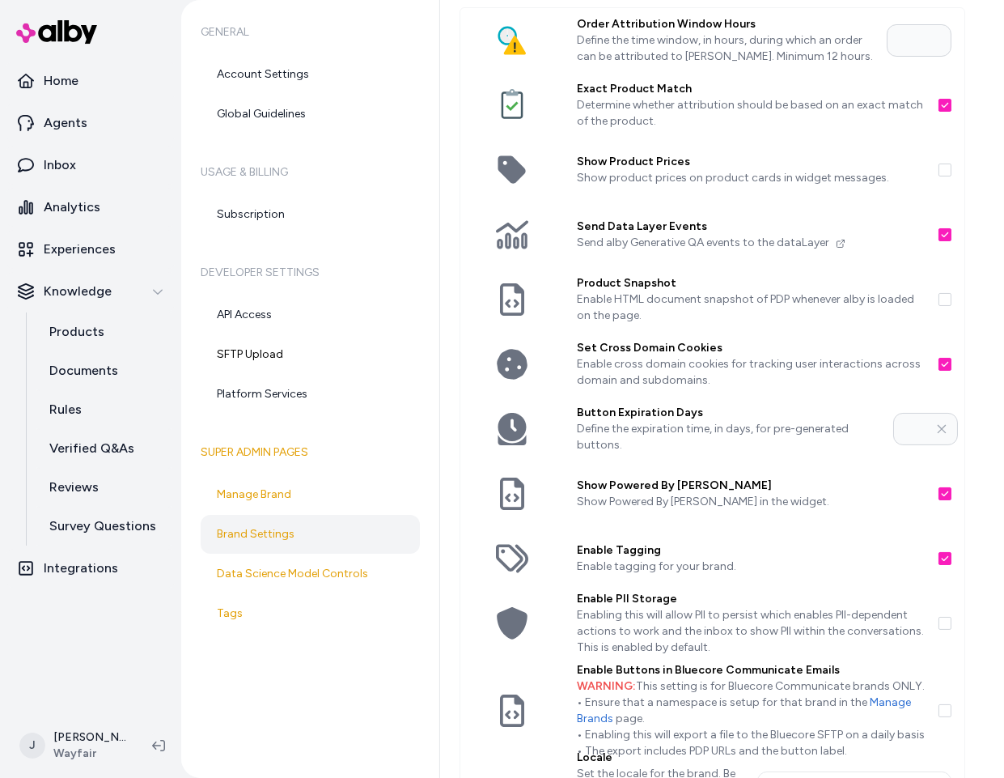
scroll to position [49, 0]
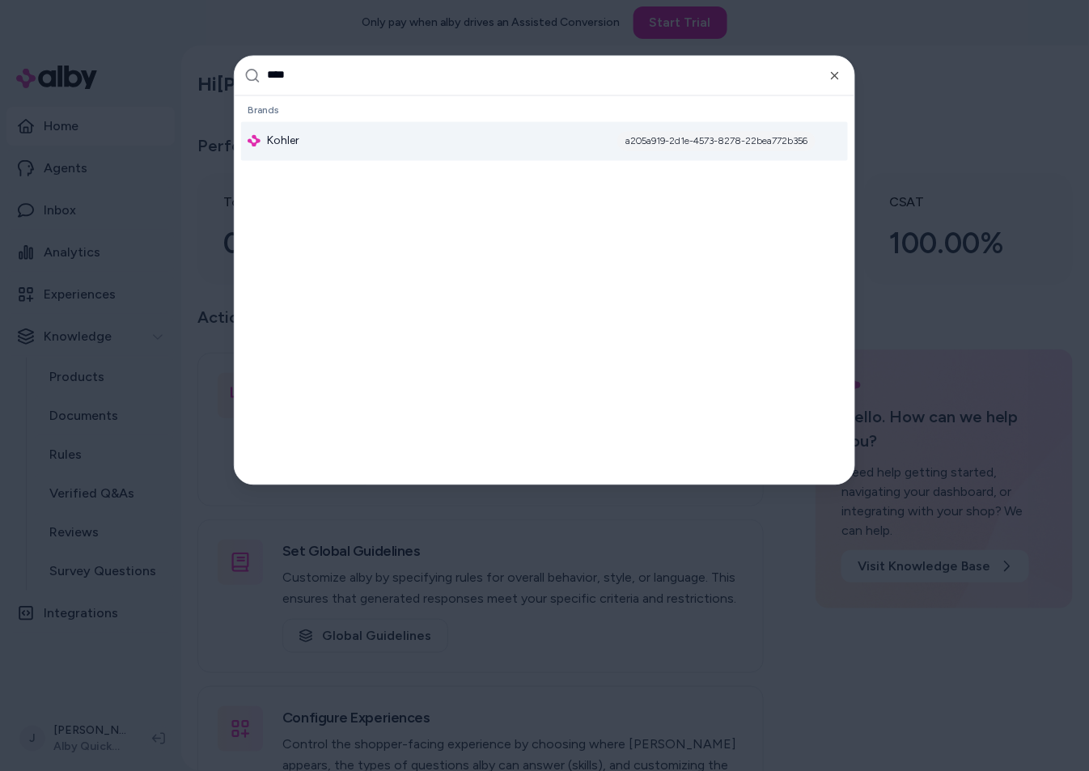
type input "****"
click at [389, 130] on div "Kohler a205a919-2d1e-4573-8278-22bea772b356" at bounding box center [544, 140] width 607 height 39
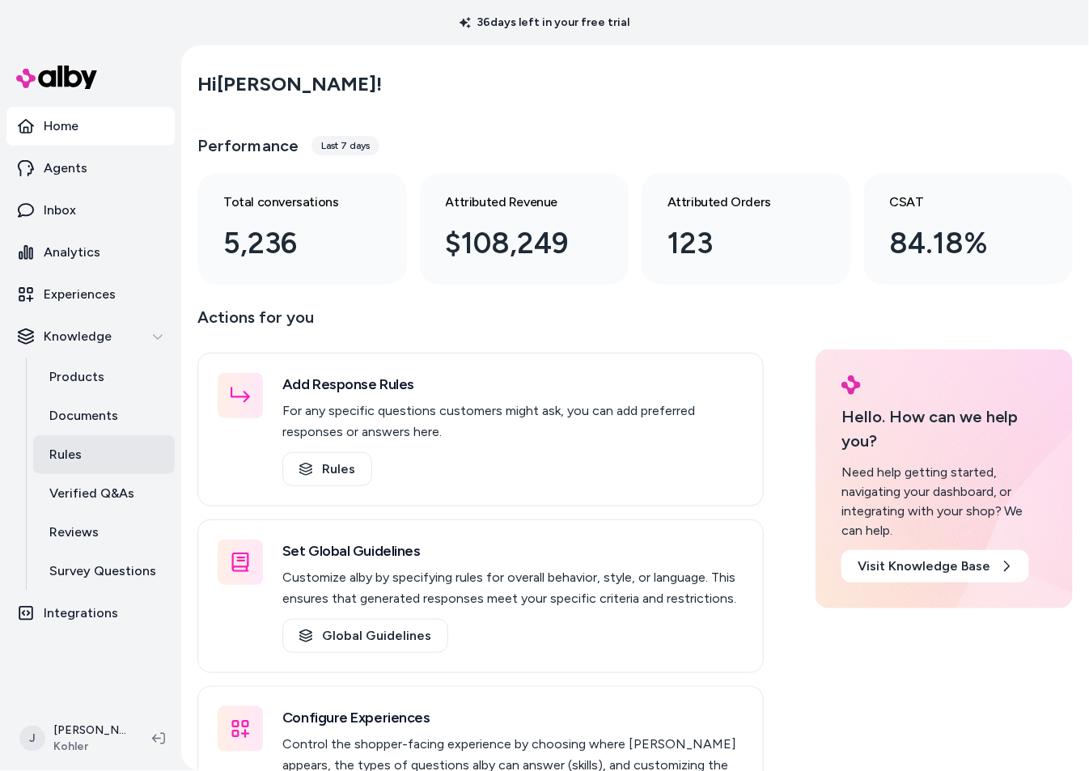
click at [128, 450] on link "Rules" at bounding box center [104, 454] width 142 height 39
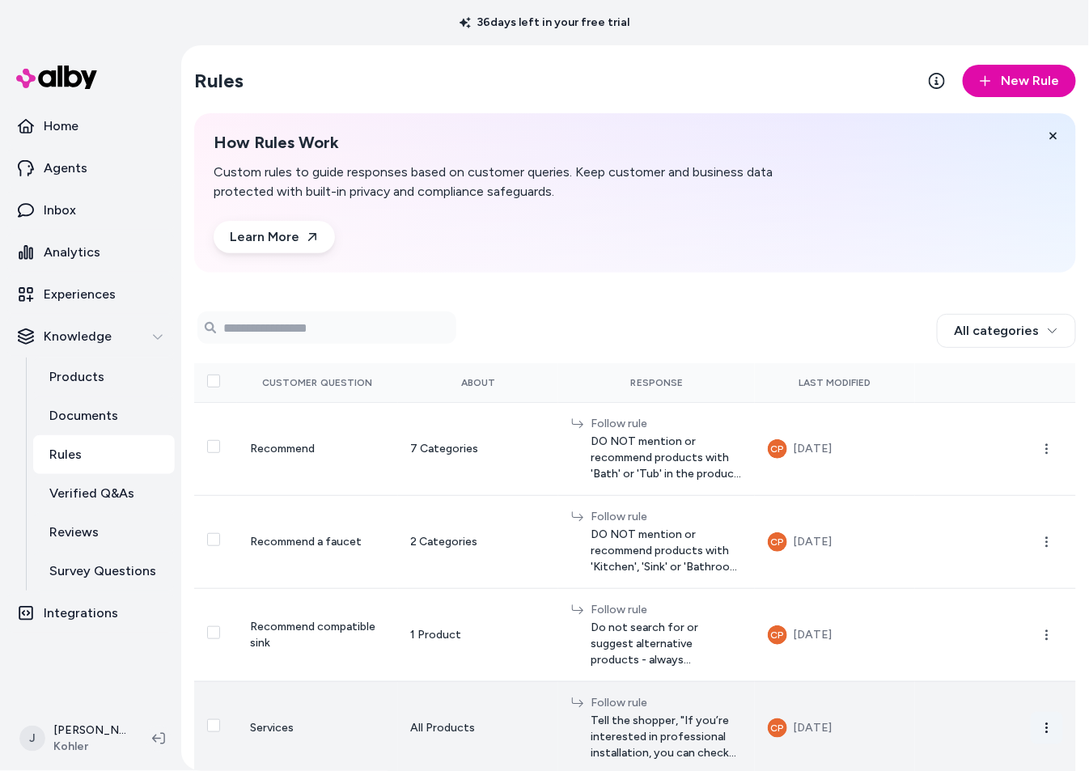
click at [1042, 722] on icon "button" at bounding box center [1047, 728] width 13 height 13
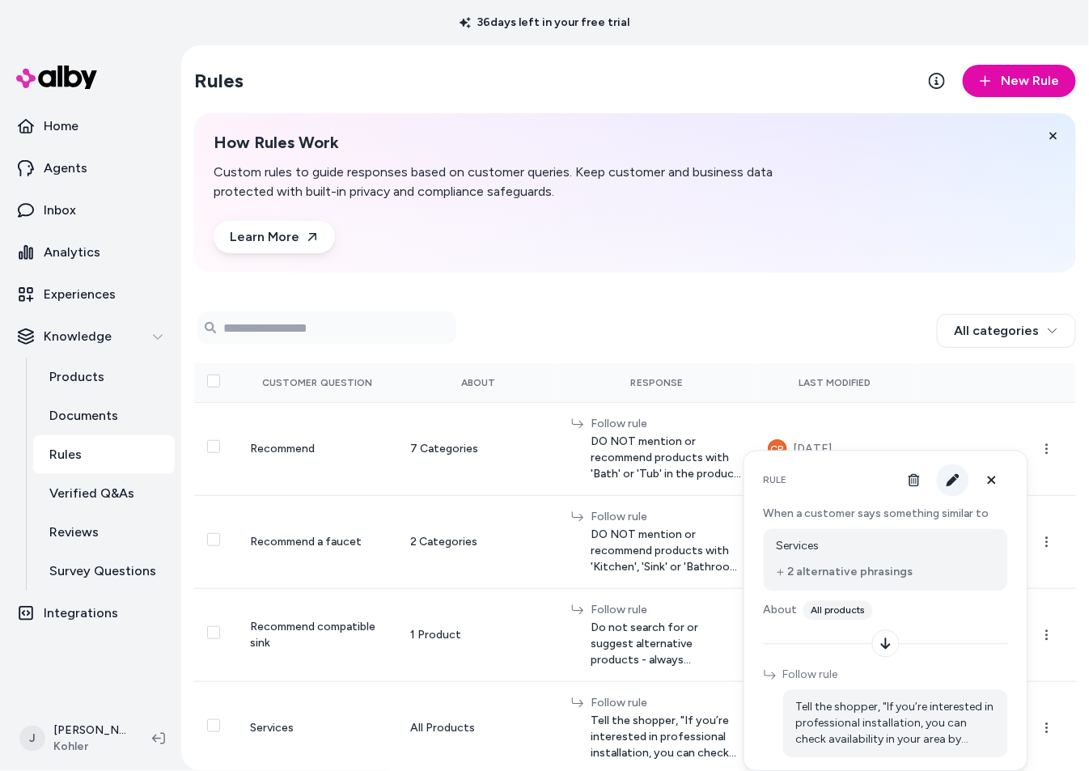
click at [951, 484] on icon "button" at bounding box center [953, 480] width 13 height 13
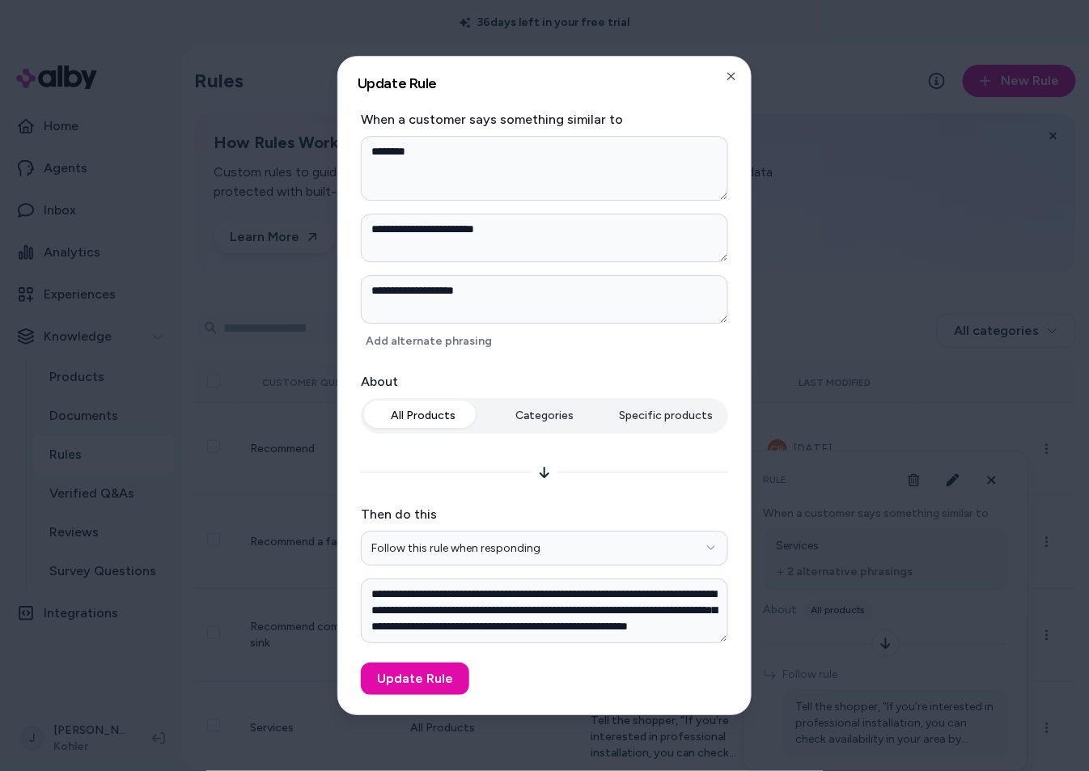
drag, startPoint x: 901, startPoint y: 176, endPoint x: 210, endPoint y: 221, distance: 692.7
click at [898, 176] on div at bounding box center [544, 385] width 1089 height 771
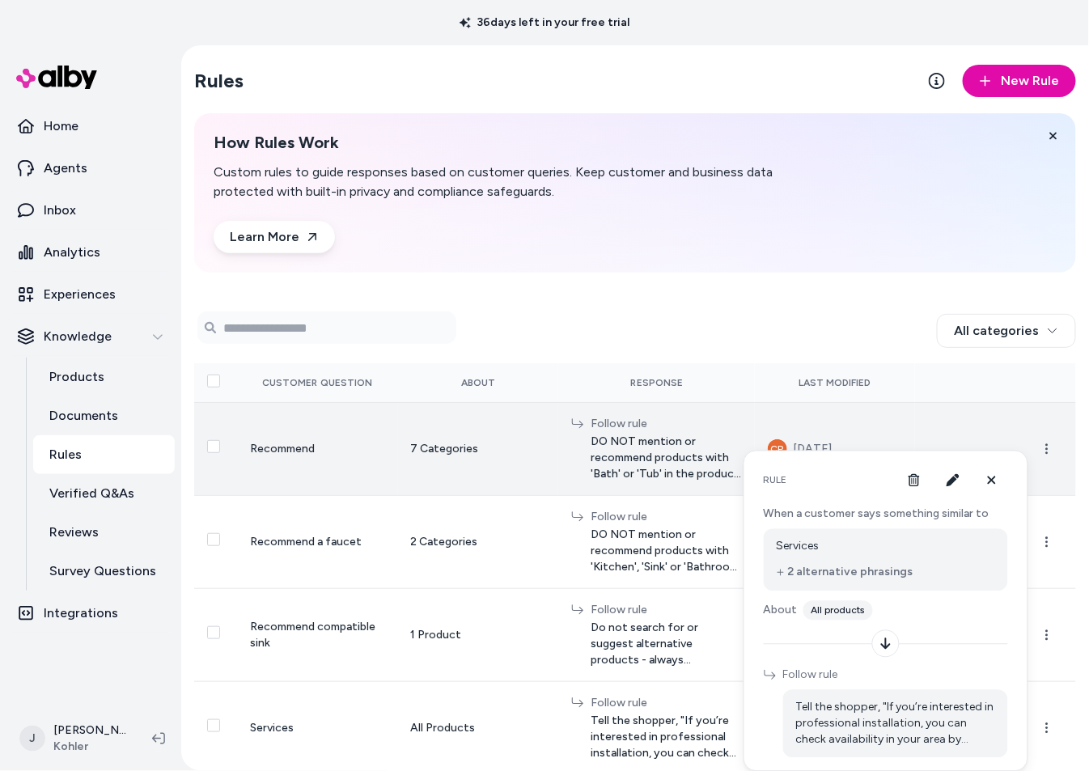
click at [657, 445] on span "DO NOT mention or recommend products with 'Bath' or 'Tub' in the product title." at bounding box center [666, 458] width 151 height 49
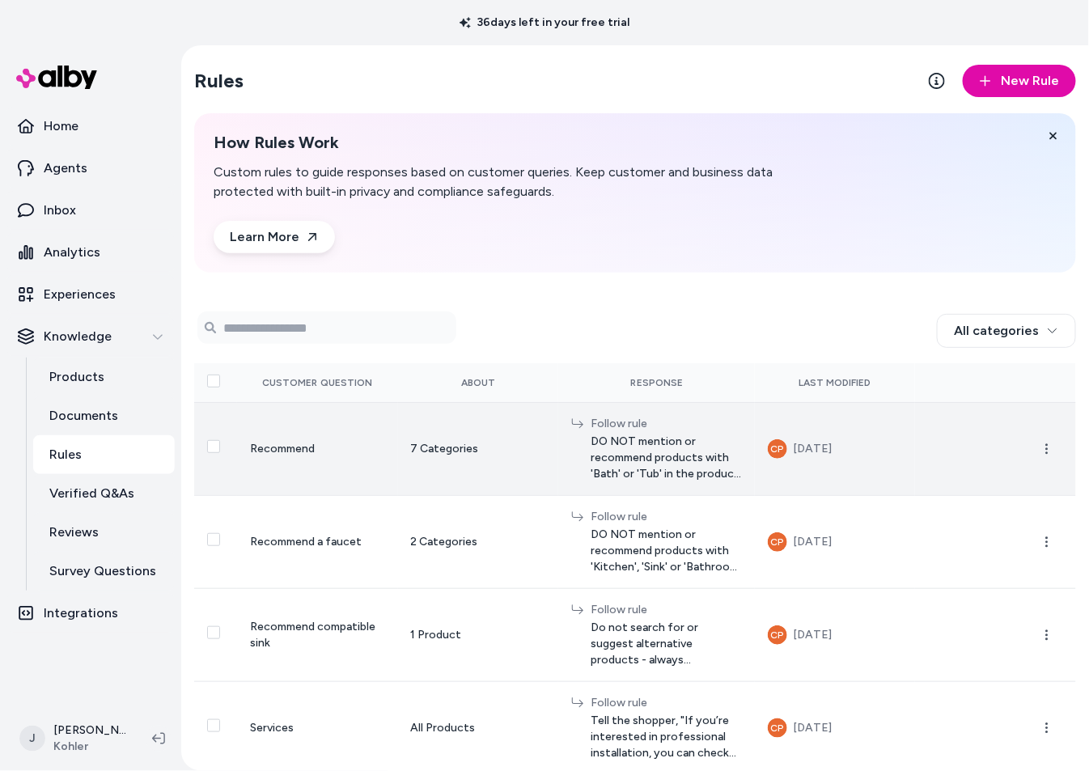
drag, startPoint x: 663, startPoint y: 452, endPoint x: 807, endPoint y: 438, distance: 144.7
click at [664, 451] on span "DO NOT mention or recommend products with 'Bath' or 'Tub' in the product title." at bounding box center [666, 458] width 151 height 49
click at [1047, 444] on circle "button" at bounding box center [1048, 445] width 2 height 2
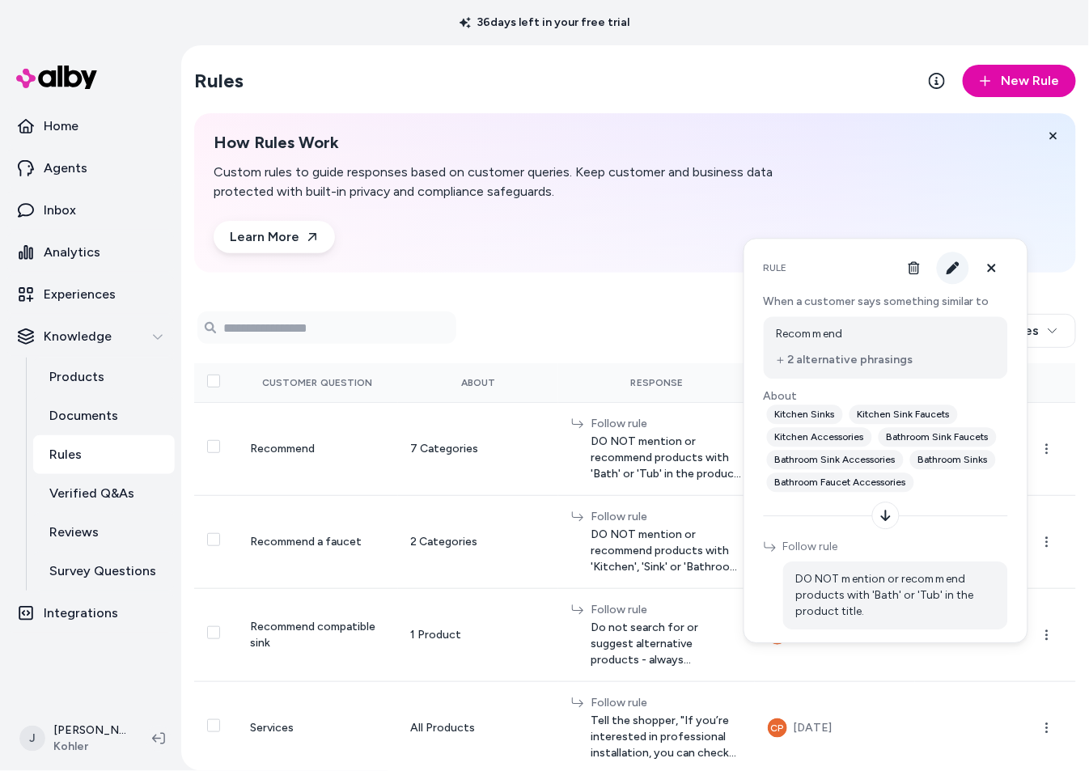
click at [947, 270] on icon "button" at bounding box center [953, 267] width 13 height 13
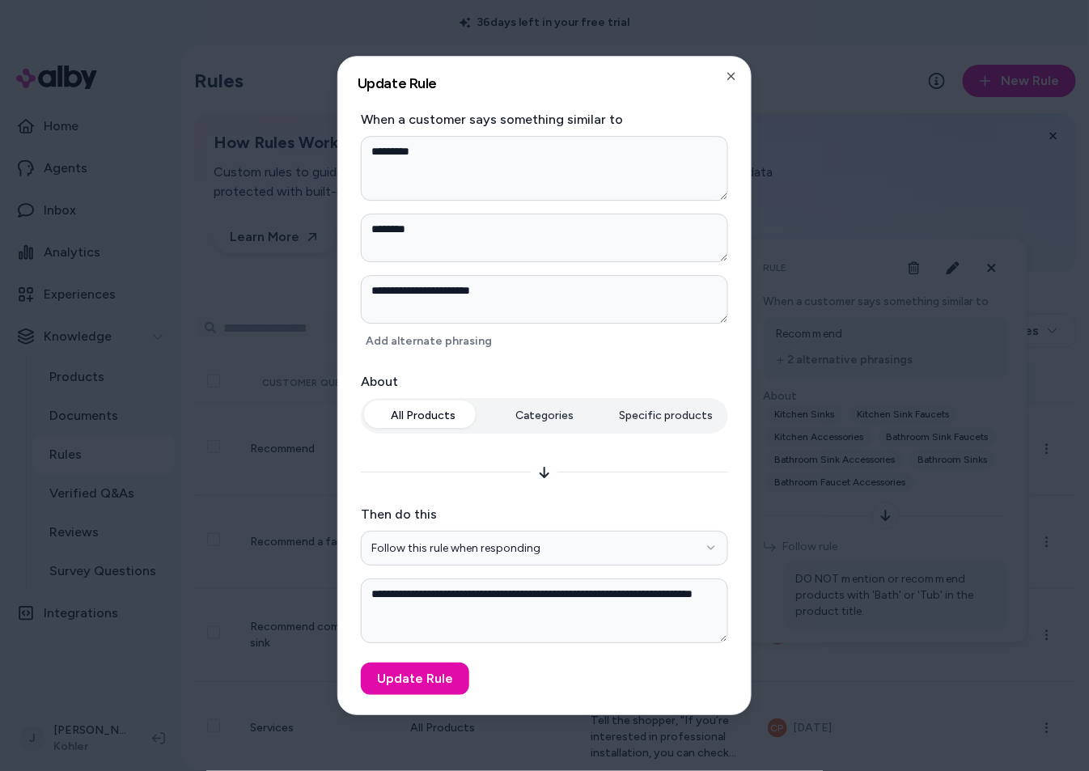
type textarea "*"
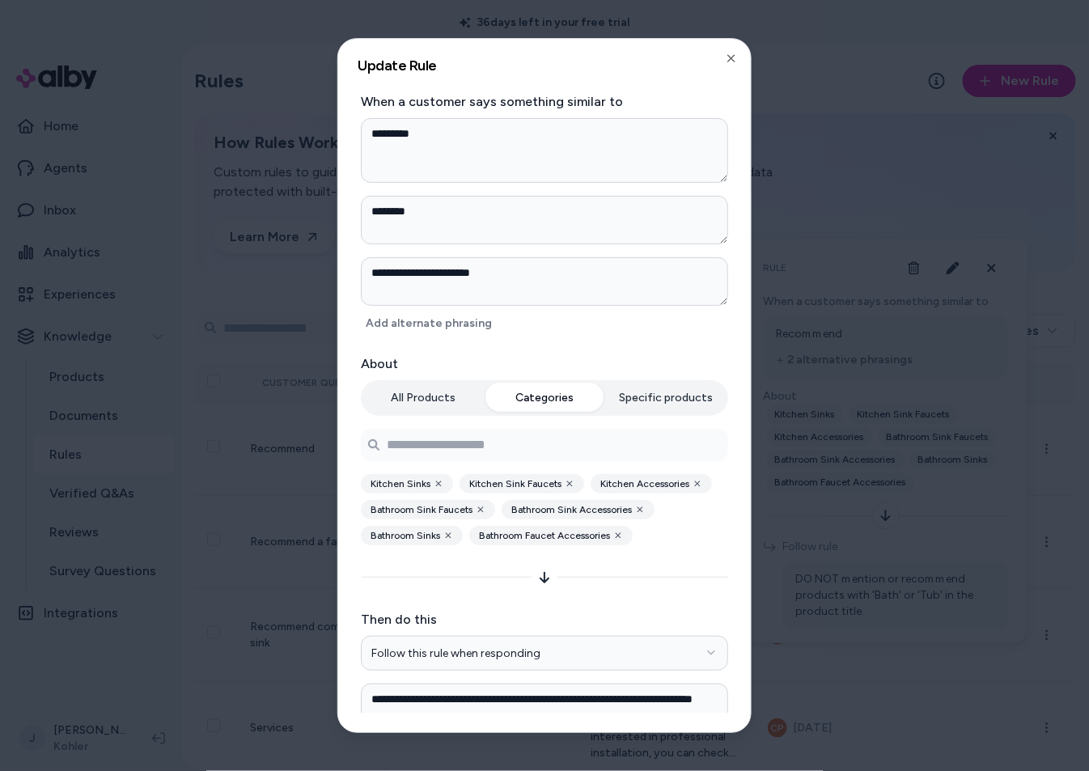
click at [543, 420] on div "All Products Categories Specific products Kitchen Sinks Kitchen Sink Faucets Ki…" at bounding box center [544, 462] width 367 height 165
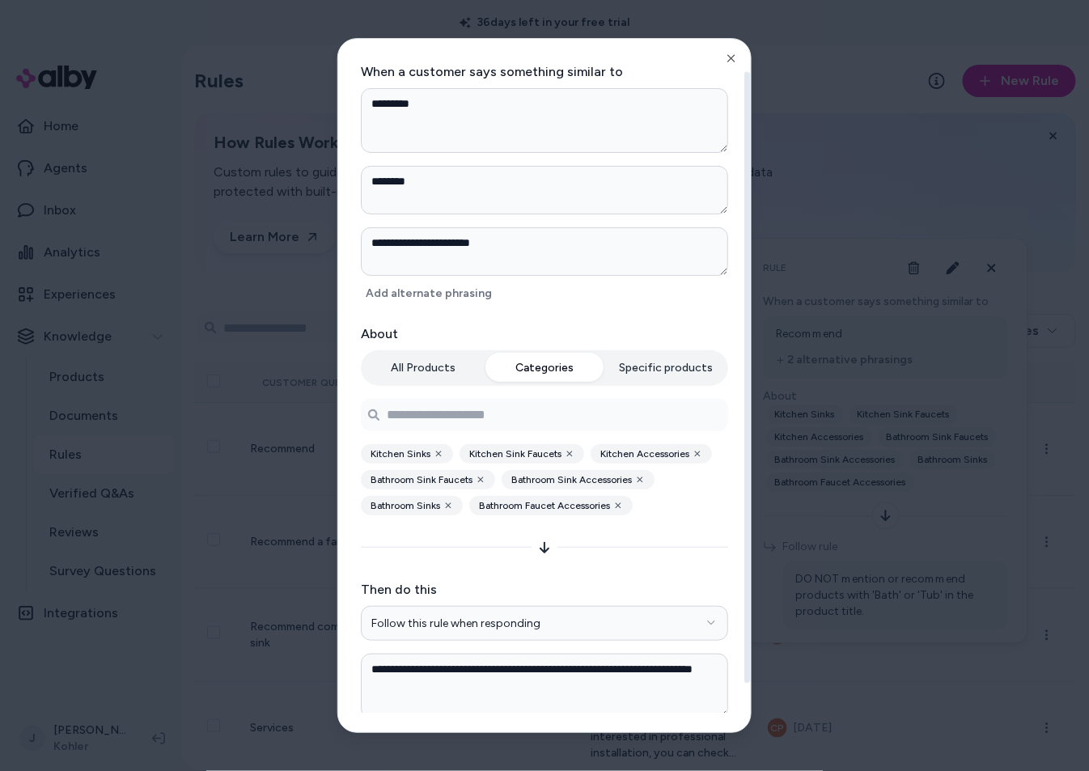
scroll to position [34, 0]
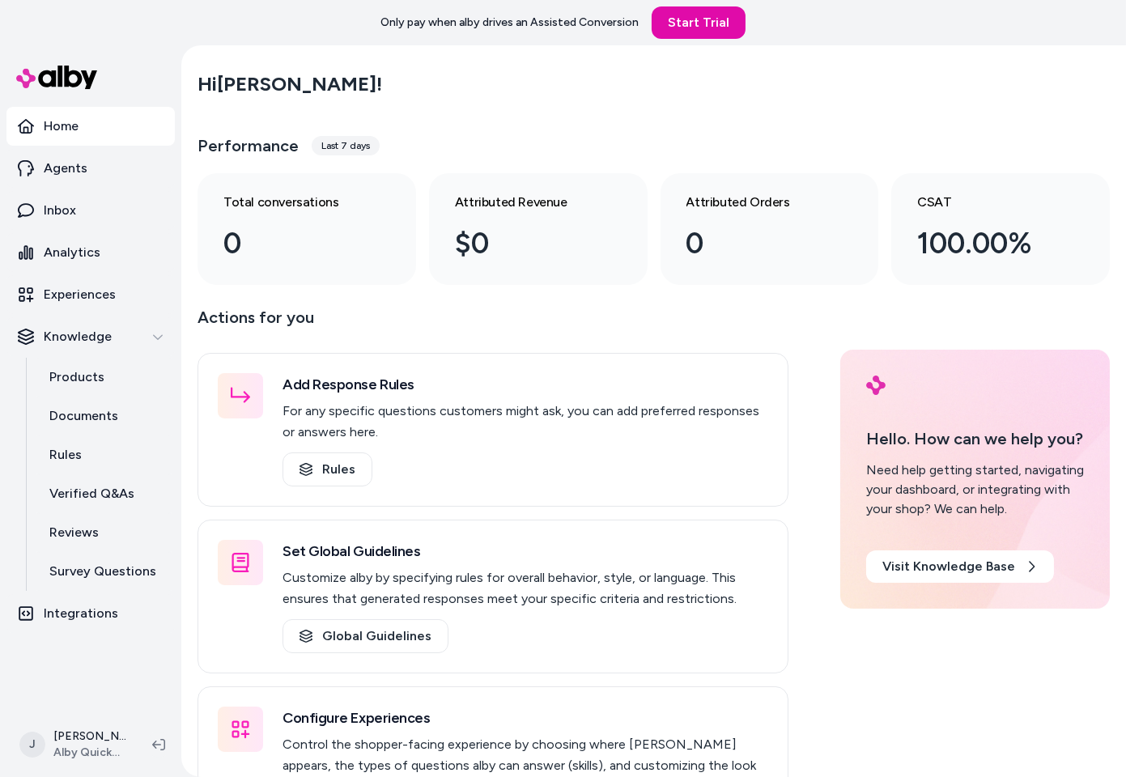
click at [183, 38] on div "Only pay when [PERSON_NAME] drives an Assisted Conversion Start Trial" at bounding box center [563, 22] width 1126 height 45
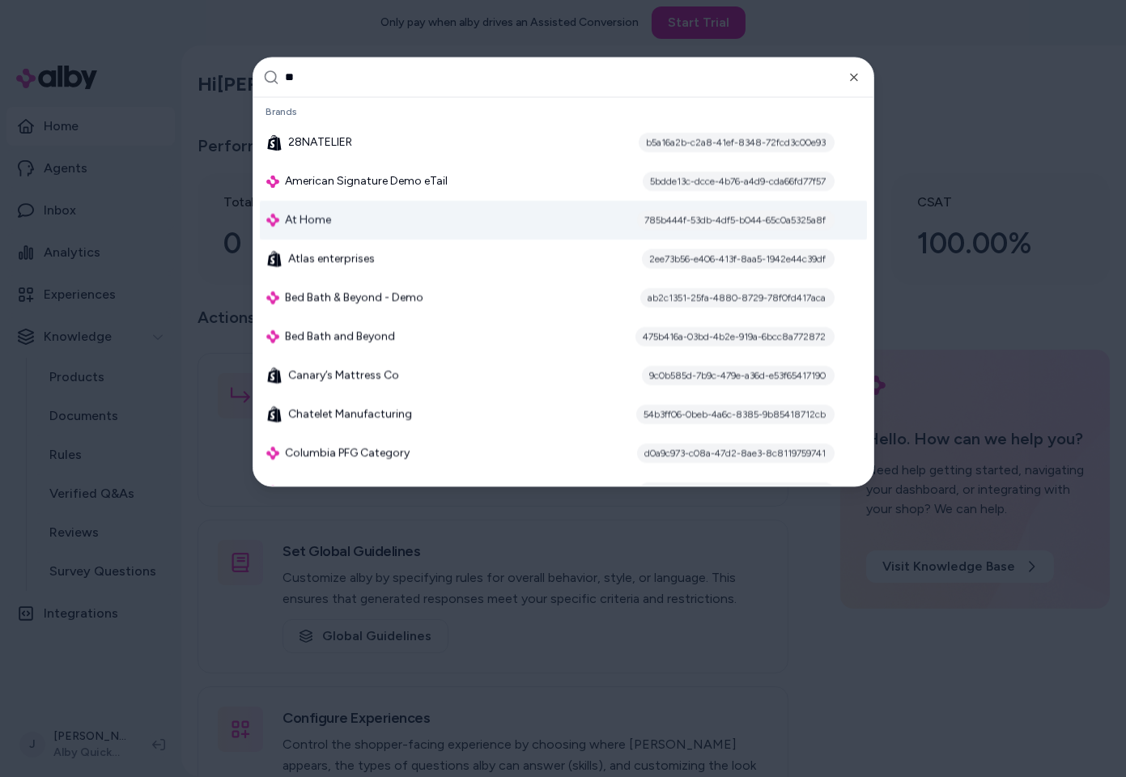
type input "**"
click at [312, 225] on span "At Home" at bounding box center [309, 221] width 46 height 16
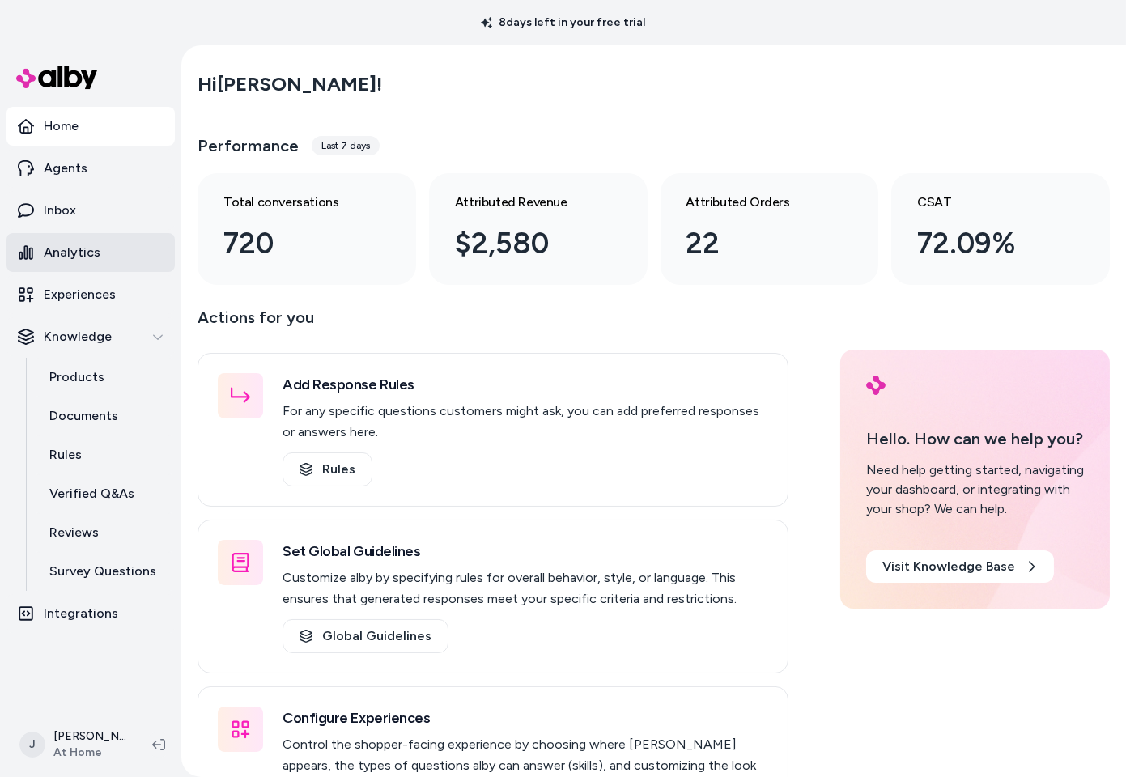
click at [86, 253] on p "Analytics" at bounding box center [72, 252] width 57 height 19
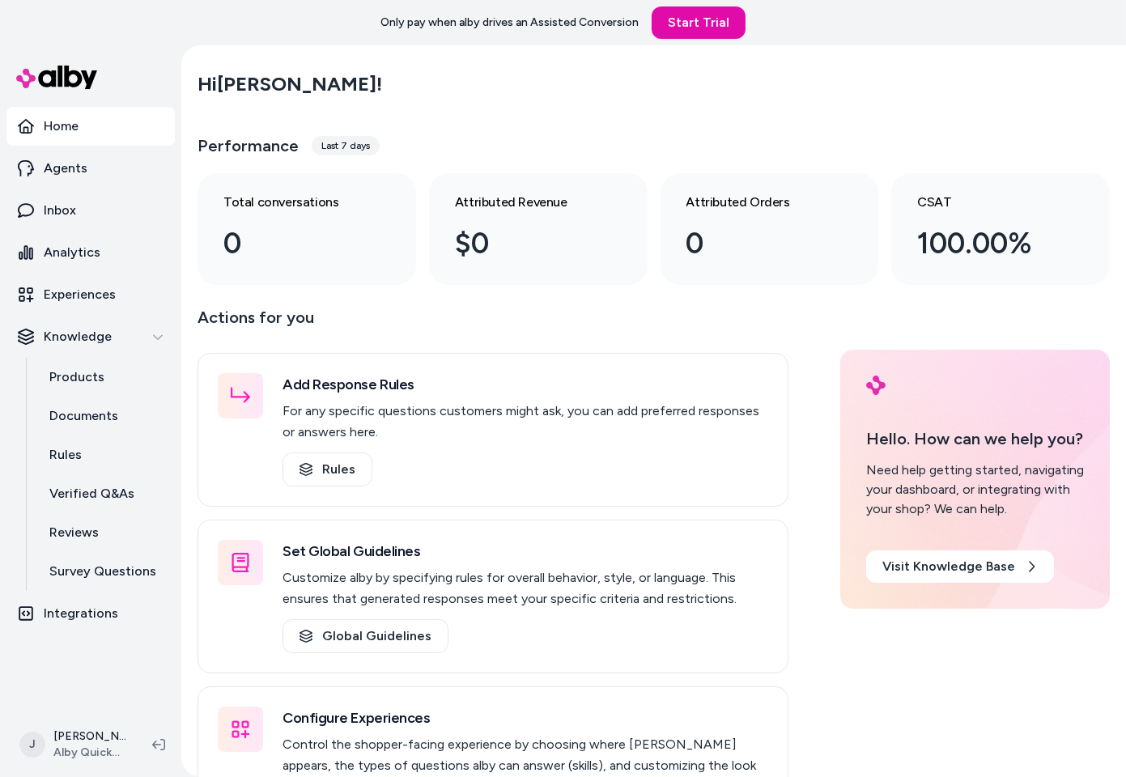
click at [225, 28] on div "Only pay when [PERSON_NAME] drives an Assisted Conversion Start Trial" at bounding box center [563, 22] width 1126 height 45
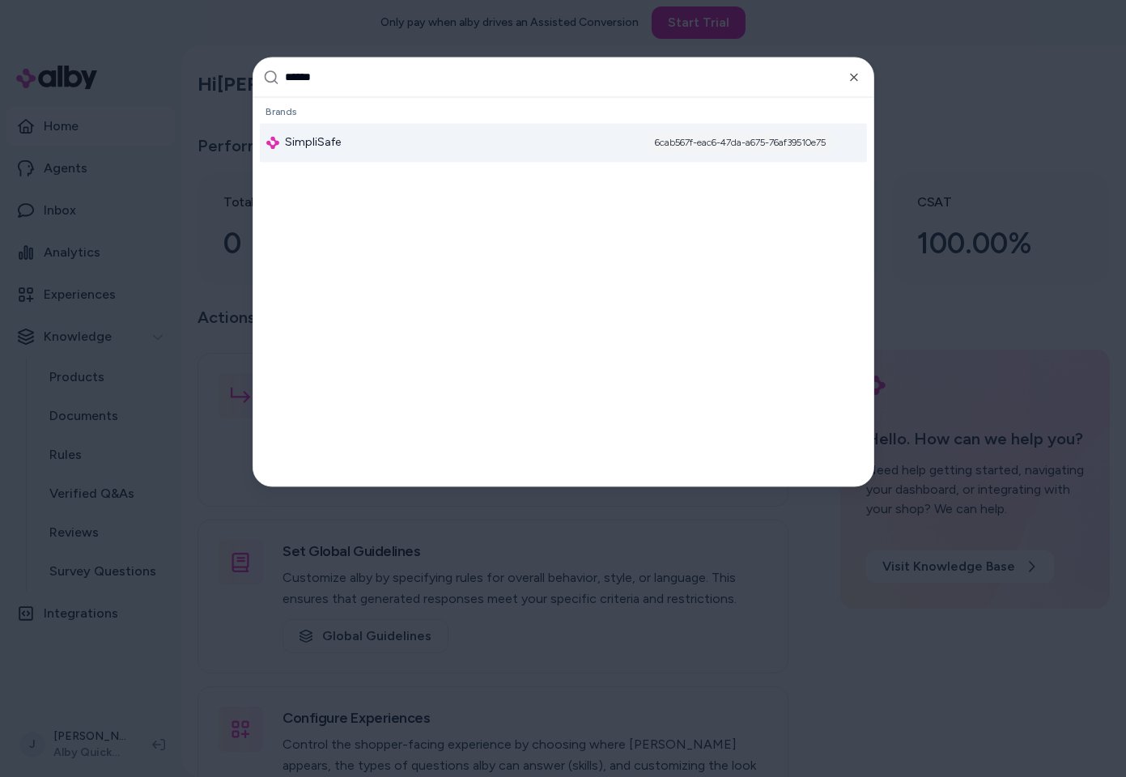
type input "******"
click at [342, 148] on div "SimpliSafe 6cab567f-eac6-47da-a675-76af39510e75" at bounding box center [563, 143] width 607 height 39
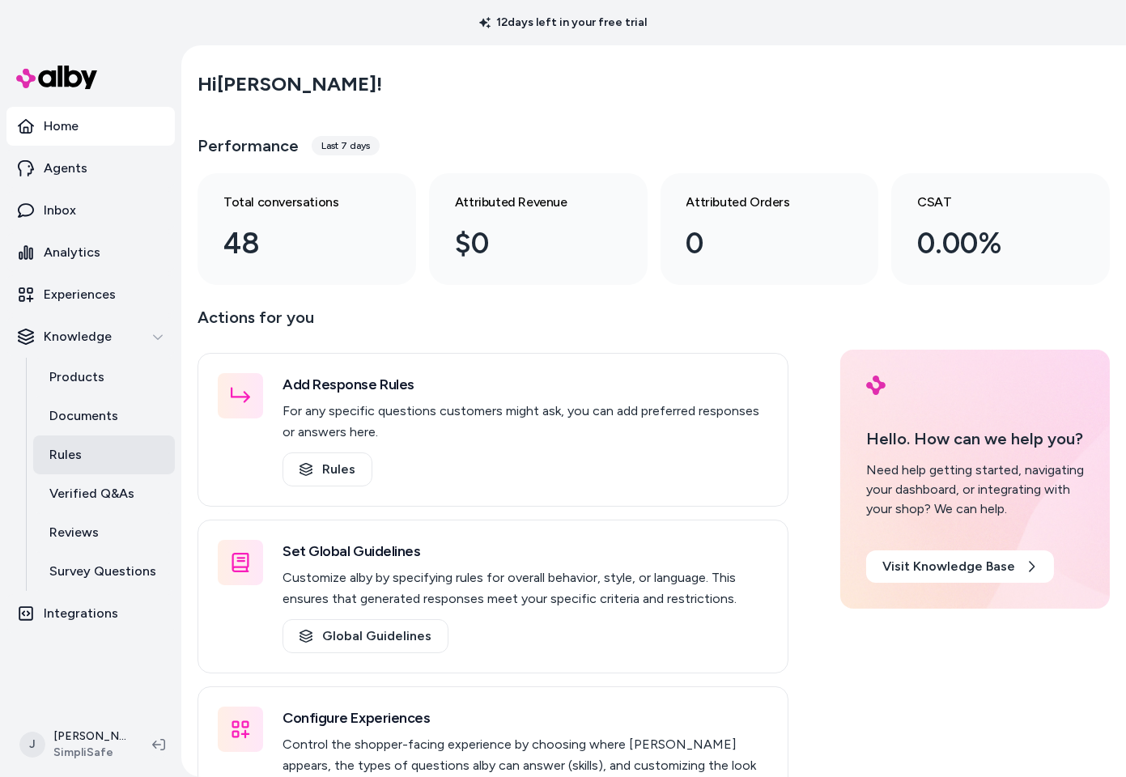
click at [66, 457] on p "Rules" at bounding box center [65, 454] width 32 height 19
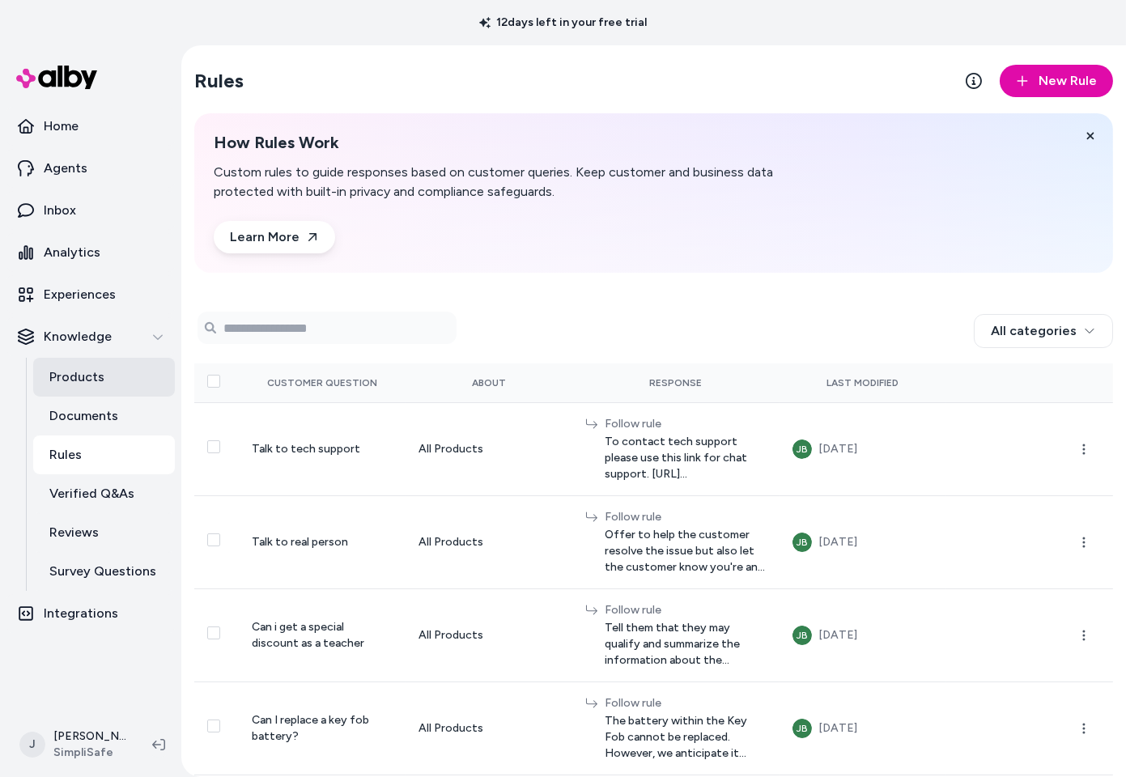
click at [109, 380] on link "Products" at bounding box center [104, 377] width 142 height 39
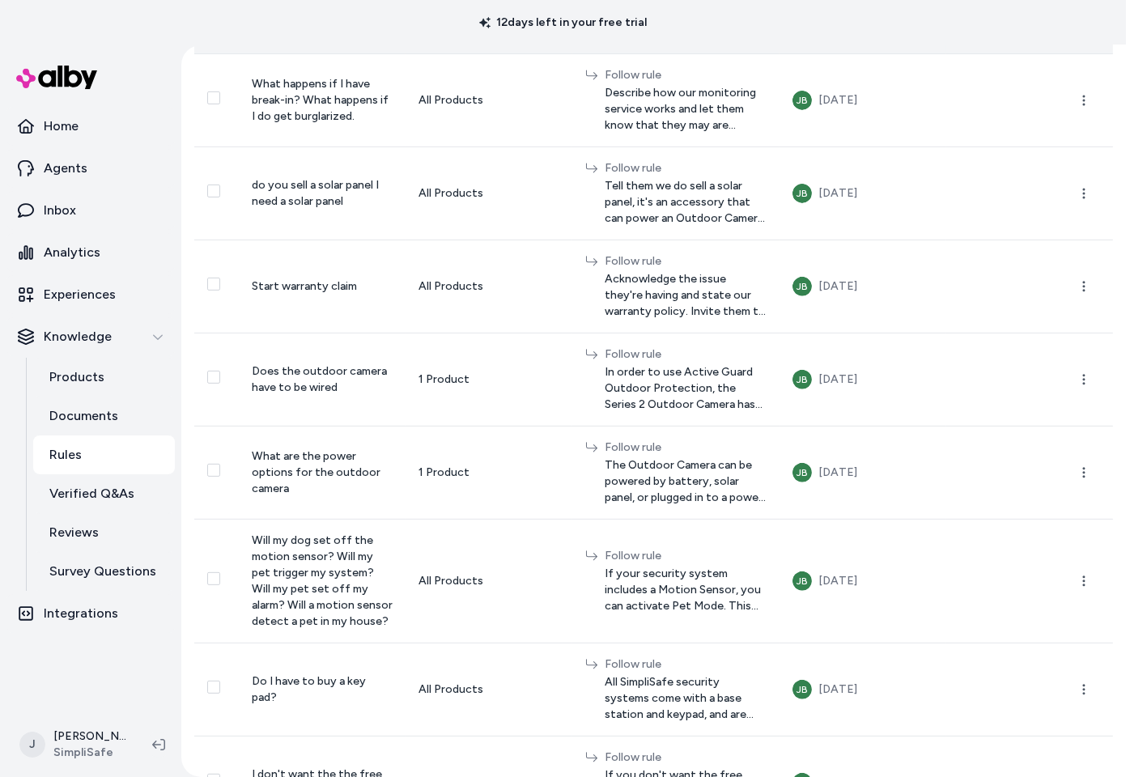
scroll to position [1232, 0]
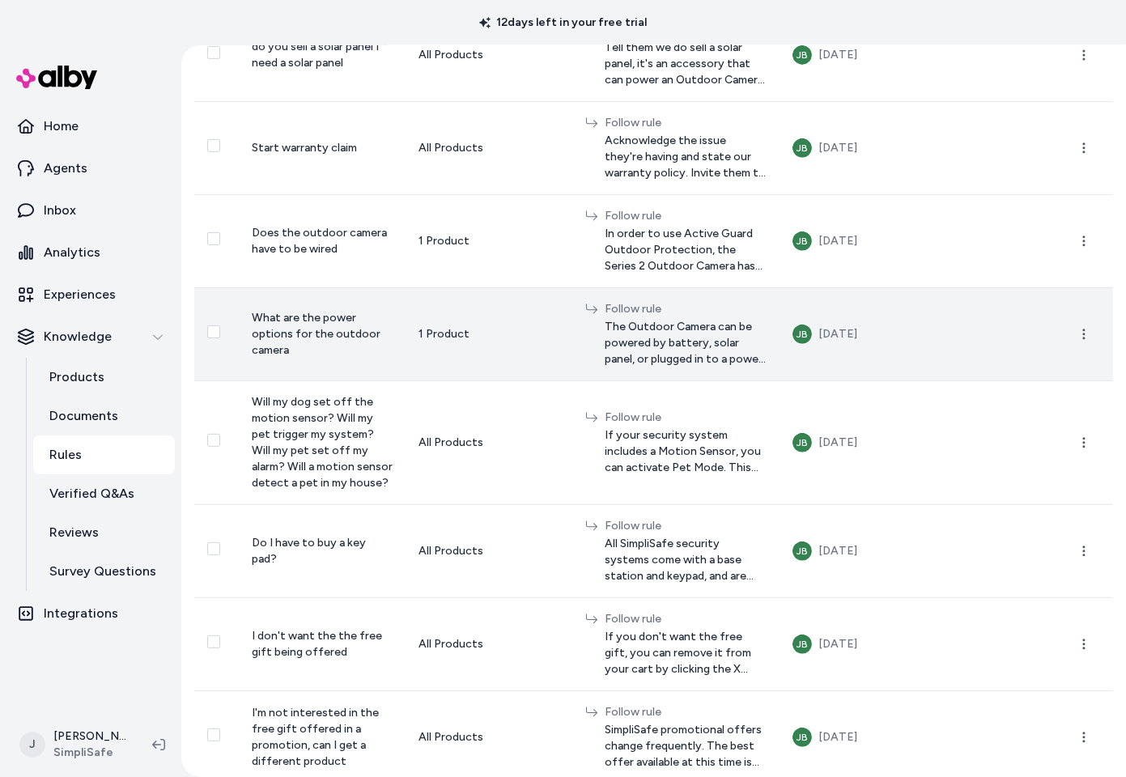
click at [749, 339] on span "The Outdoor Camera can be powered by battery, solar panel, or plugged in to a p…" at bounding box center [686, 343] width 162 height 49
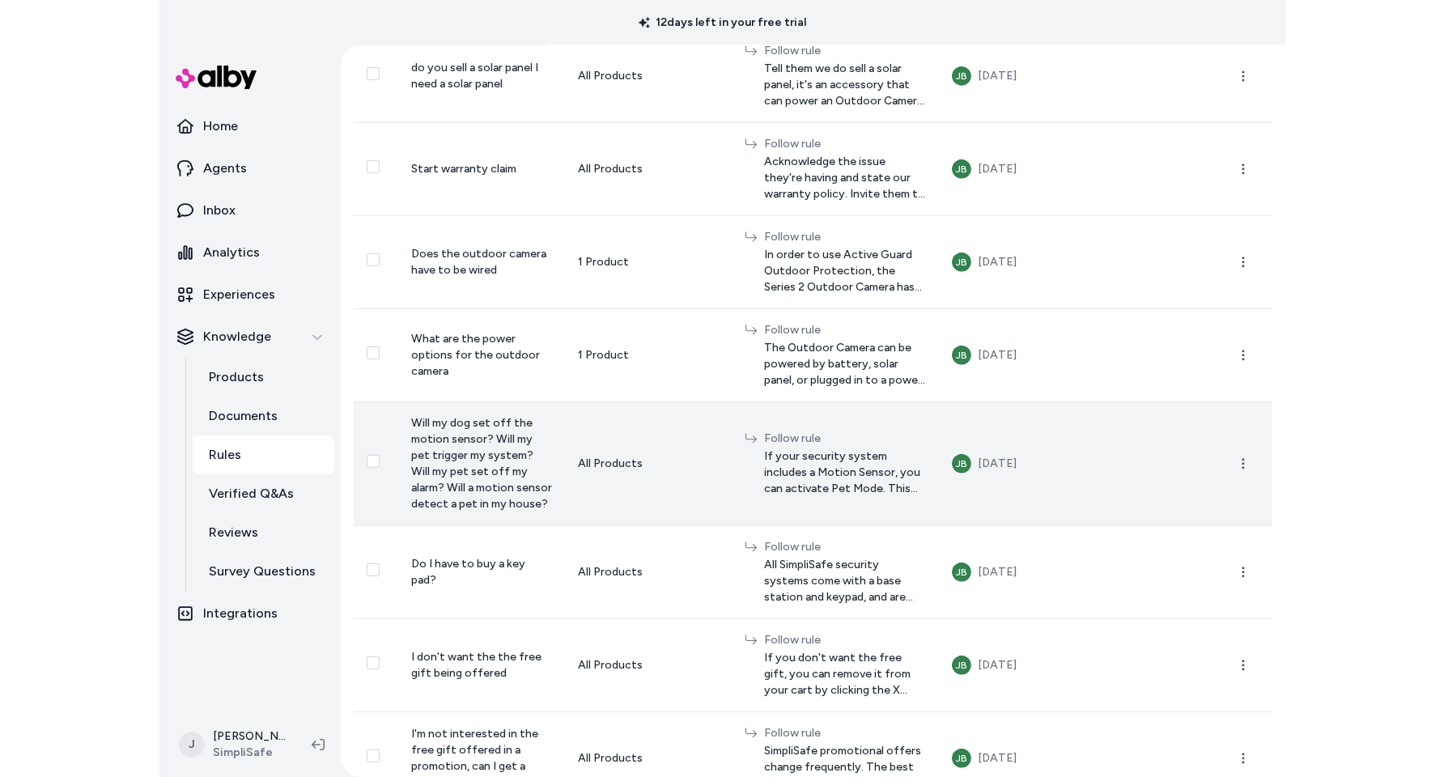
scroll to position [1209, 0]
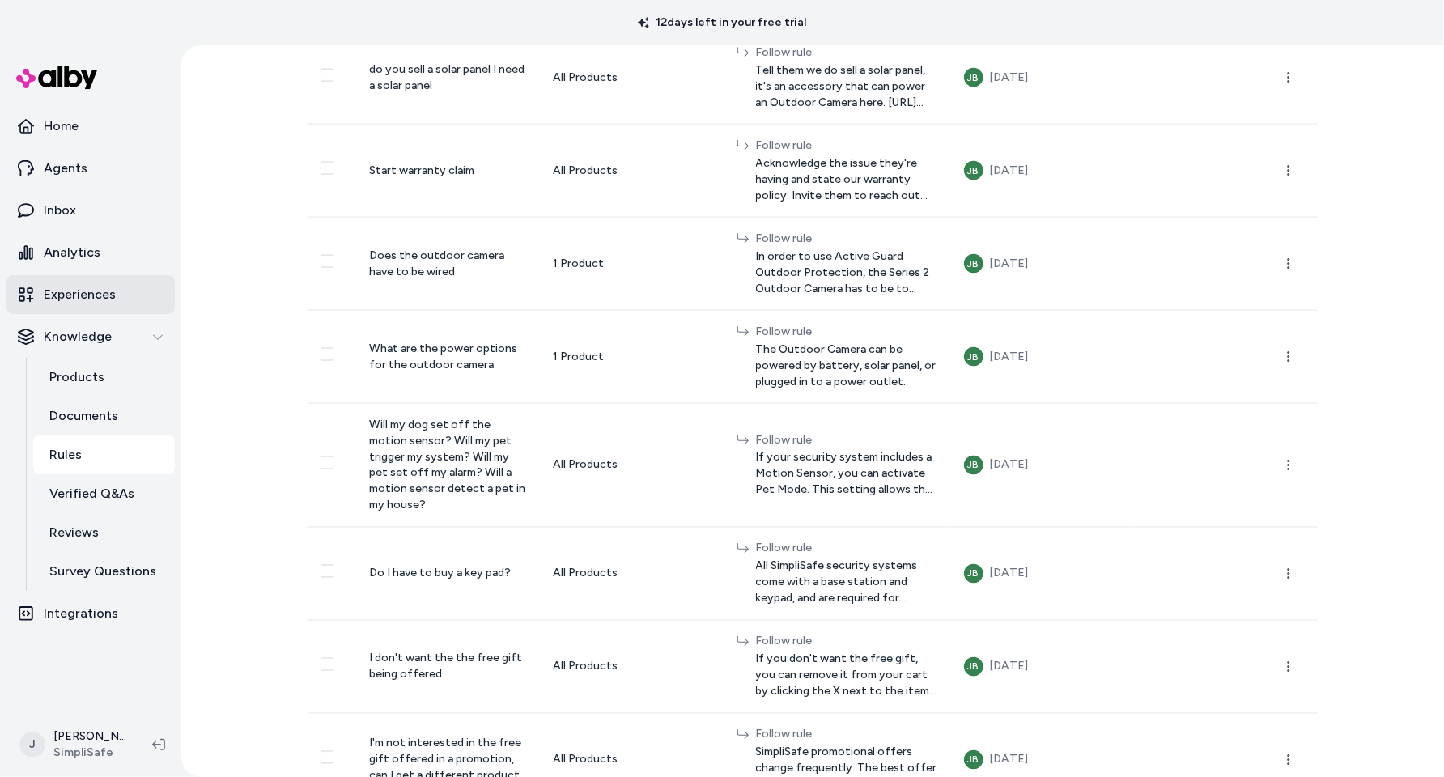
click at [63, 293] on p "Experiences" at bounding box center [80, 294] width 72 height 19
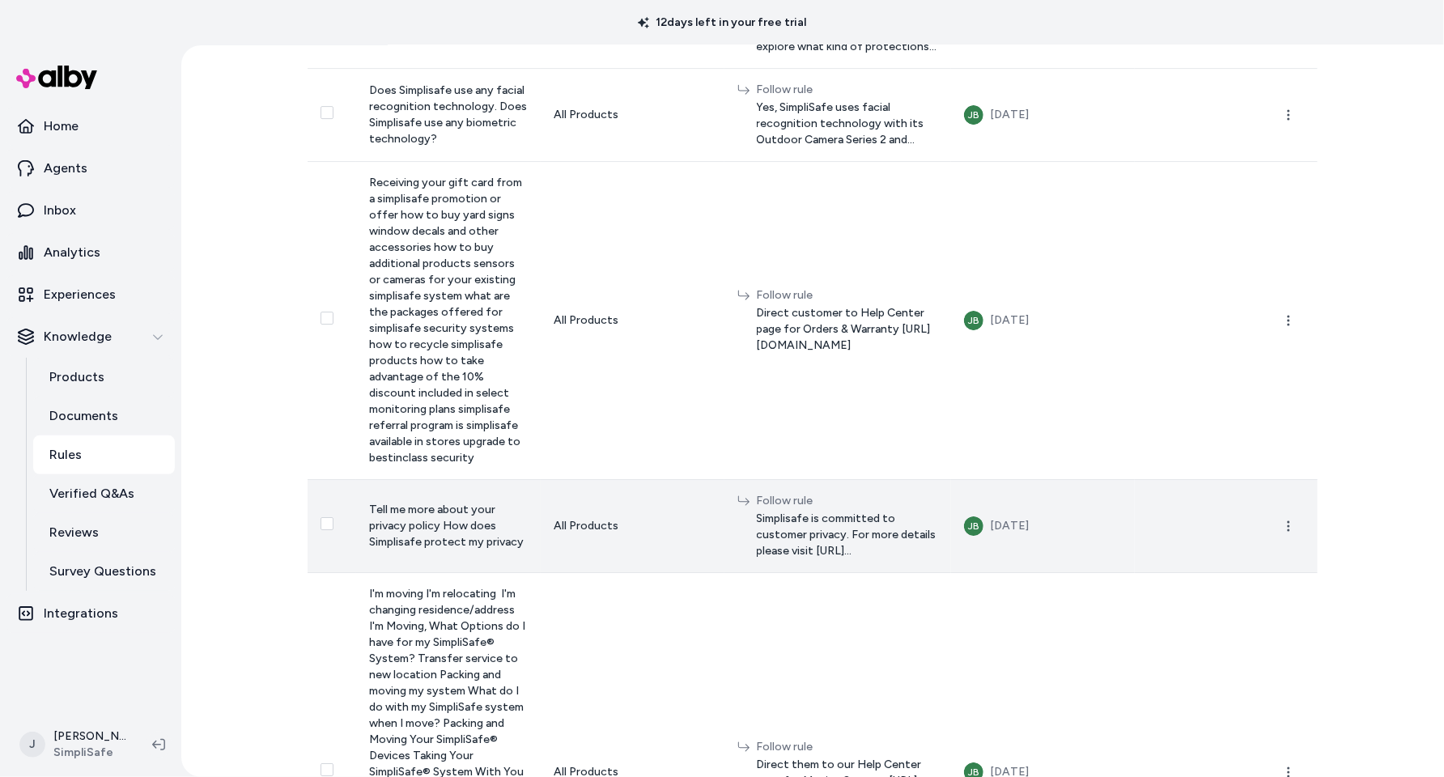
scroll to position [2914, 0]
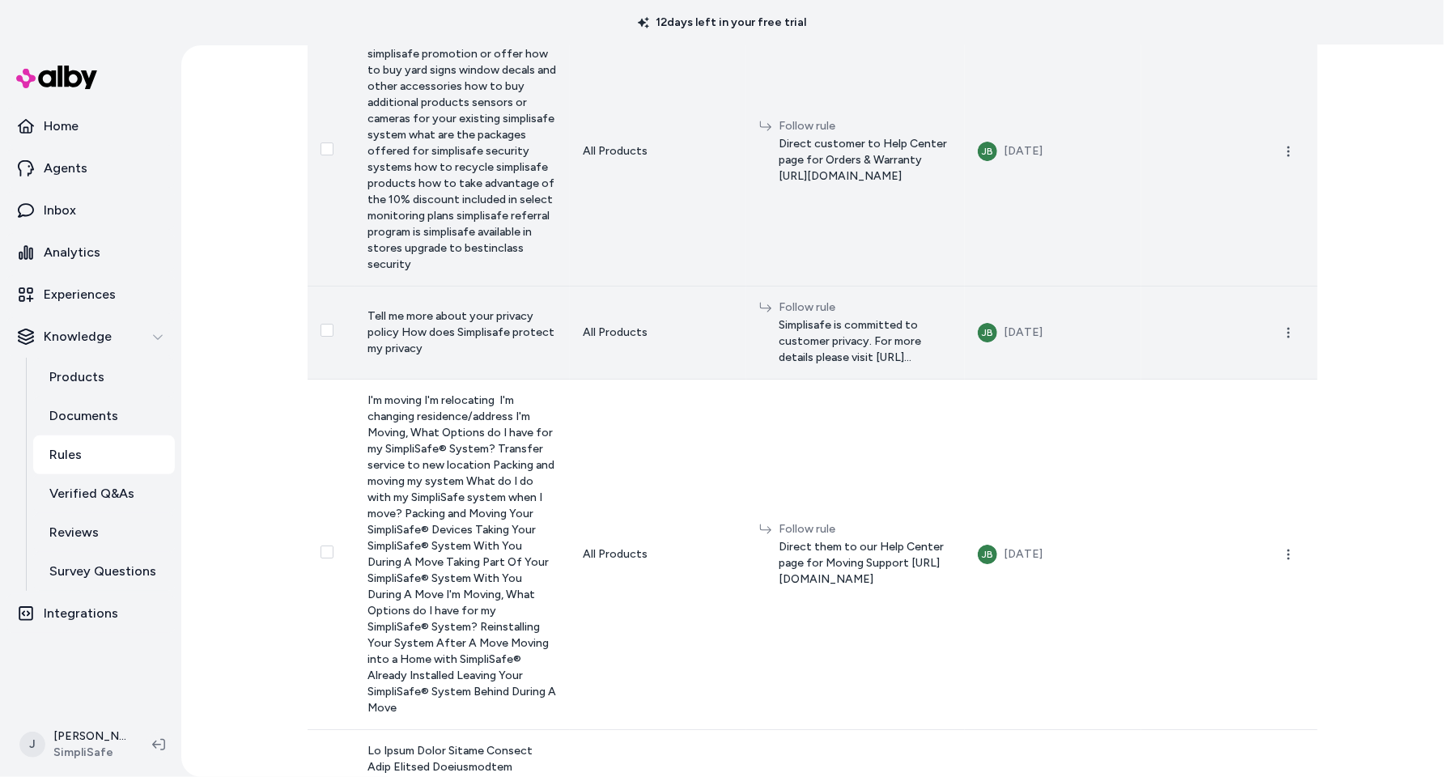
drag, startPoint x: 841, startPoint y: 298, endPoint x: 936, endPoint y: 292, distance: 95.7
click at [944, 185] on span "Direct customer to Help Center page for Orders & Warranty https://support.simpl…" at bounding box center [865, 160] width 173 height 49
click at [860, 185] on span "Direct customer to Help Center page for Orders & Warranty https://support.simpl…" at bounding box center [865, 160] width 173 height 49
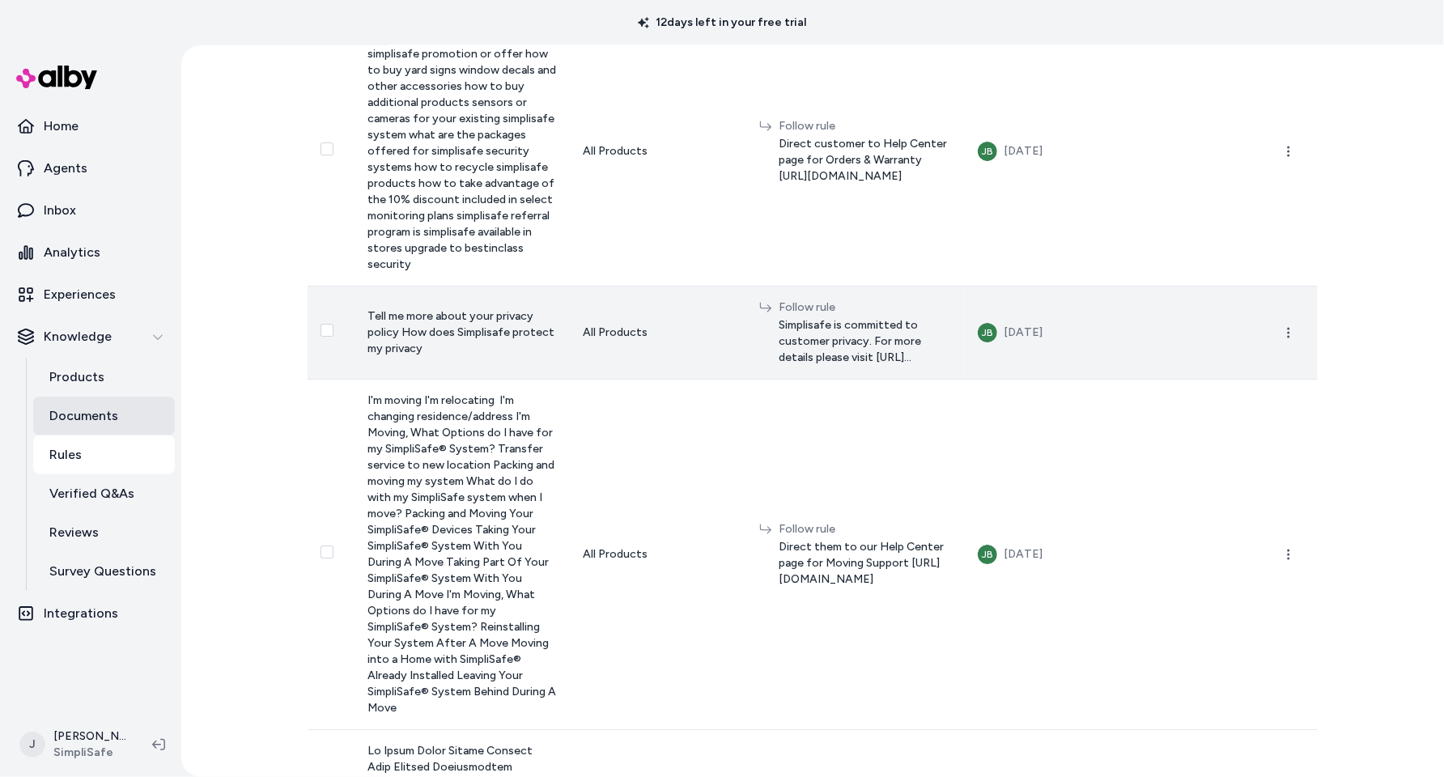
click at [111, 411] on p "Documents" at bounding box center [83, 415] width 69 height 19
click at [79, 419] on p "Documents" at bounding box center [83, 415] width 69 height 19
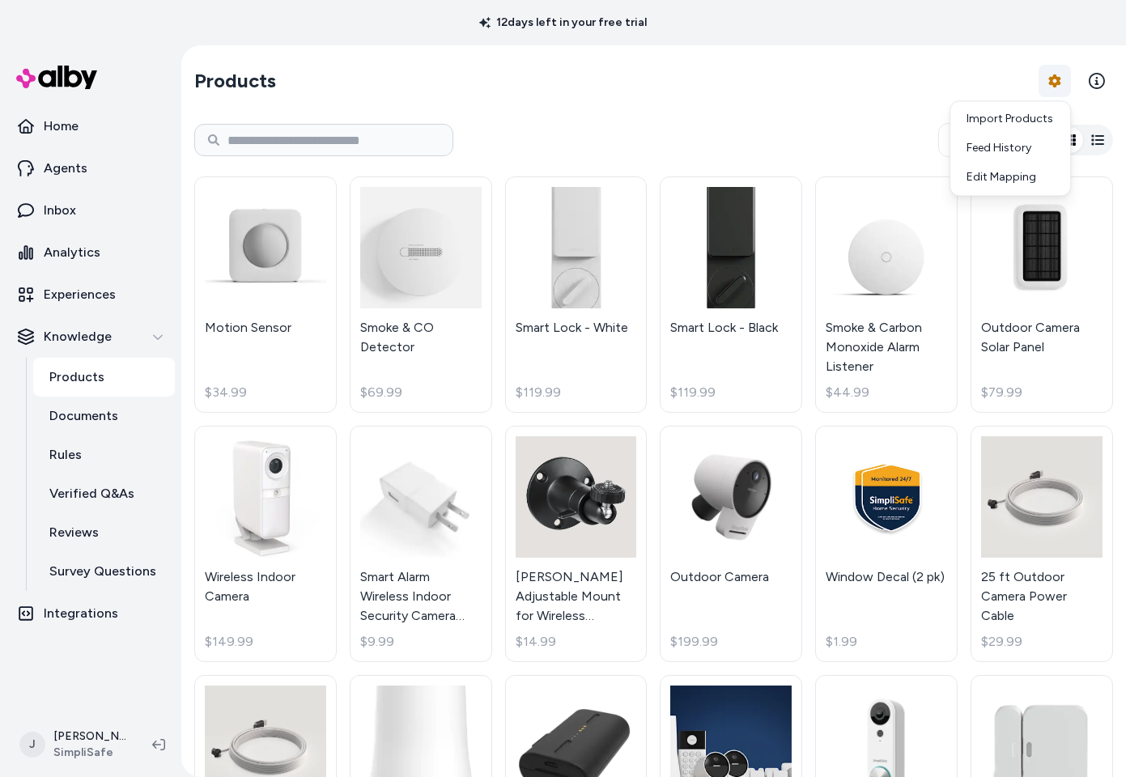
click at [1059, 82] on html "12 days left in your free trial Home Agents Inbox Analytics Experiences Knowled…" at bounding box center [563, 388] width 1126 height 777
click at [1016, 140] on div "Feed History" at bounding box center [1009, 148] width 113 height 29
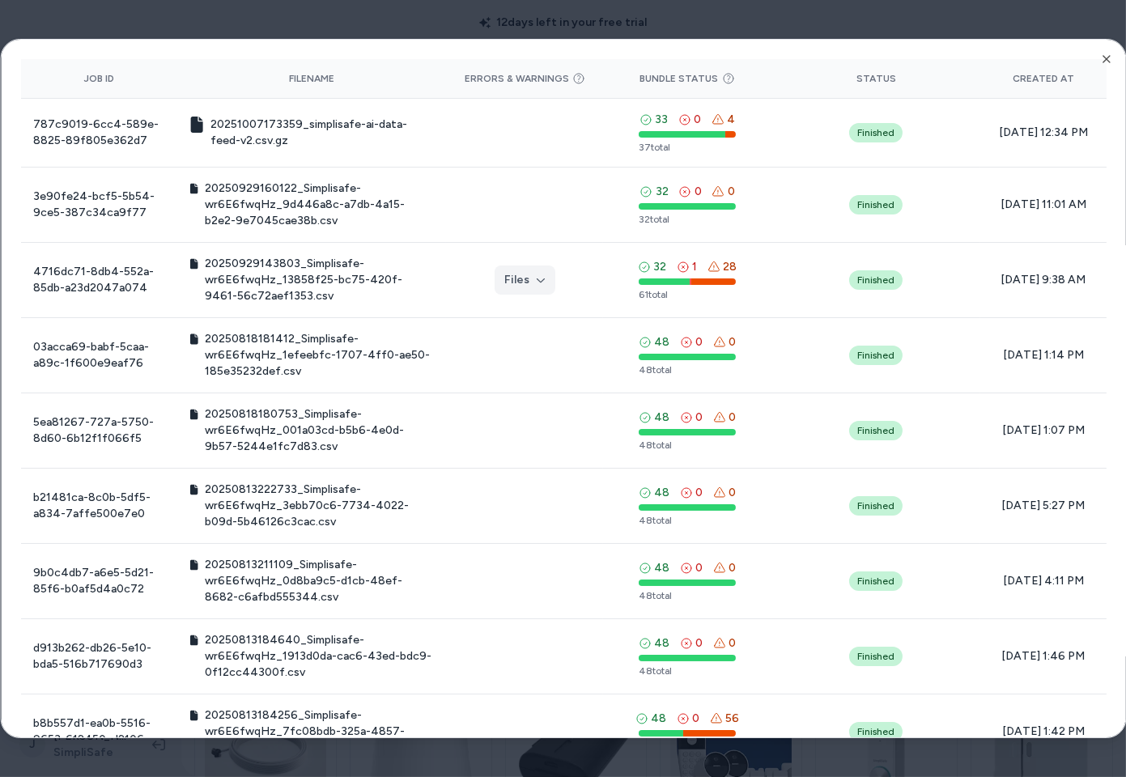
click at [628, 32] on div at bounding box center [563, 388] width 1126 height 777
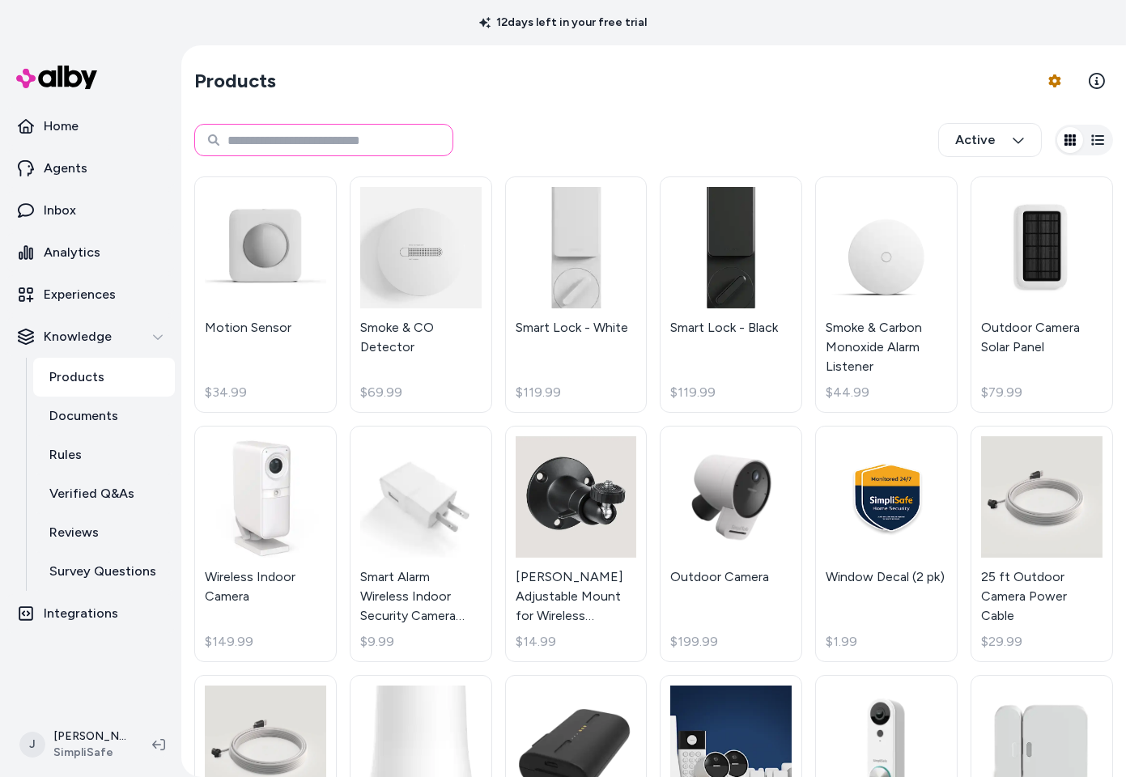
click at [321, 145] on input at bounding box center [323, 140] width 259 height 32
type input "**********"
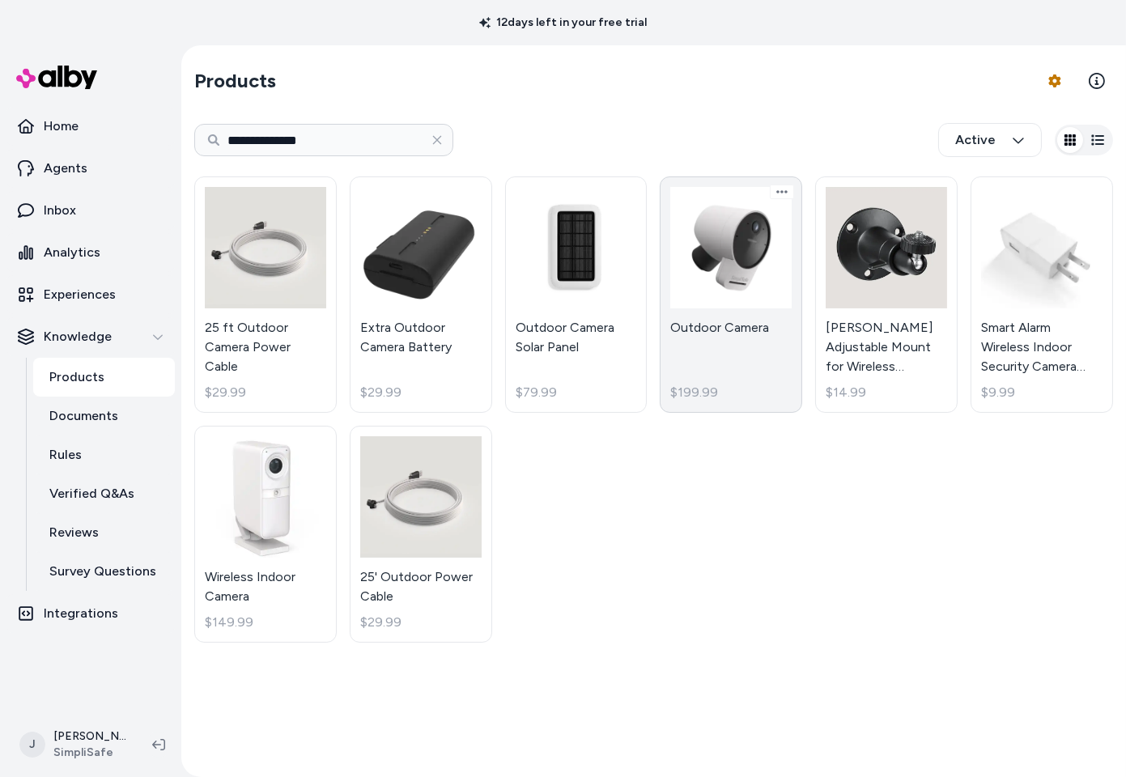
click at [695, 273] on link "Outdoor Camera $199.99" at bounding box center [731, 294] width 142 height 236
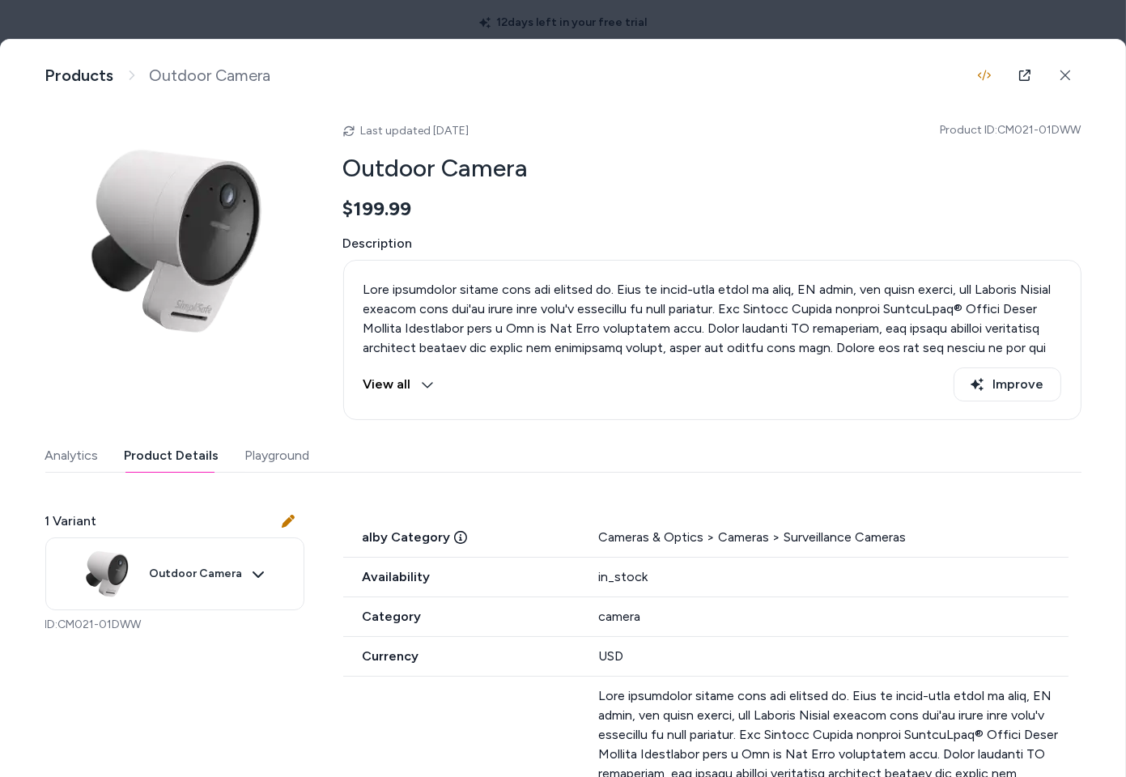
click at [160, 461] on button "Product Details" at bounding box center [172, 455] width 95 height 32
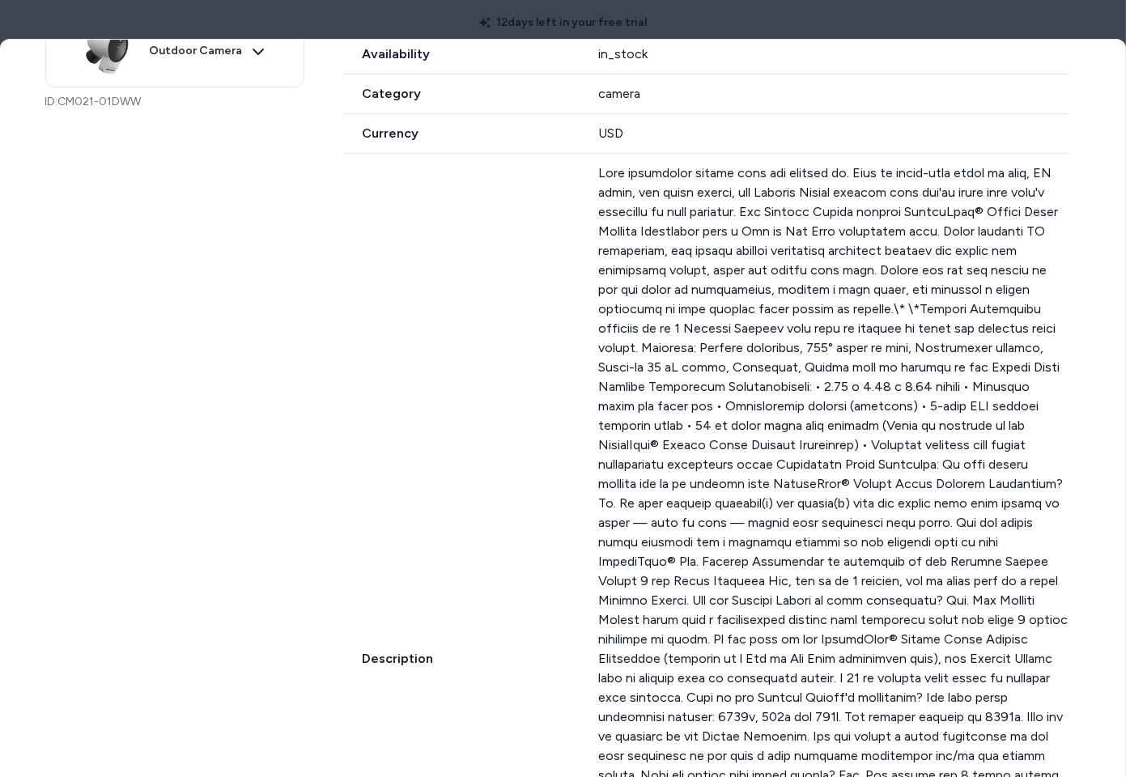
scroll to position [526, 0]
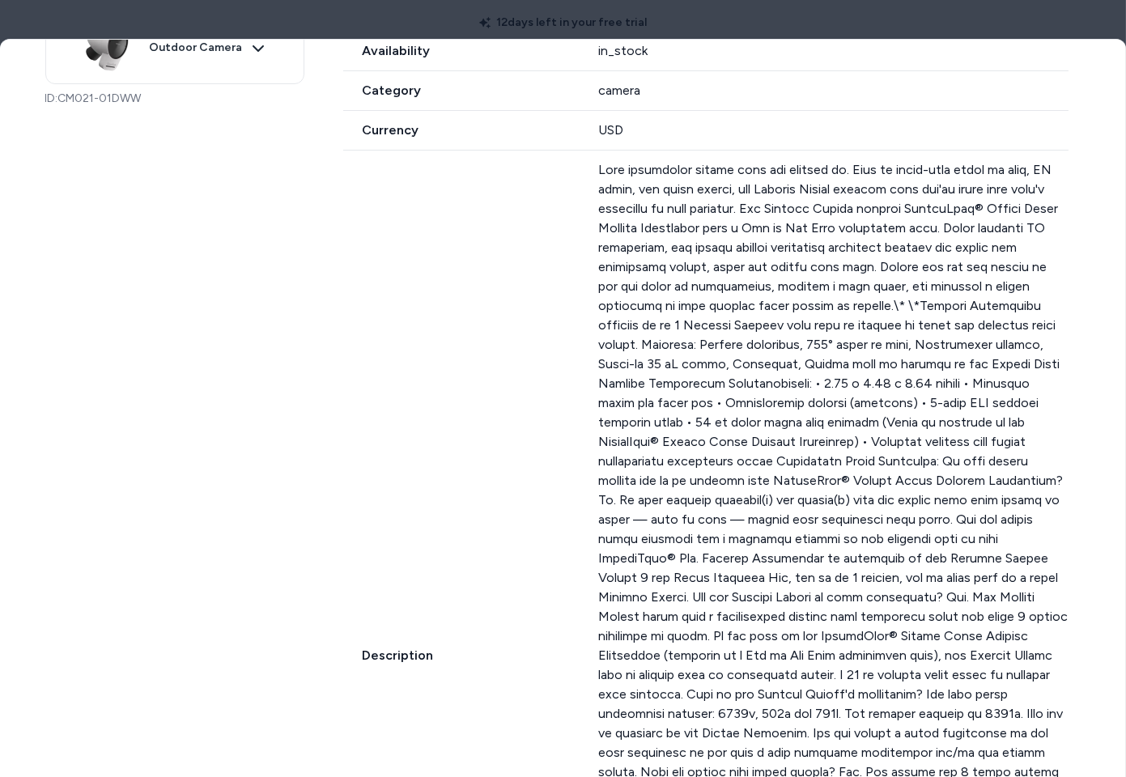
click at [767, 431] on p at bounding box center [833, 655] width 470 height 991
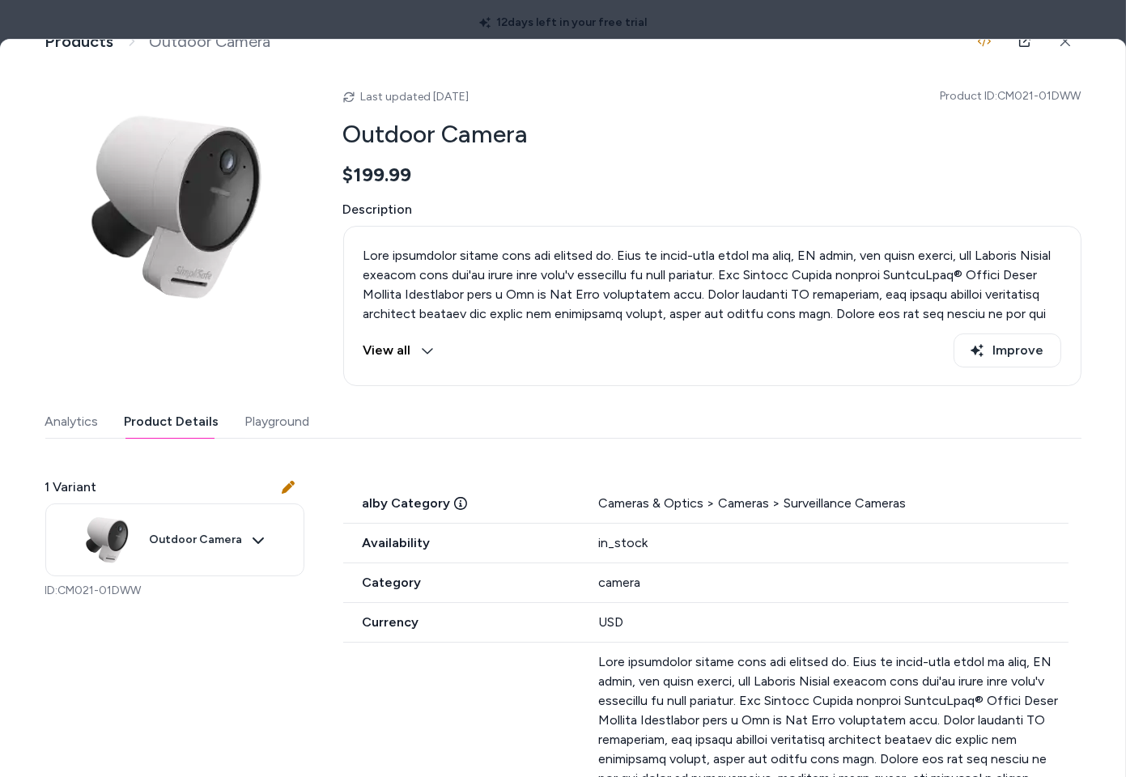
scroll to position [0, 0]
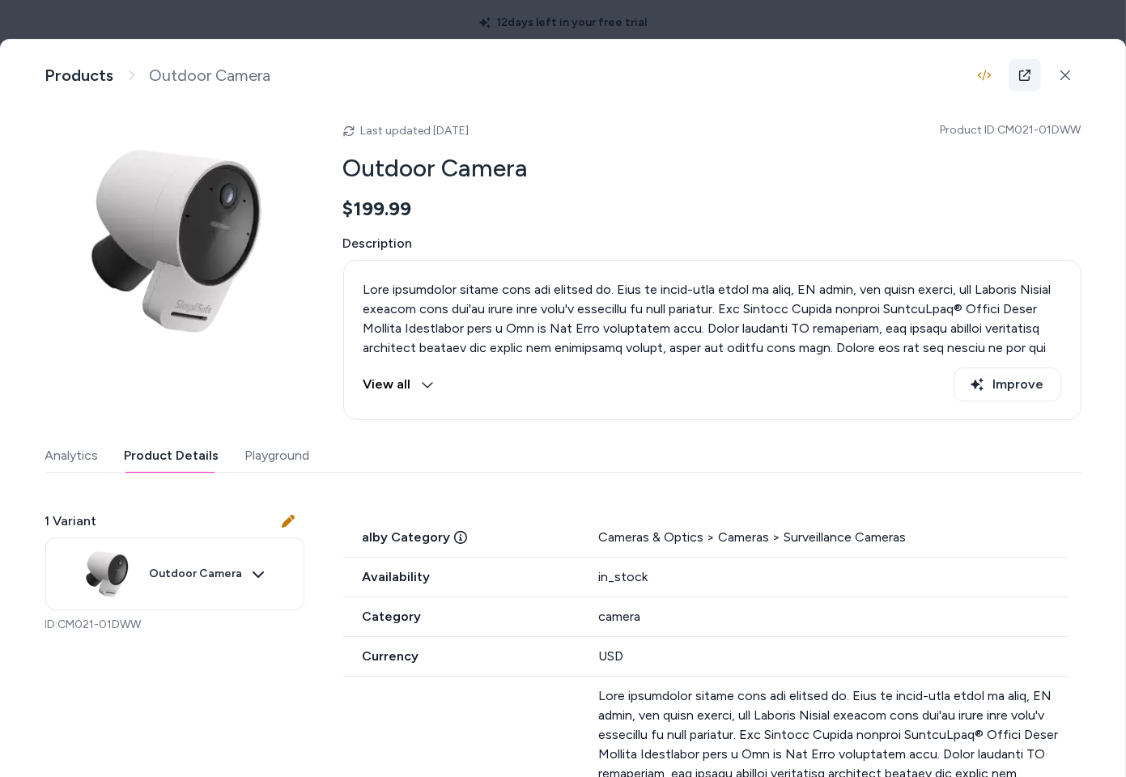
click at [1018, 74] on icon at bounding box center [1024, 75] width 13 height 13
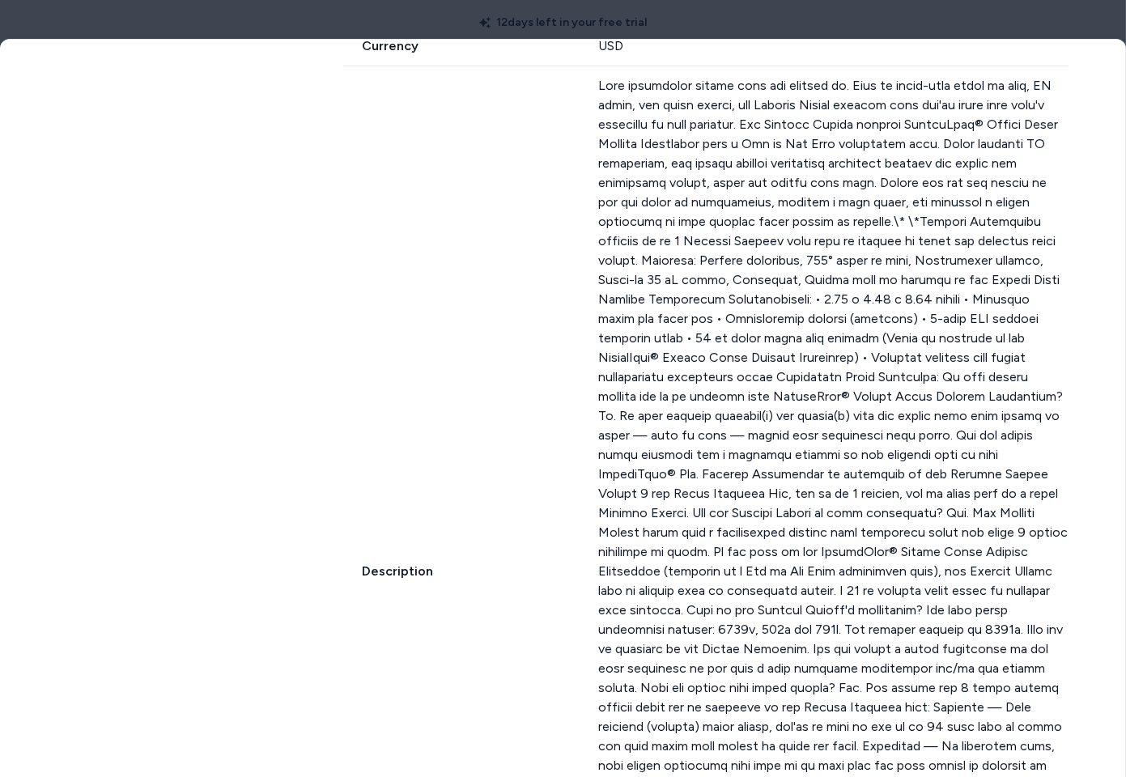
scroll to position [717, 0]
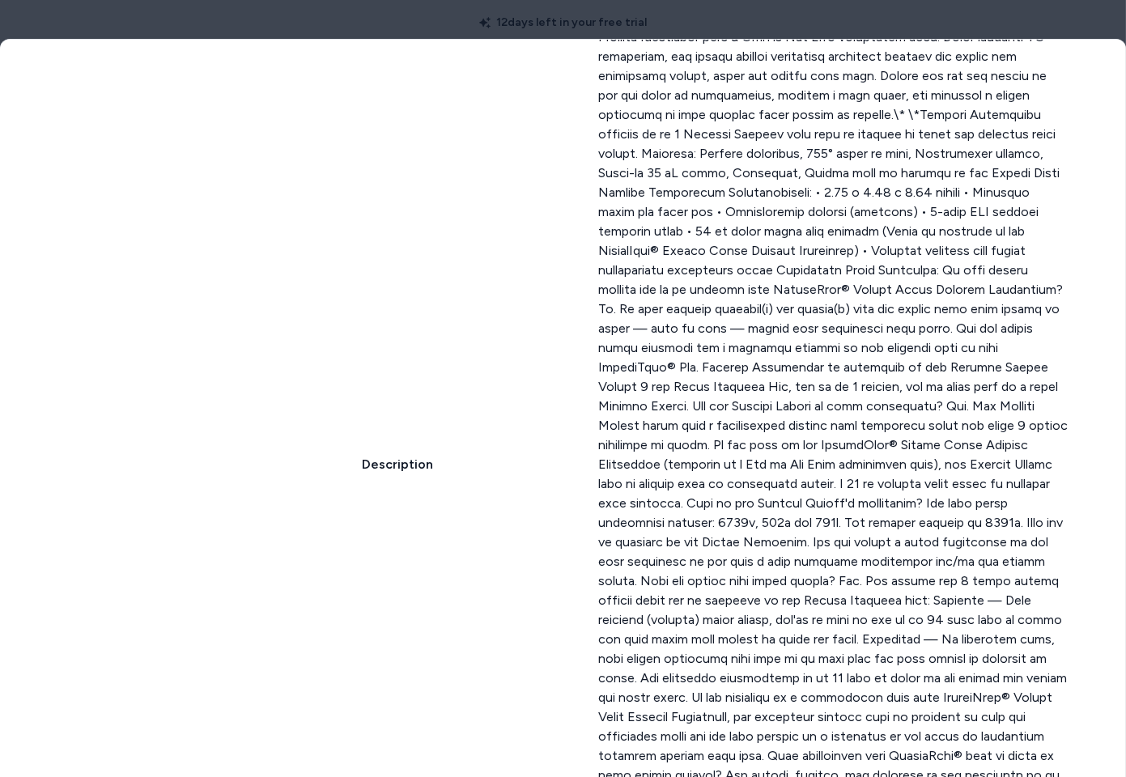
drag, startPoint x: 534, startPoint y: 159, endPoint x: 696, endPoint y: 49, distance: 195.8
click at [534, 159] on div "Description" at bounding box center [705, 465] width 725 height 1011
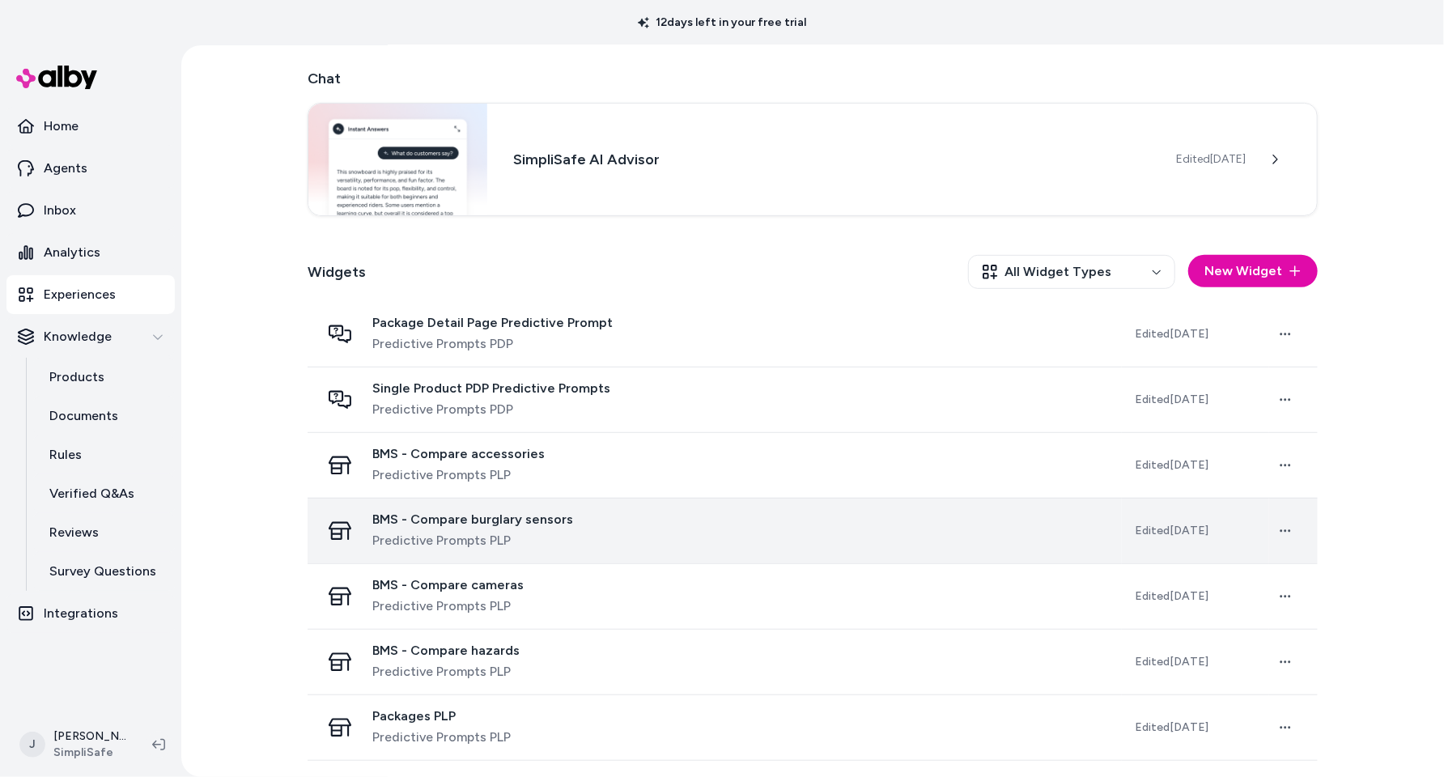
scroll to position [311, 0]
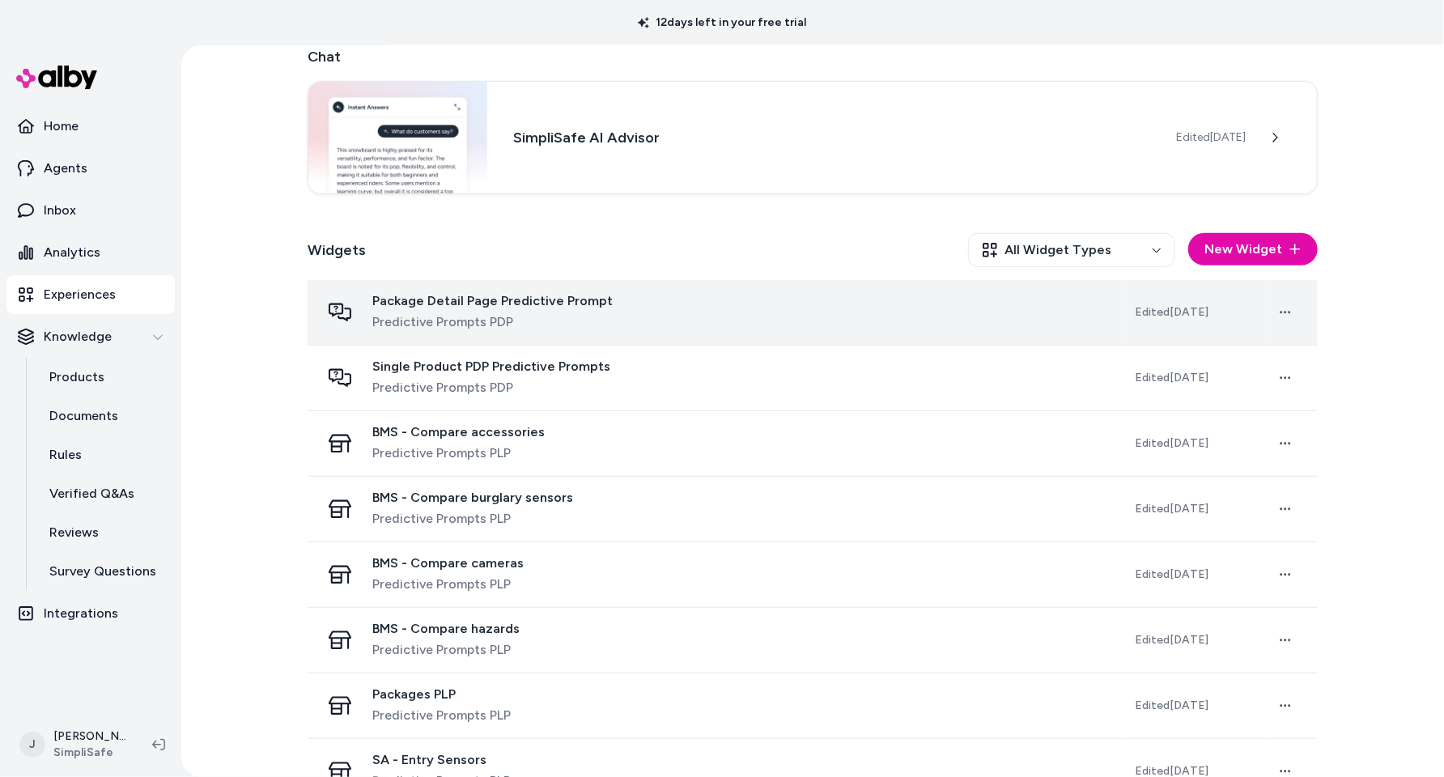
click at [670, 320] on div "Package Detail Page Predictive Prompt Predictive Prompts PDP" at bounding box center [715, 312] width 788 height 39
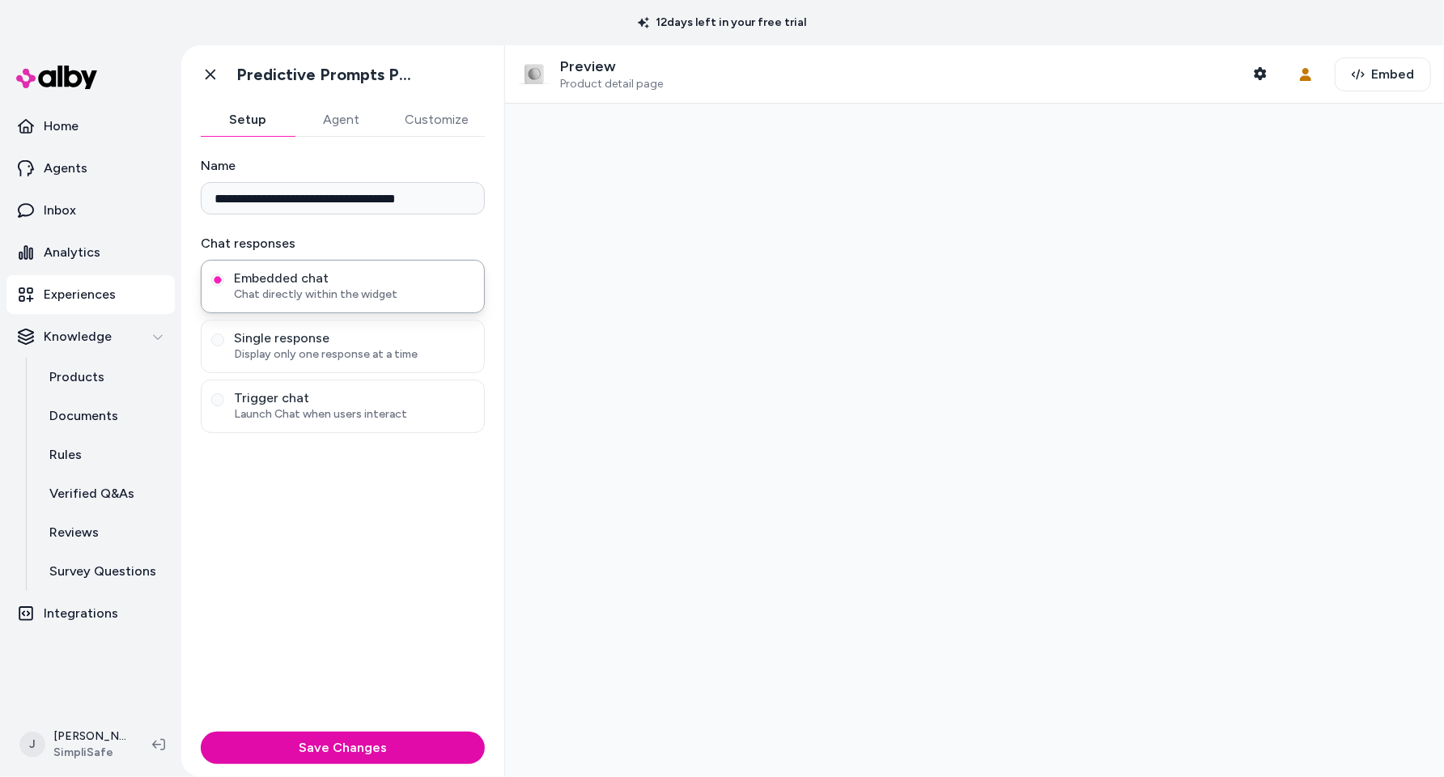
click at [347, 122] on button "Agent" at bounding box center [342, 120] width 94 height 32
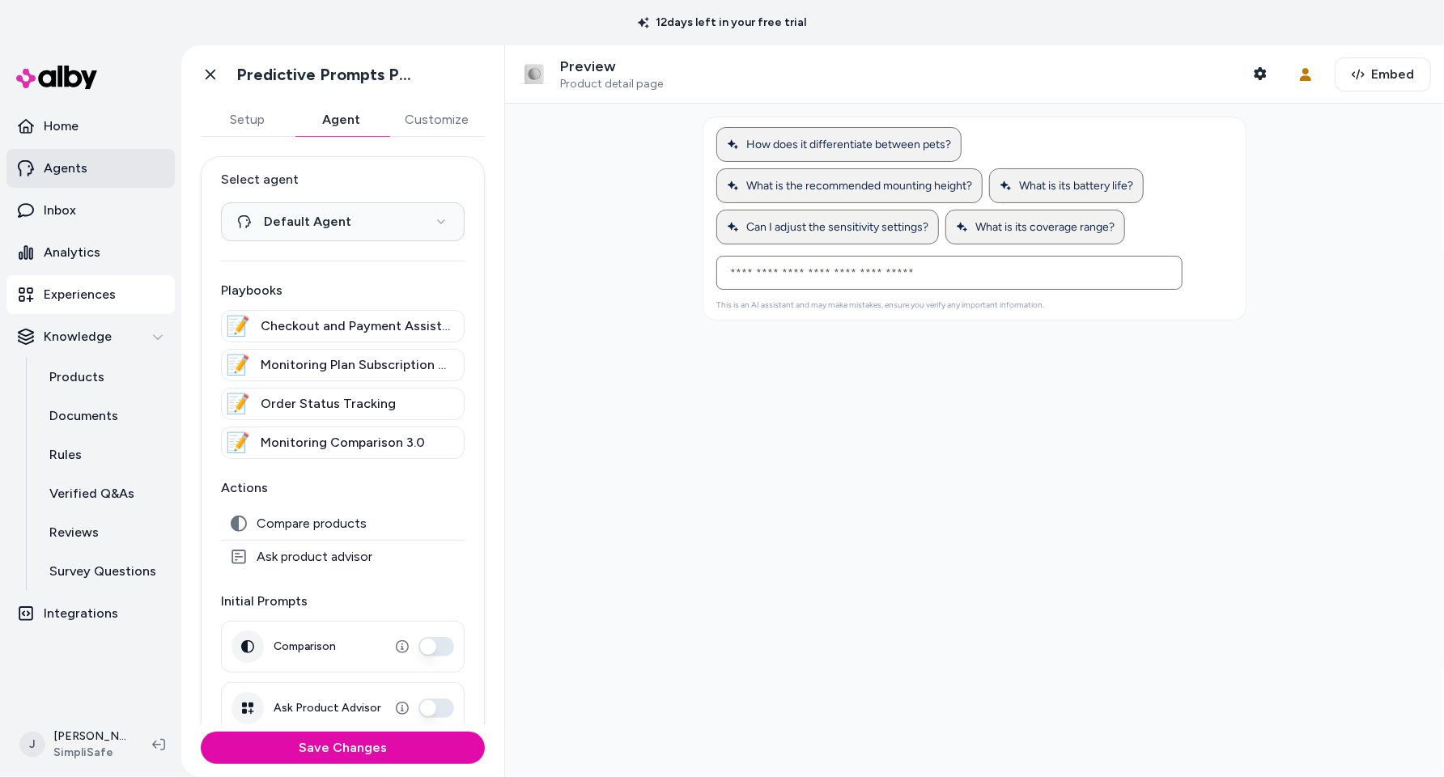
click at [57, 159] on p "Agents" at bounding box center [66, 168] width 44 height 19
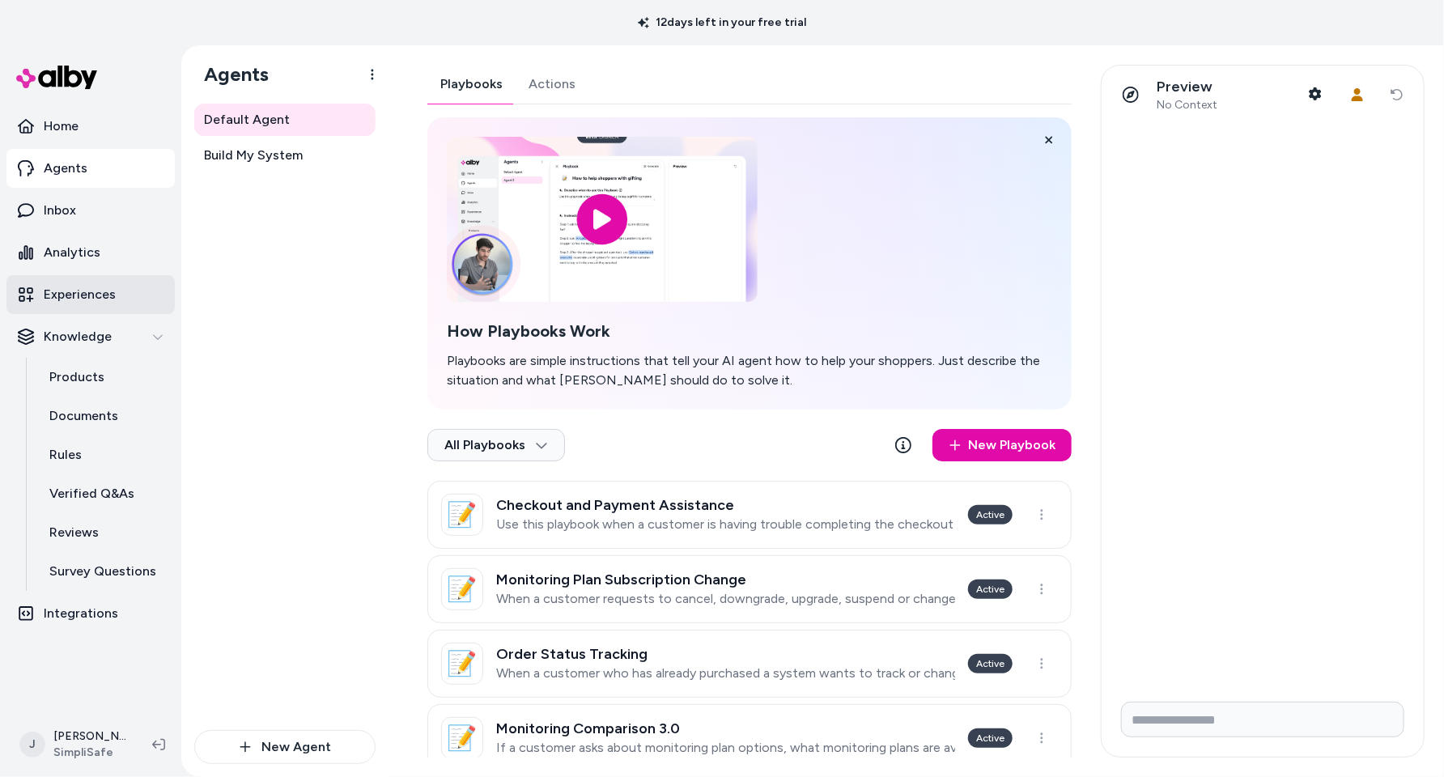
click at [77, 300] on p "Experiences" at bounding box center [80, 294] width 72 height 19
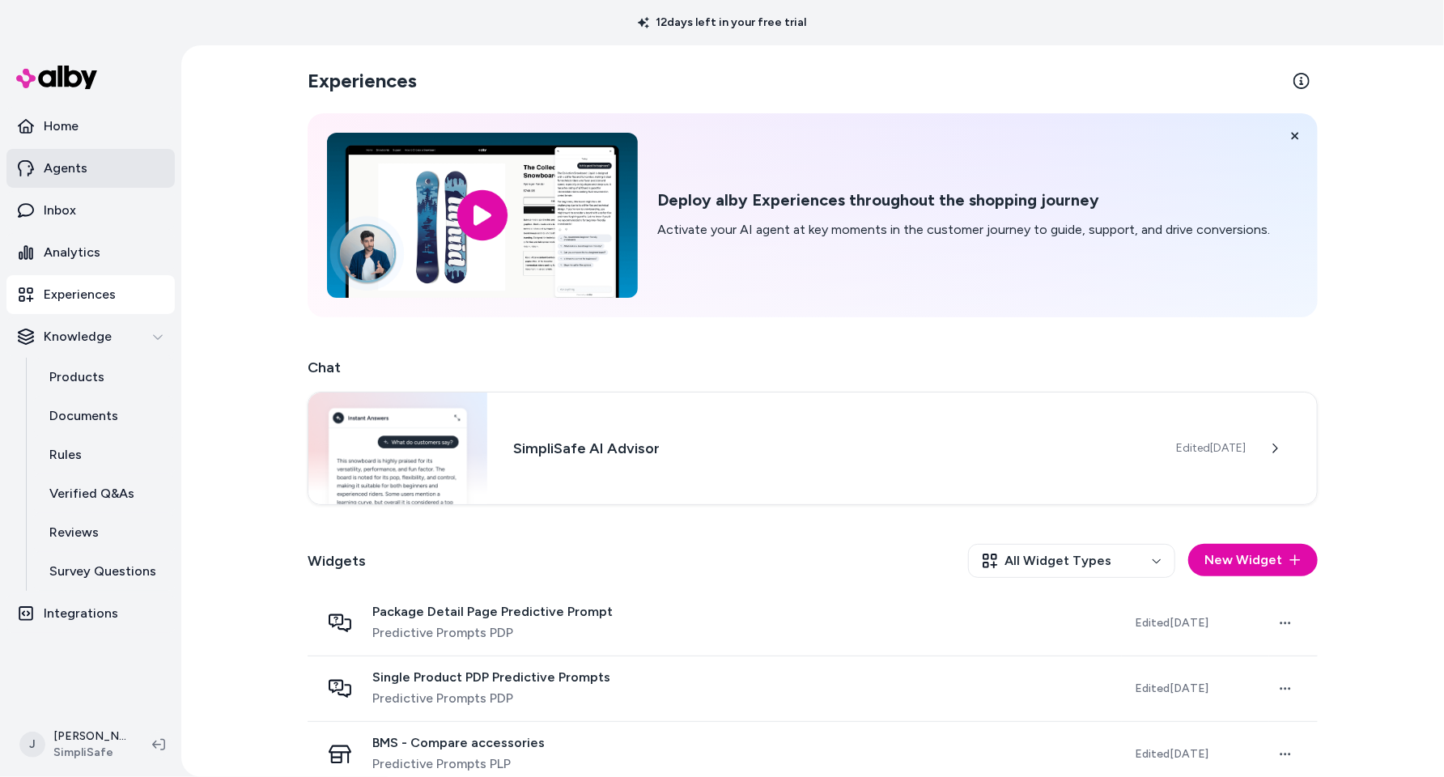
click at [82, 168] on p "Agents" at bounding box center [66, 168] width 44 height 19
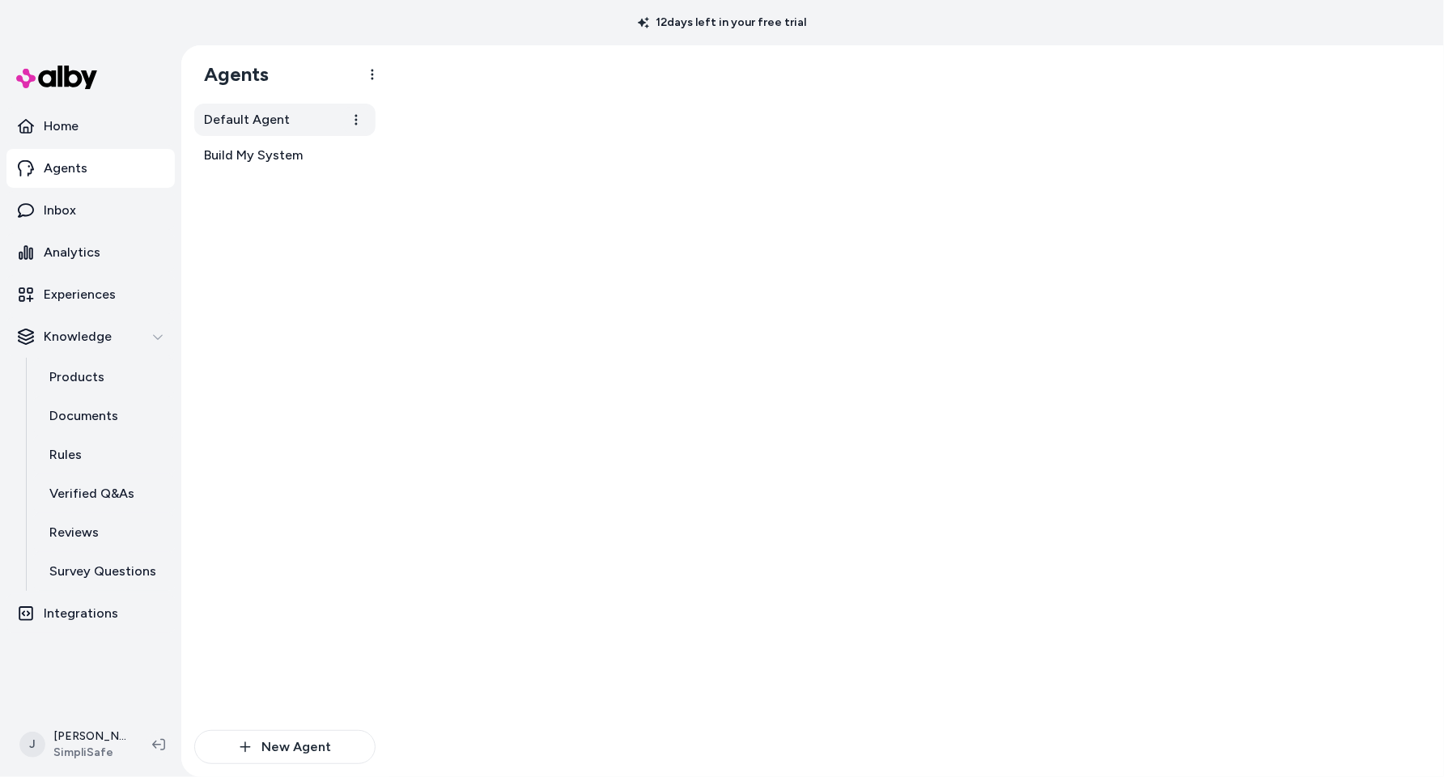
click at [243, 114] on span "Default Agent" at bounding box center [247, 119] width 86 height 19
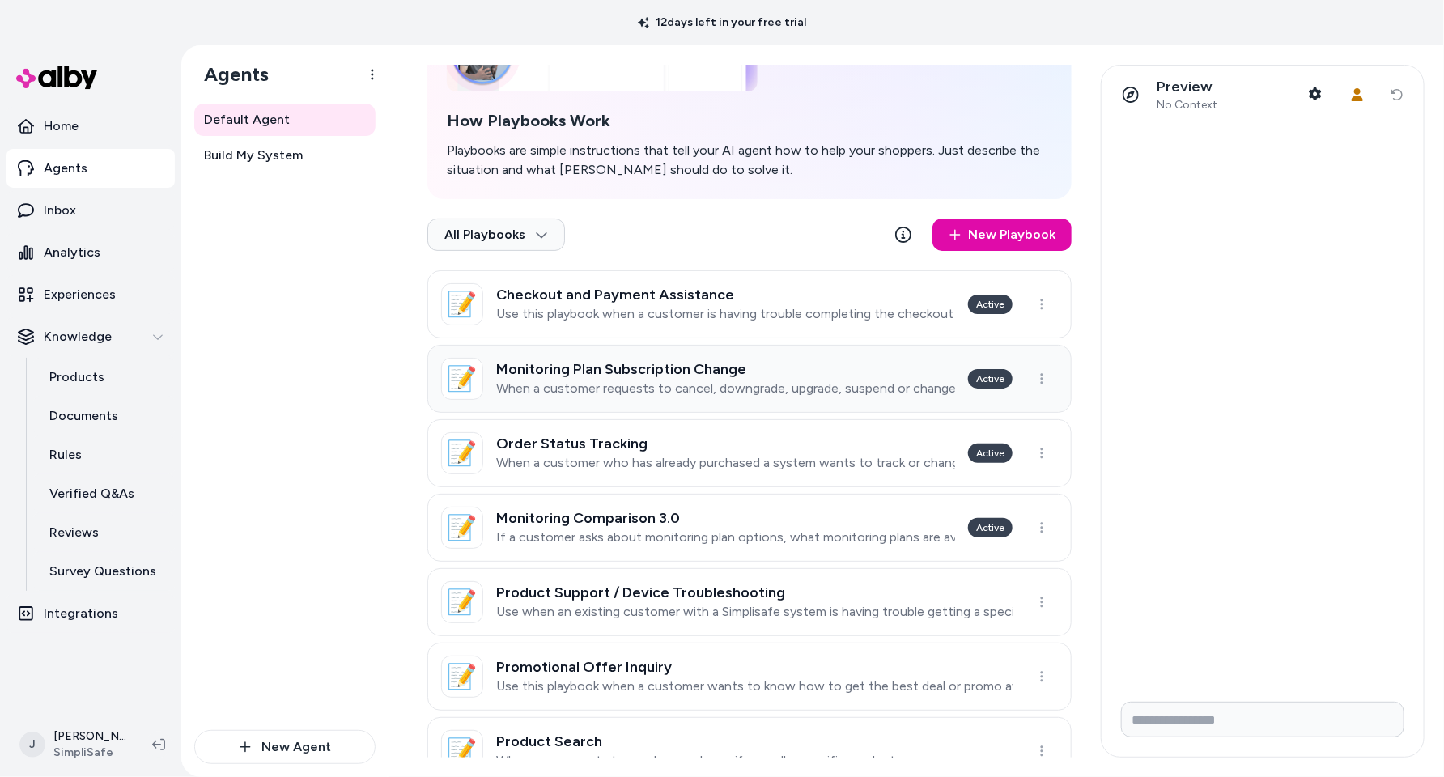
scroll to position [278, 0]
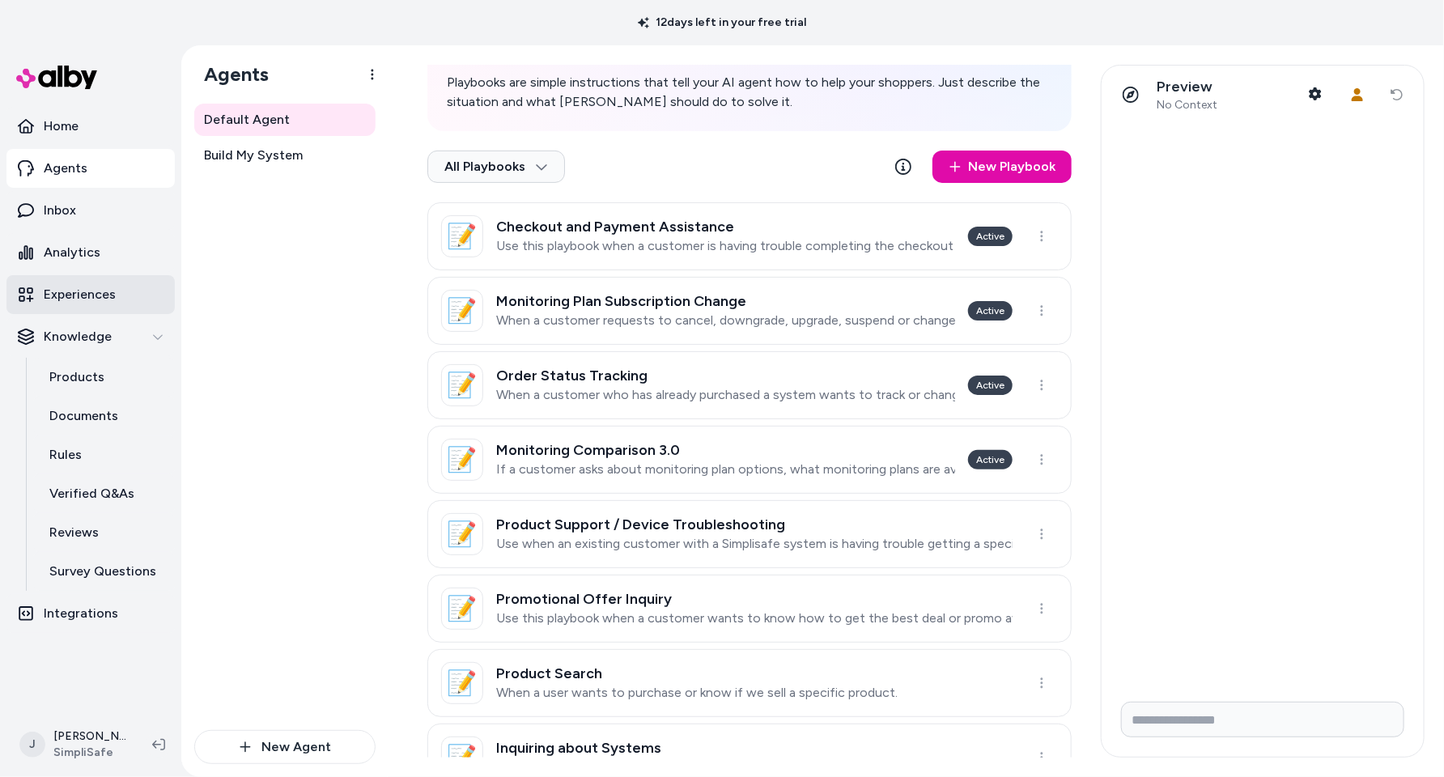
click at [83, 294] on p "Experiences" at bounding box center [80, 294] width 72 height 19
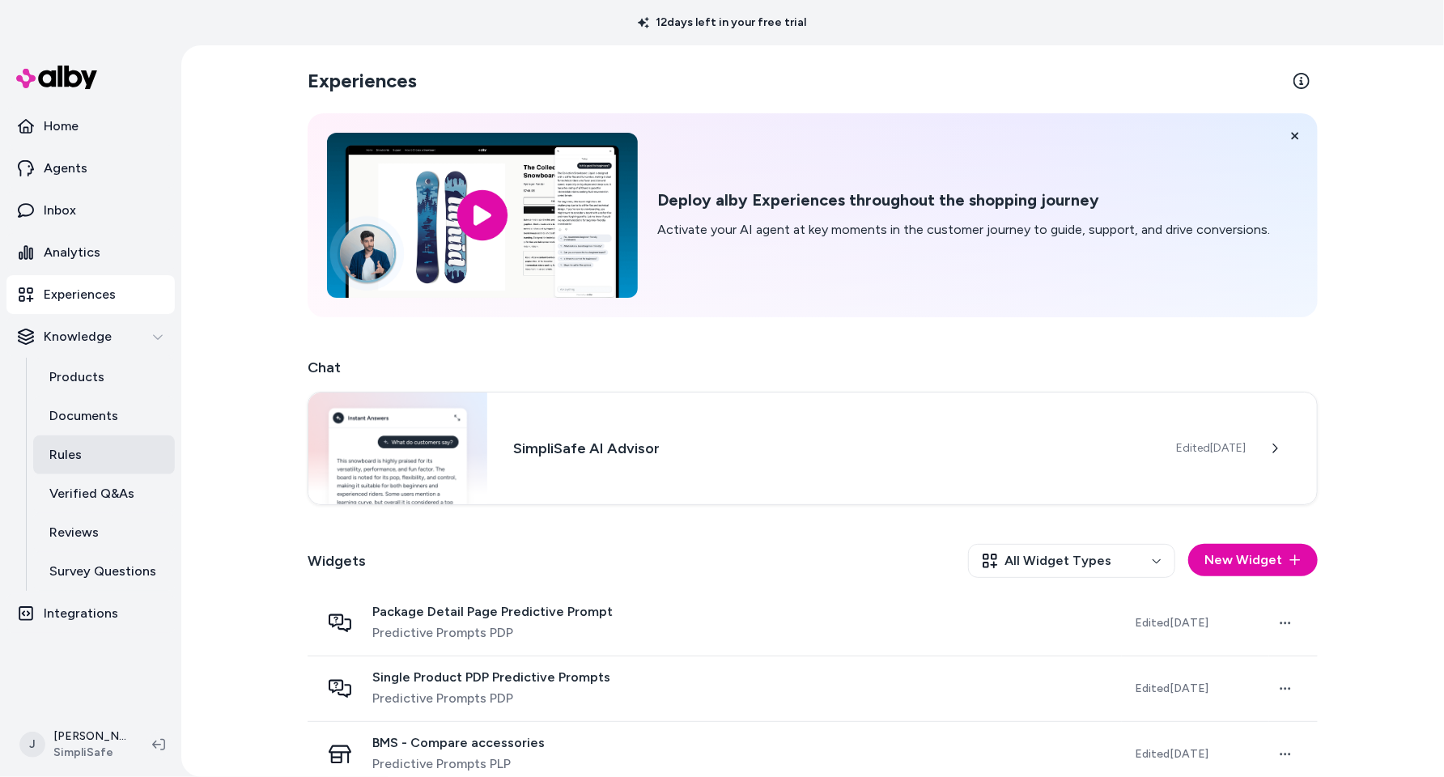
click at [83, 459] on link "Rules" at bounding box center [104, 454] width 142 height 39
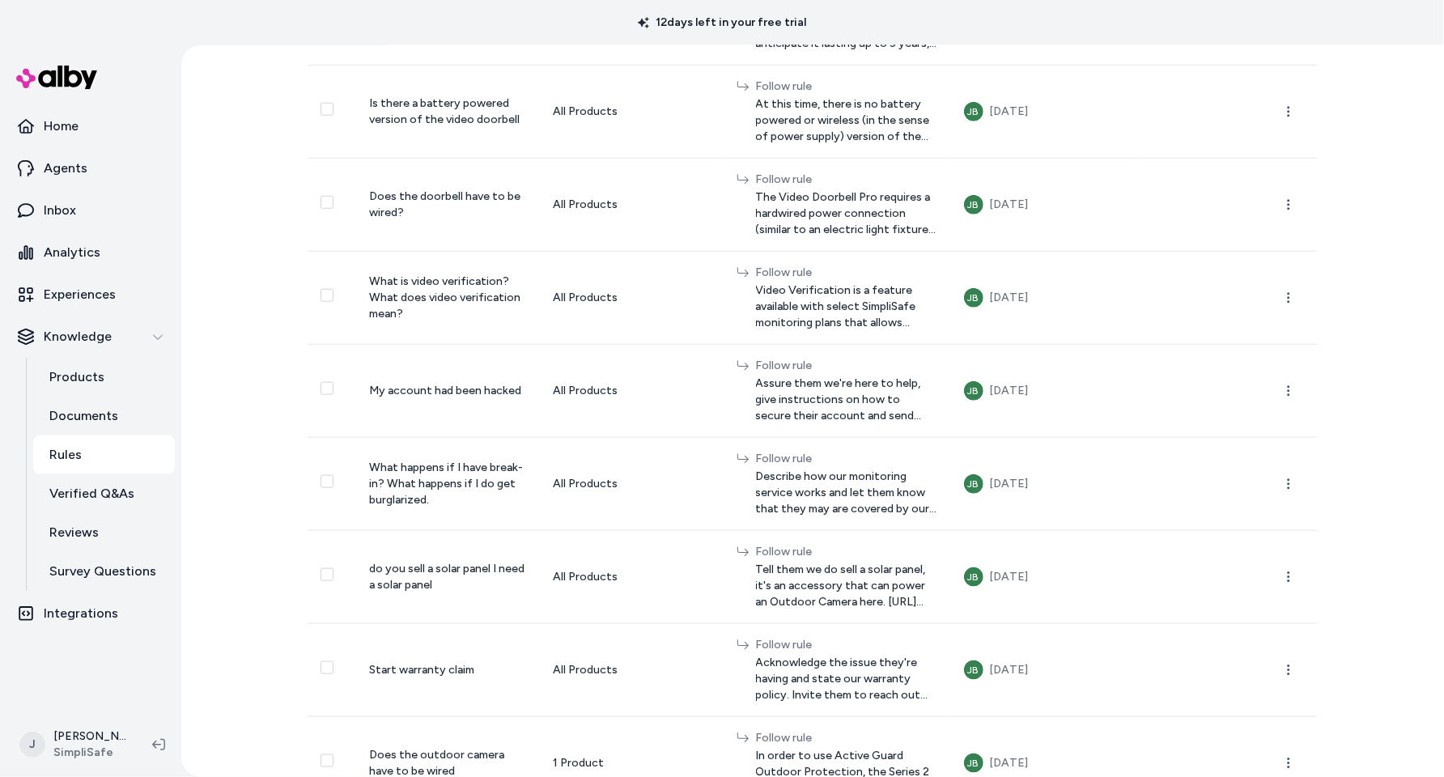
scroll to position [756, 0]
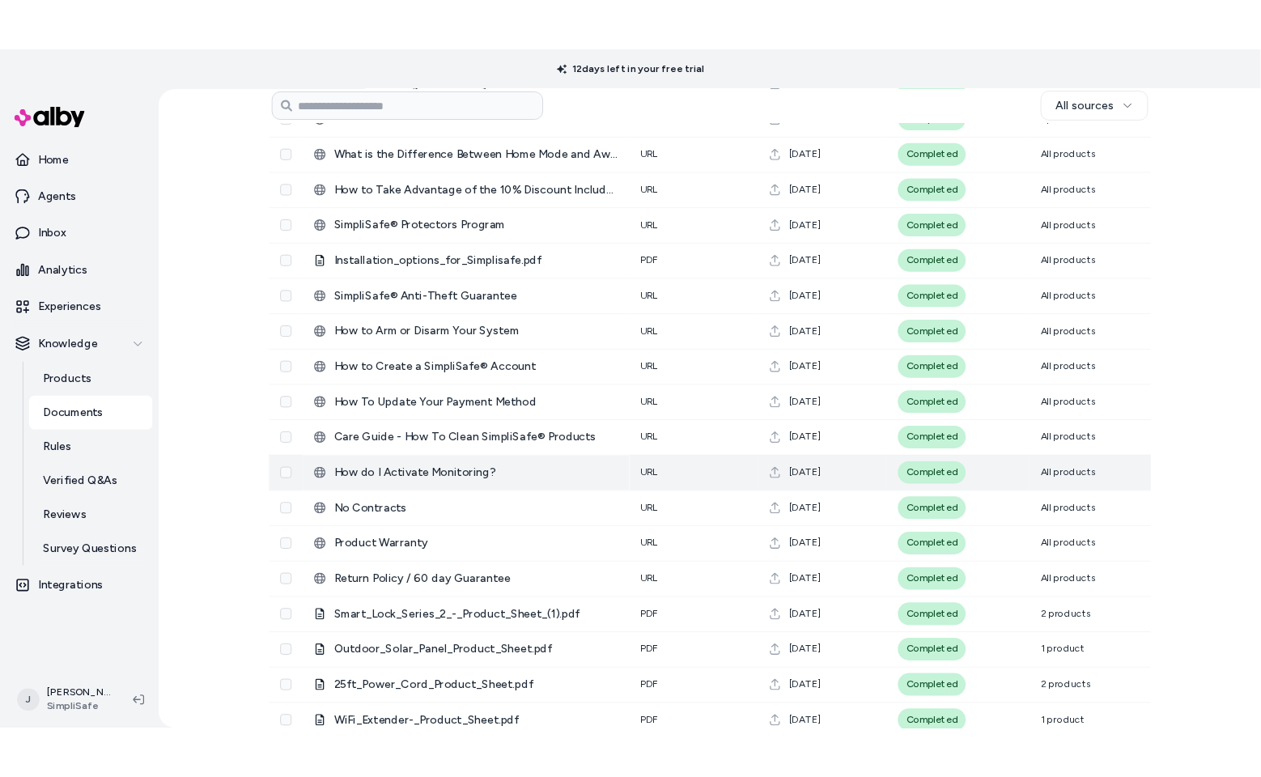
scroll to position [189, 0]
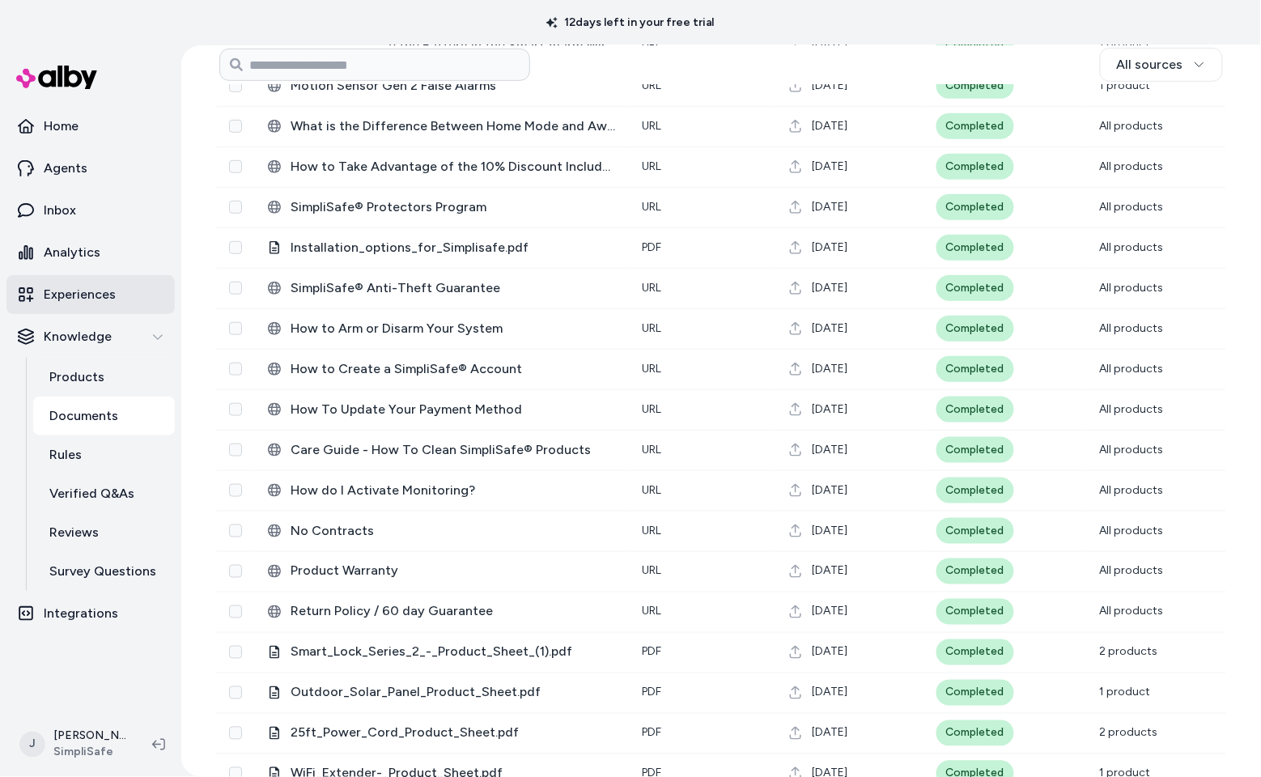
click at [100, 299] on p "Experiences" at bounding box center [80, 294] width 72 height 19
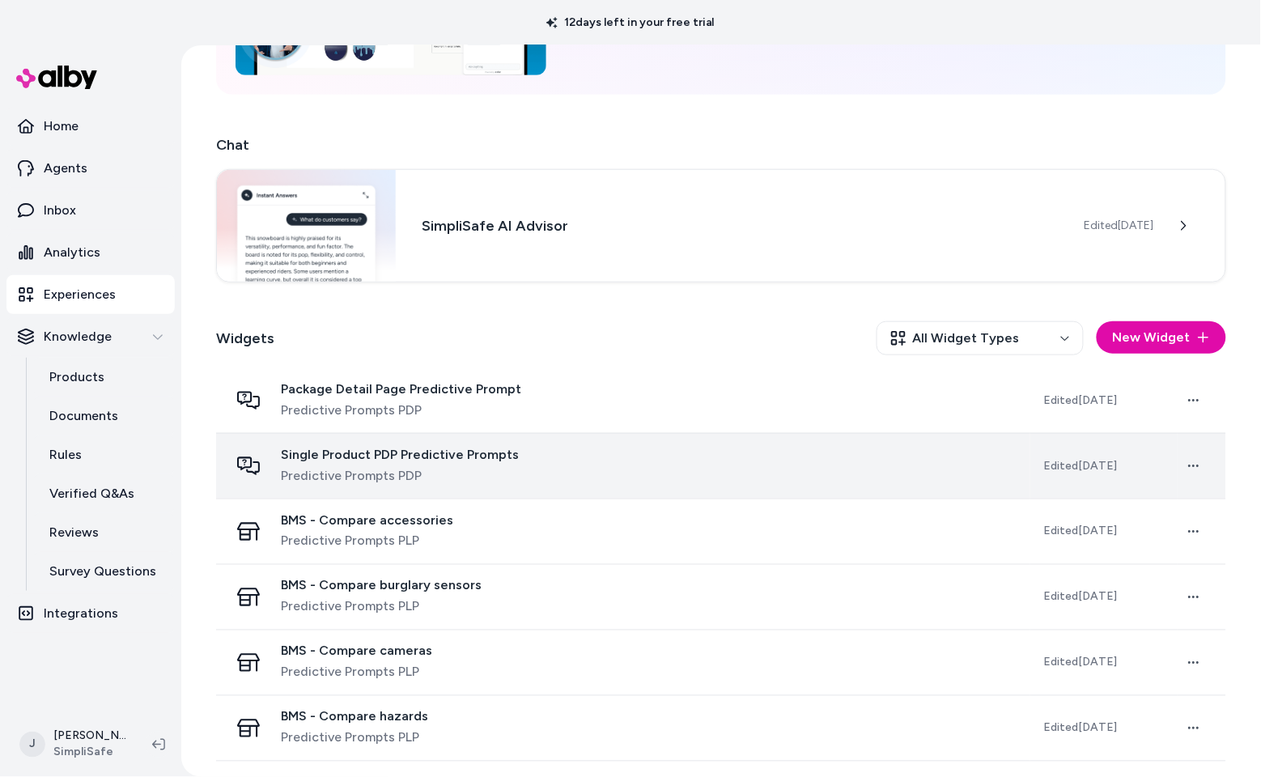
scroll to position [237, 0]
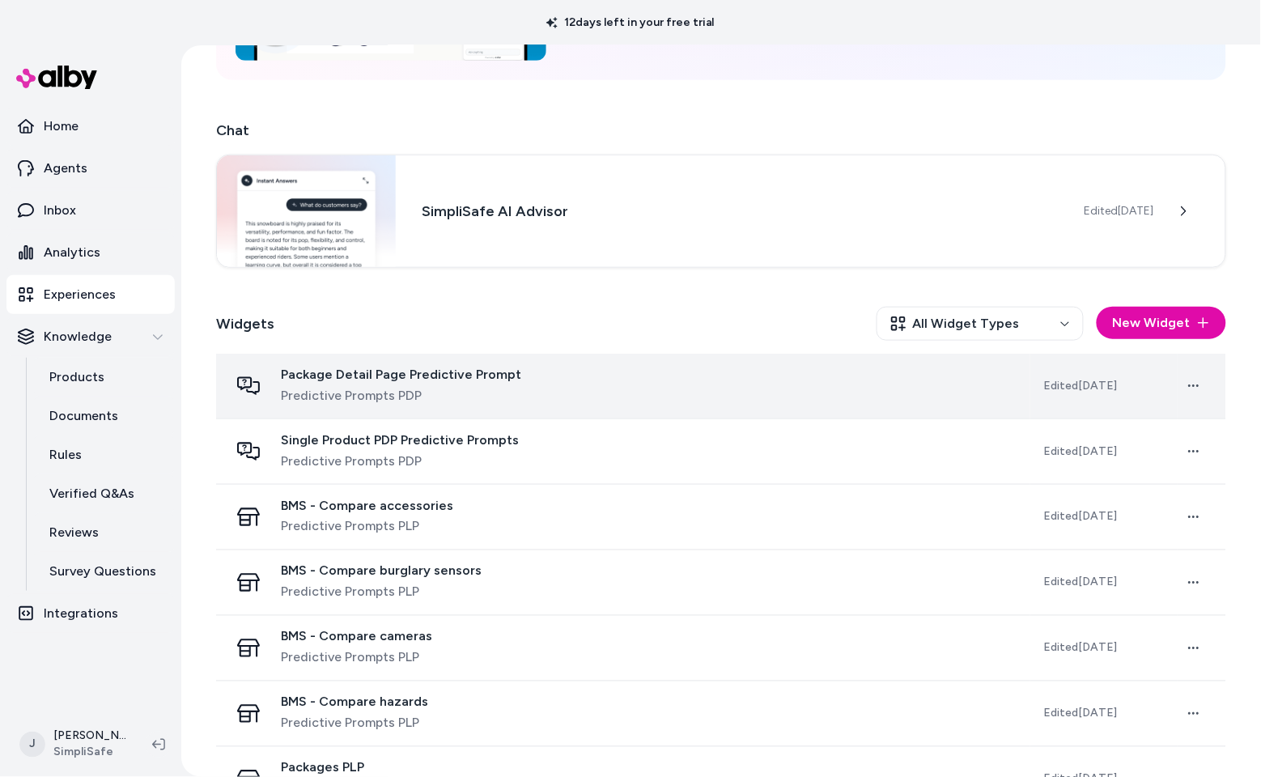
click at [541, 400] on div "Package Detail Page Predictive Prompt Predictive Prompts PDP" at bounding box center [623, 386] width 788 height 39
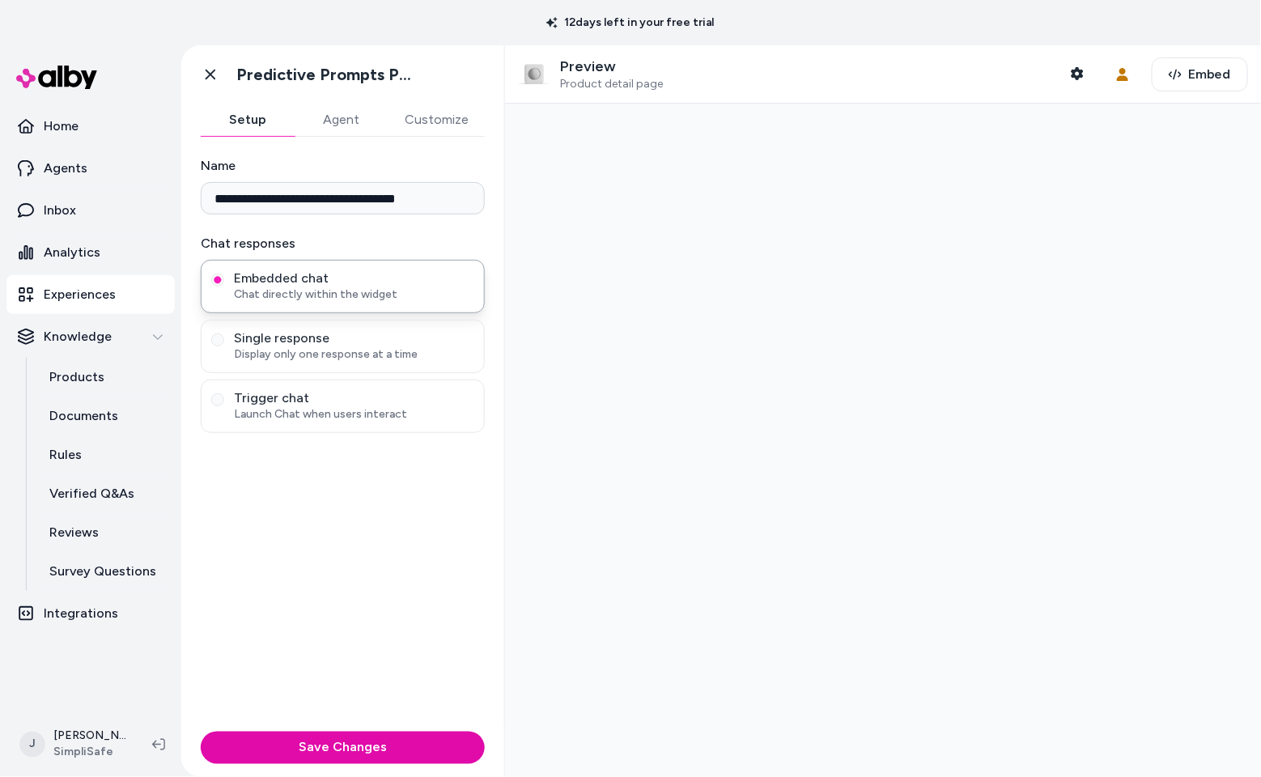
click at [66, 291] on p "Experiences" at bounding box center [80, 294] width 72 height 19
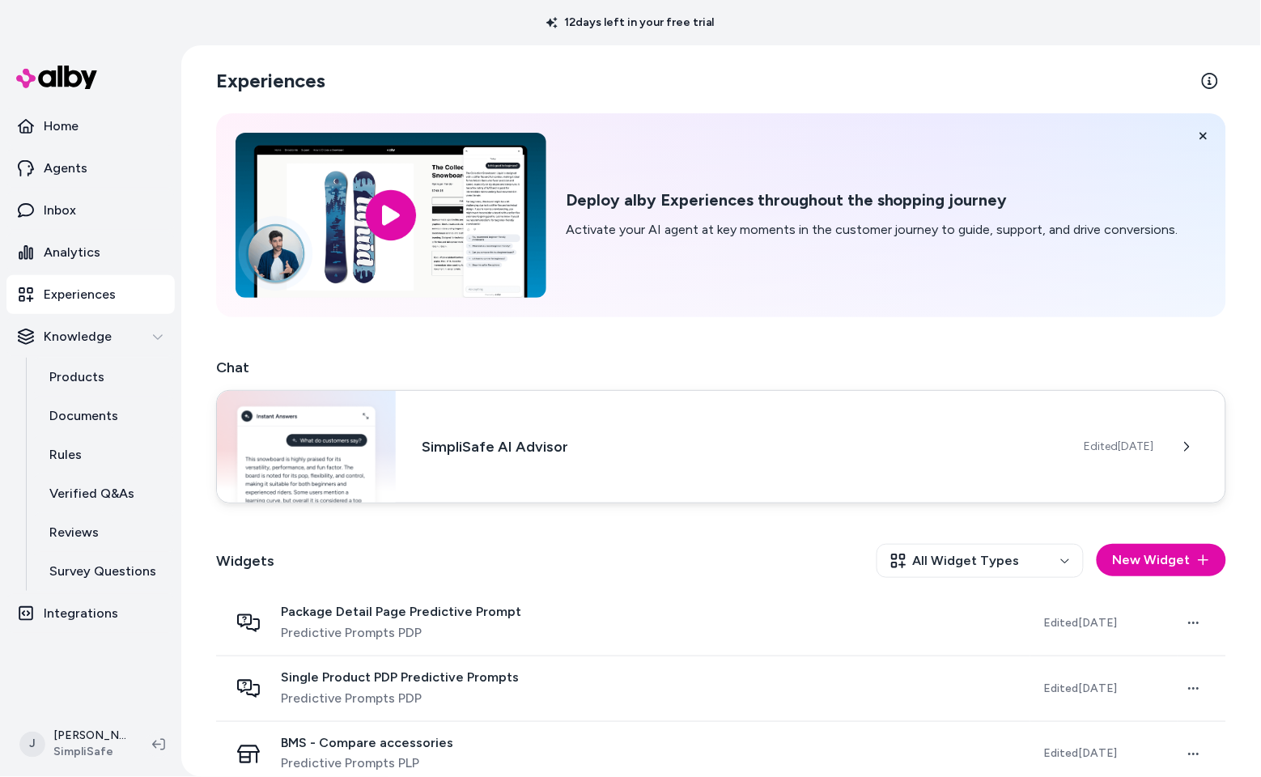
click at [594, 445] on h3 "SimpliSafe AI Advisor" at bounding box center [740, 446] width 637 height 23
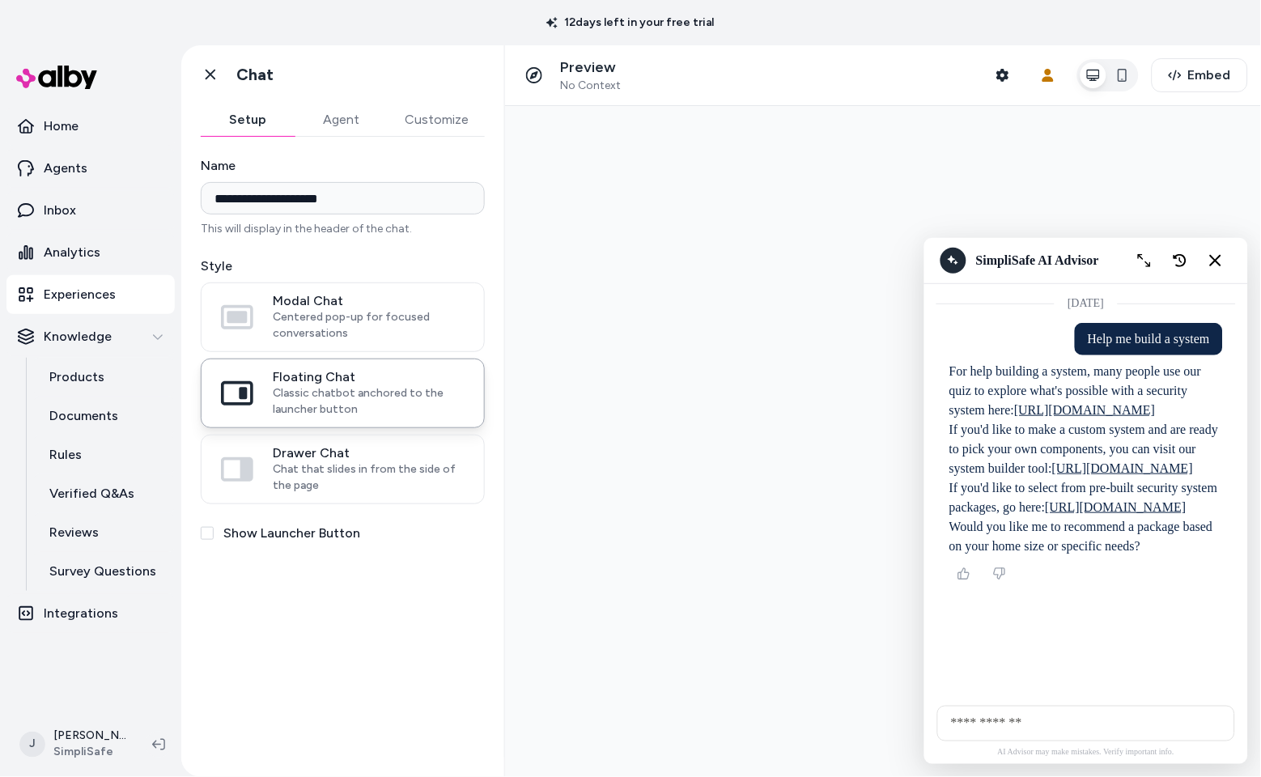
click at [1166, 720] on input "AI Shopping Assistant" at bounding box center [1085, 723] width 298 height 36
type input "**********"
click at [87, 208] on link "Inbox" at bounding box center [90, 210] width 168 height 39
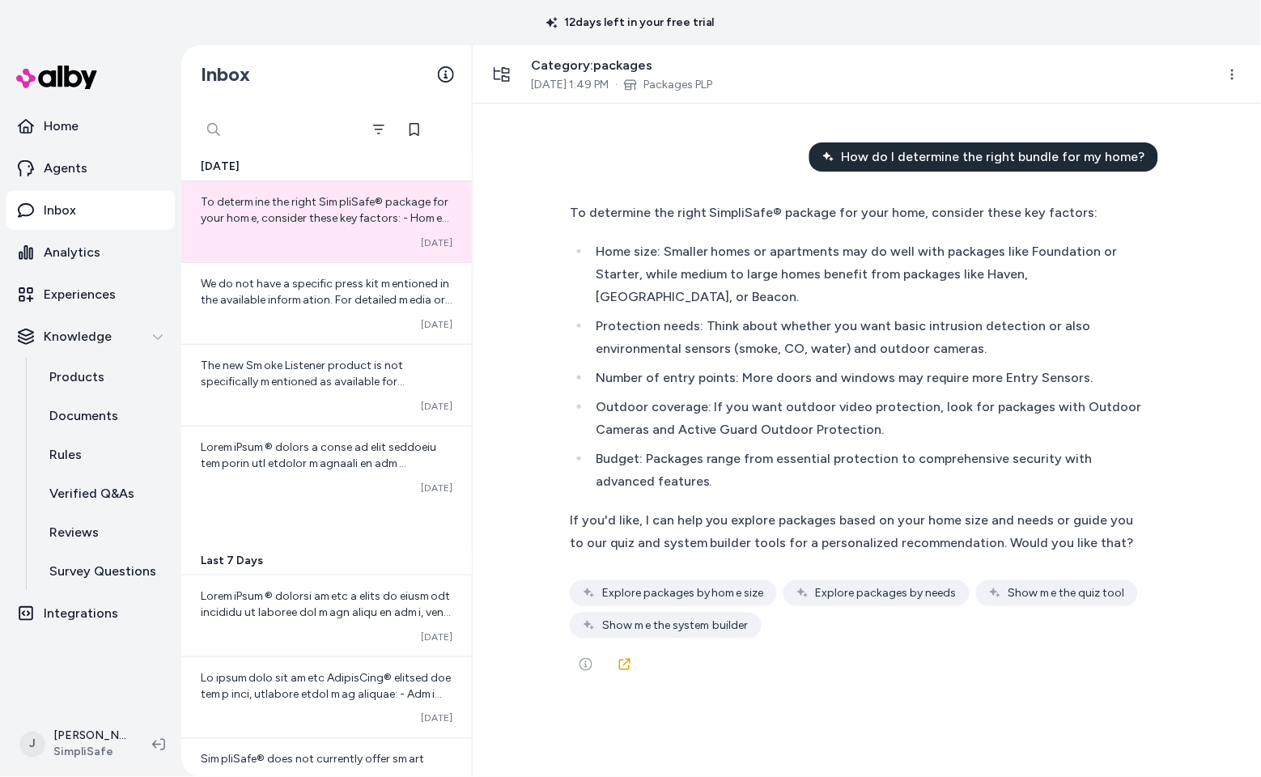
click at [219, 131] on div at bounding box center [278, 129] width 162 height 32
drag, startPoint x: 201, startPoint y: 133, endPoint x: 218, endPoint y: 129, distance: 17.5
click at [202, 133] on input "text" at bounding box center [278, 129] width 162 height 32
click at [265, 127] on button "Filter" at bounding box center [249, 129] width 32 height 32
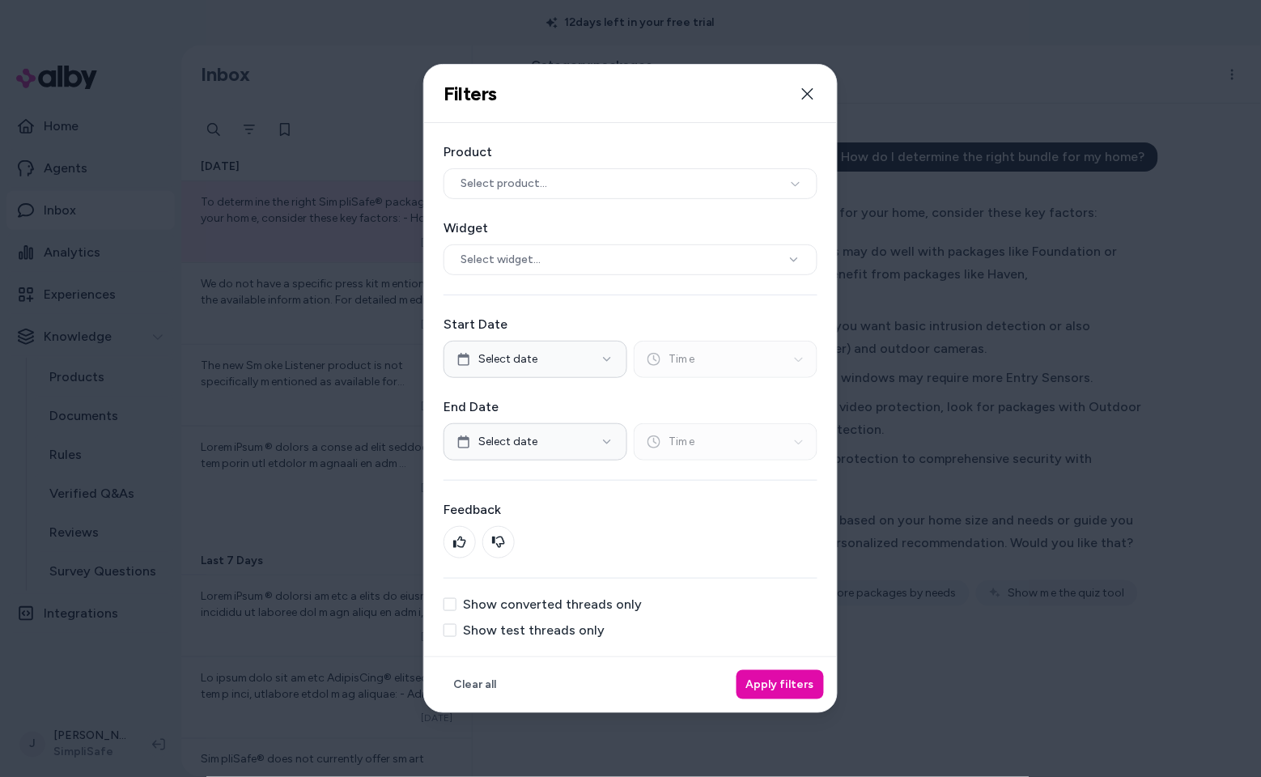
drag, startPoint x: 512, startPoint y: 631, endPoint x: 675, endPoint y: 677, distance: 168.9
click at [513, 631] on label "Show test threads only" at bounding box center [534, 630] width 142 height 13
click at [456, 631] on button "Show test threads only" at bounding box center [450, 630] width 13 height 13
click at [745, 671] on button "Apply filters" at bounding box center [780, 684] width 87 height 29
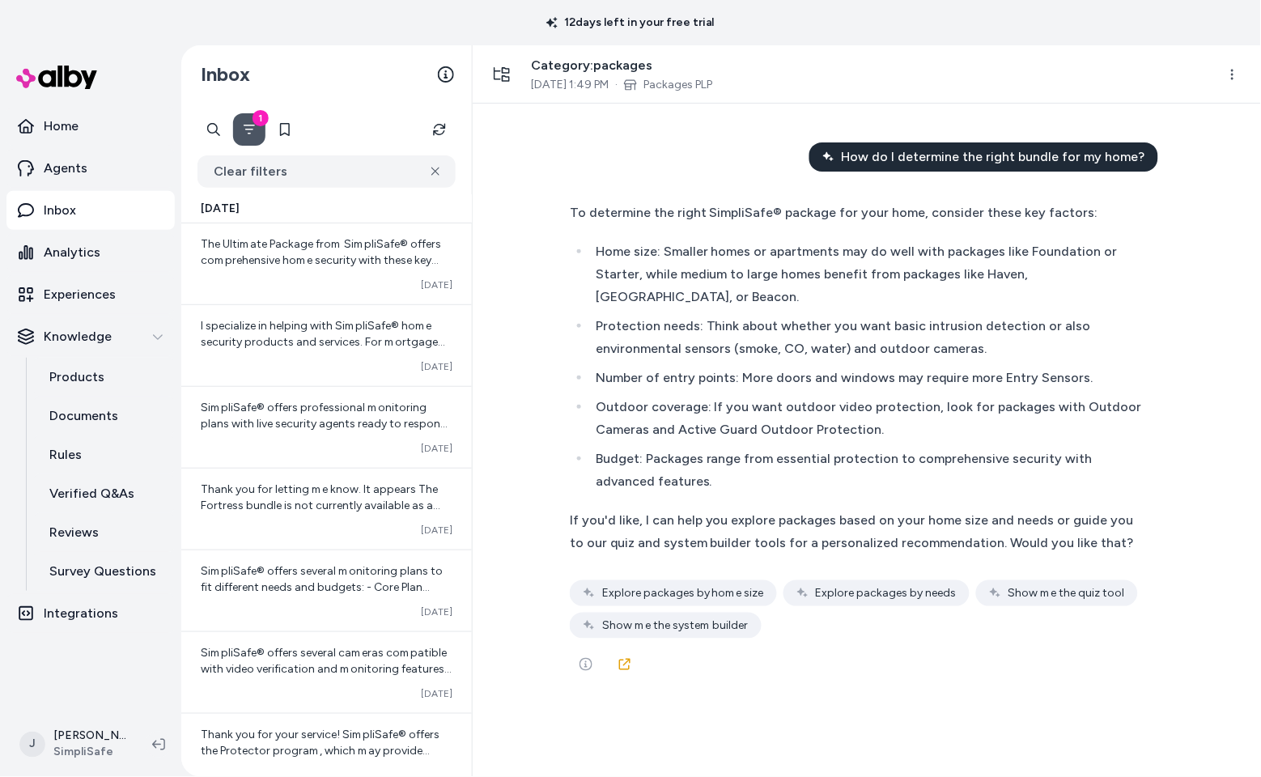
click at [240, 129] on button "1" at bounding box center [249, 129] width 32 height 32
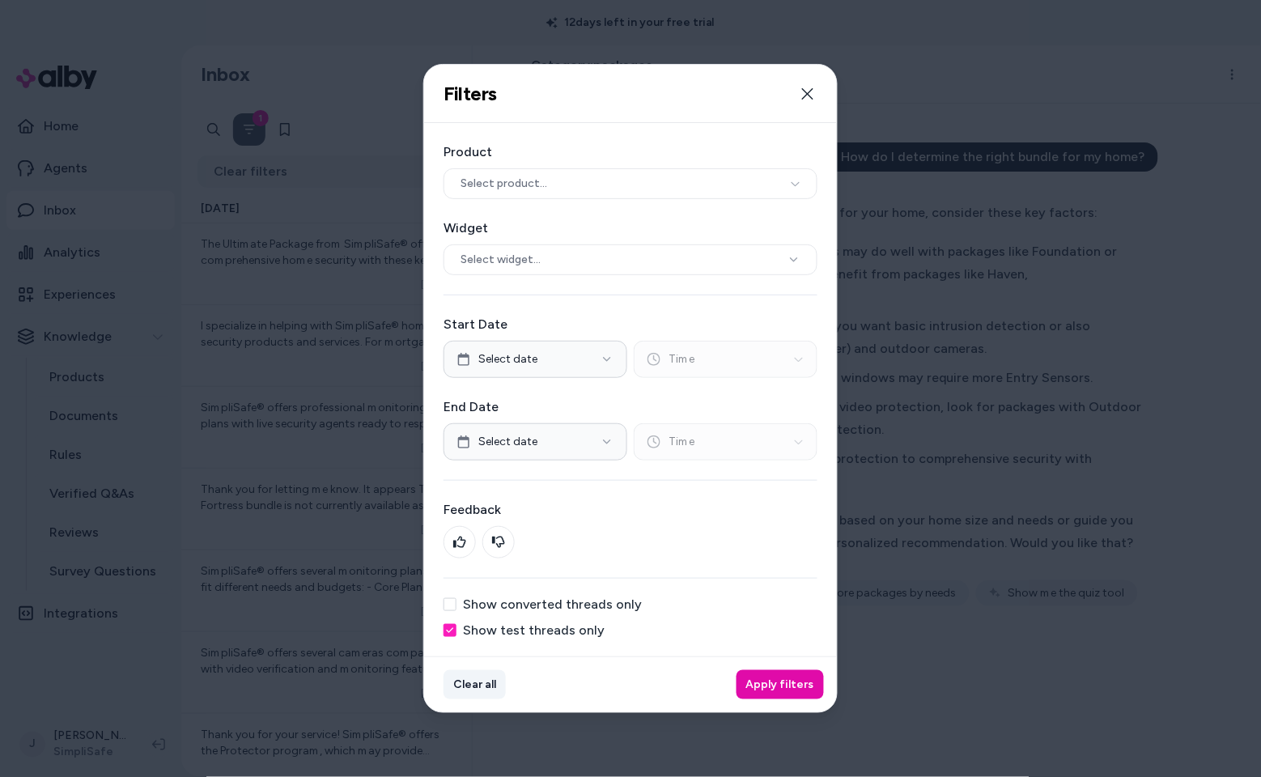
click at [487, 680] on button "Clear all" at bounding box center [475, 684] width 62 height 29
